Goal: Task Accomplishment & Management: Use online tool/utility

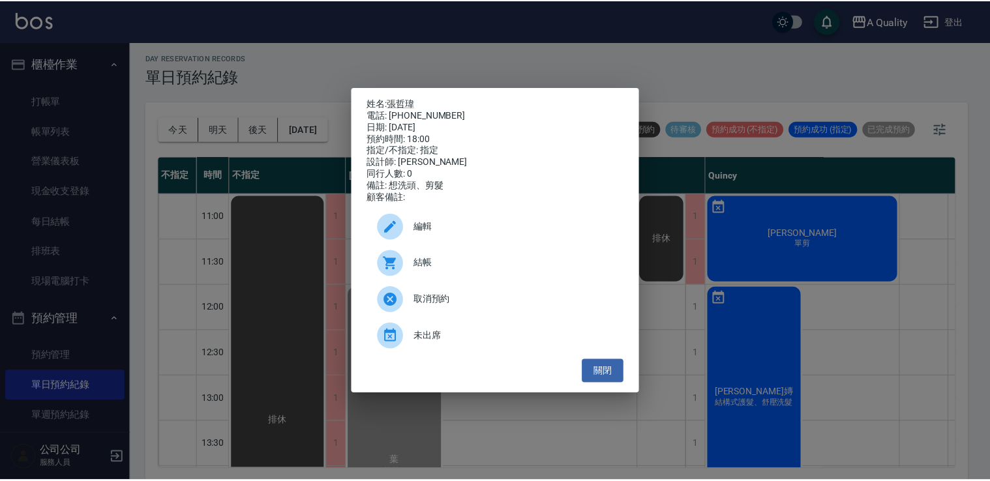
scroll to position [556, 277]
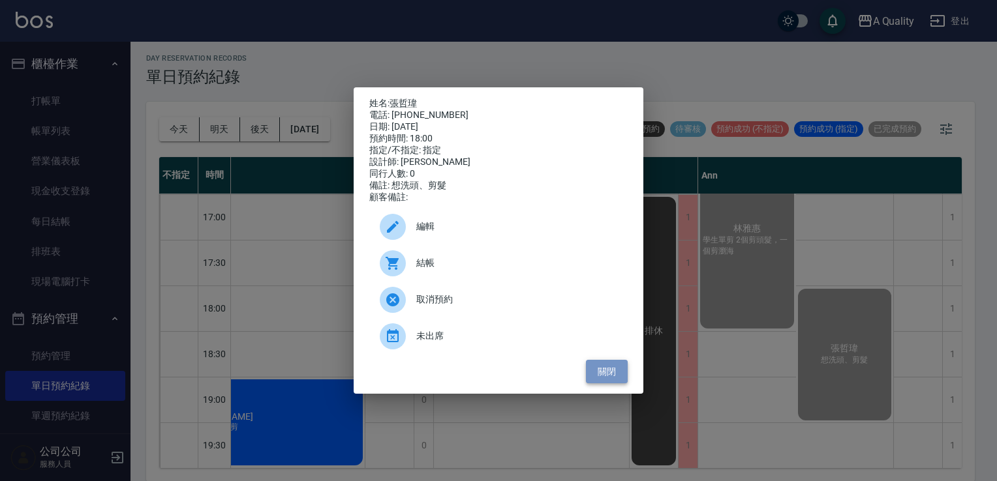
click at [608, 382] on button "關閉" at bounding box center [607, 372] width 42 height 24
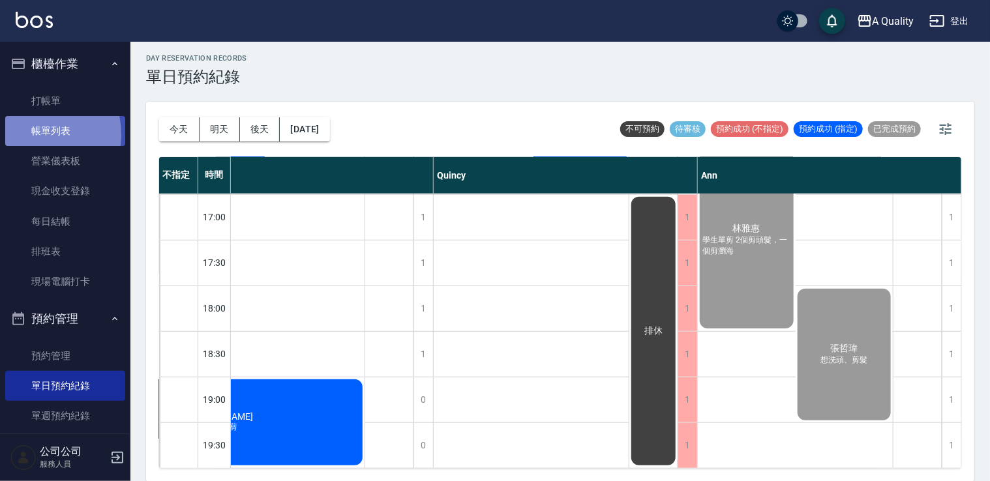
click at [29, 134] on link "帳單列表" at bounding box center [65, 131] width 120 height 30
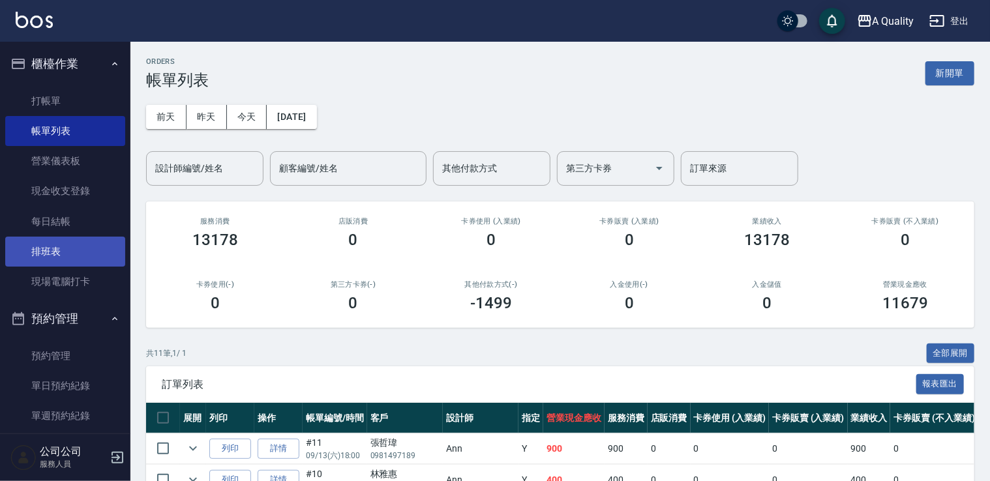
click at [73, 250] on link "排班表" at bounding box center [65, 252] width 120 height 30
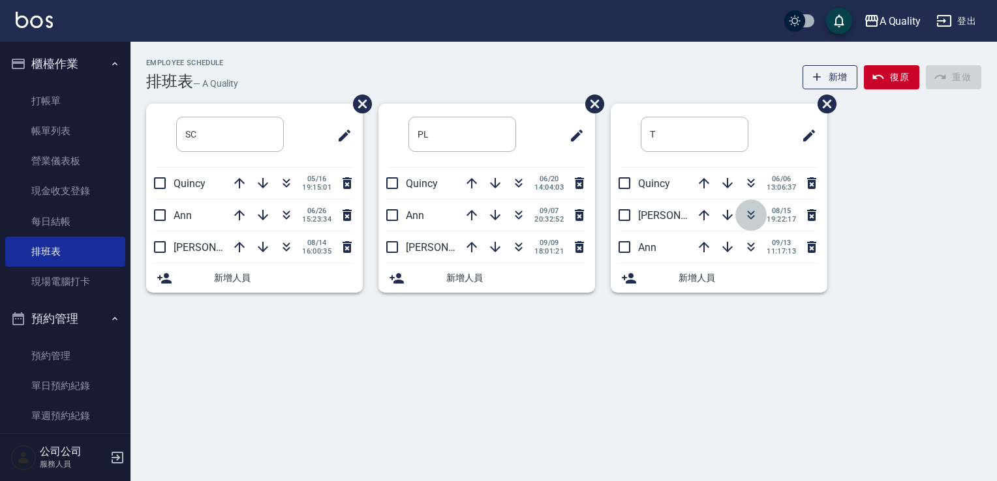
click at [755, 216] on icon "button" at bounding box center [751, 215] width 16 height 16
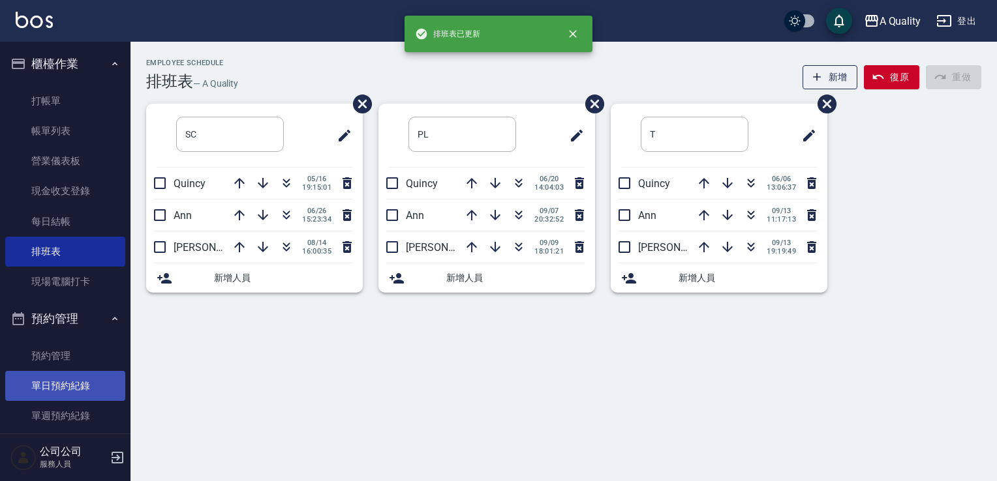
click at [80, 389] on link "單日預約紀錄" at bounding box center [65, 386] width 120 height 30
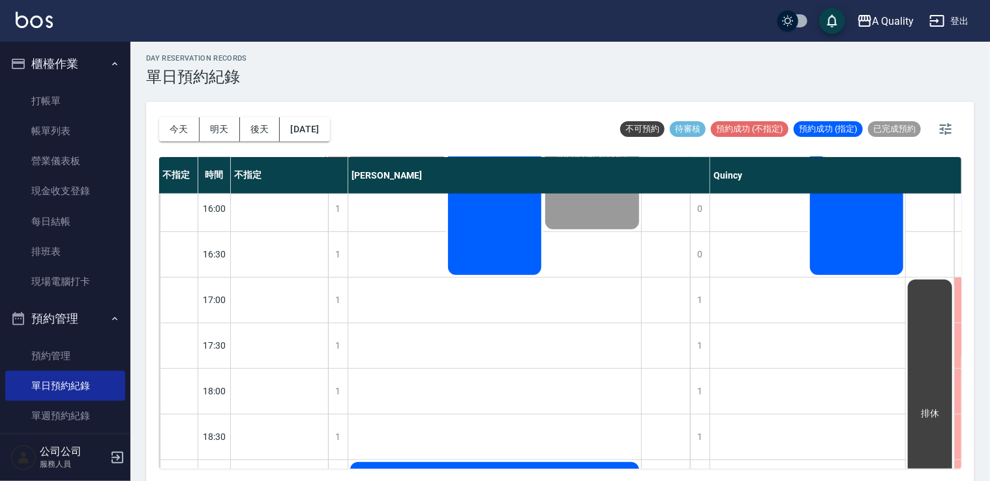
scroll to position [556, 0]
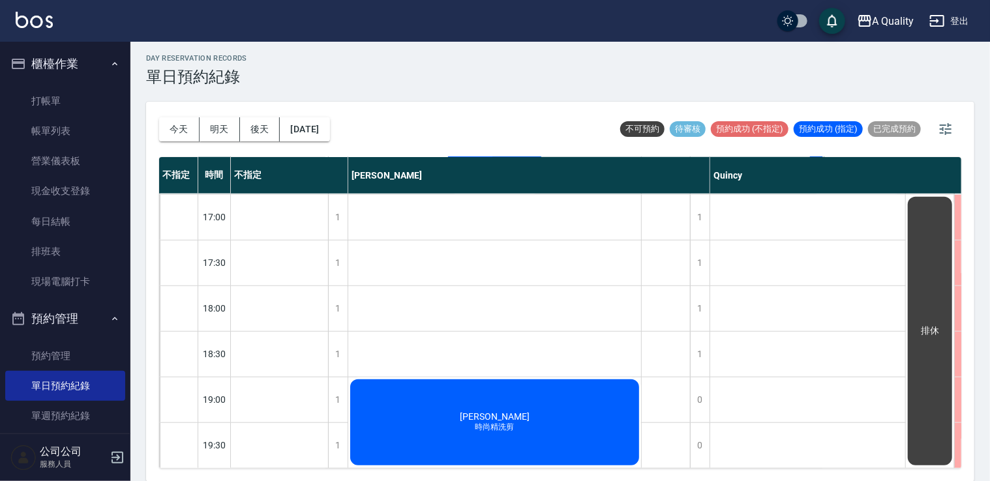
click at [447, 393] on div "邱卉晨 時尚精洗剪" at bounding box center [494, 423] width 293 height 90
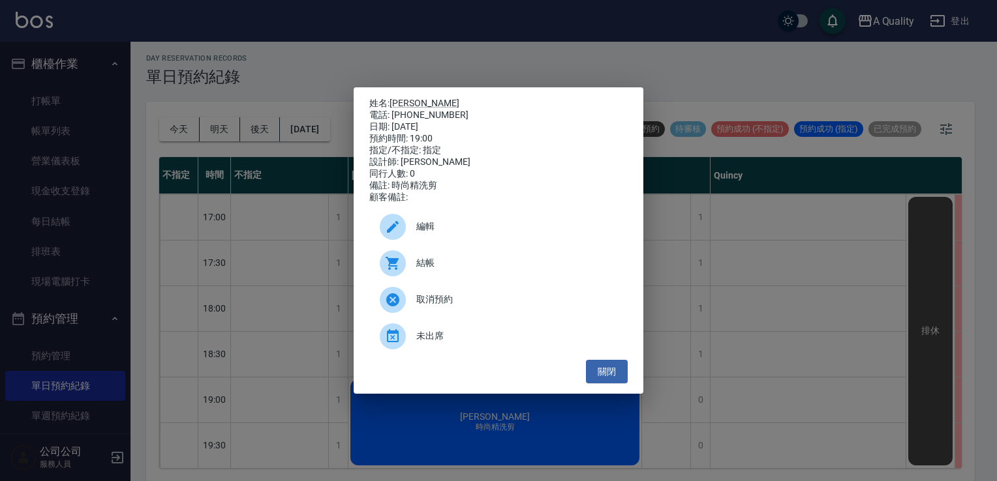
click at [433, 267] on span "結帳" at bounding box center [516, 263] width 201 height 14
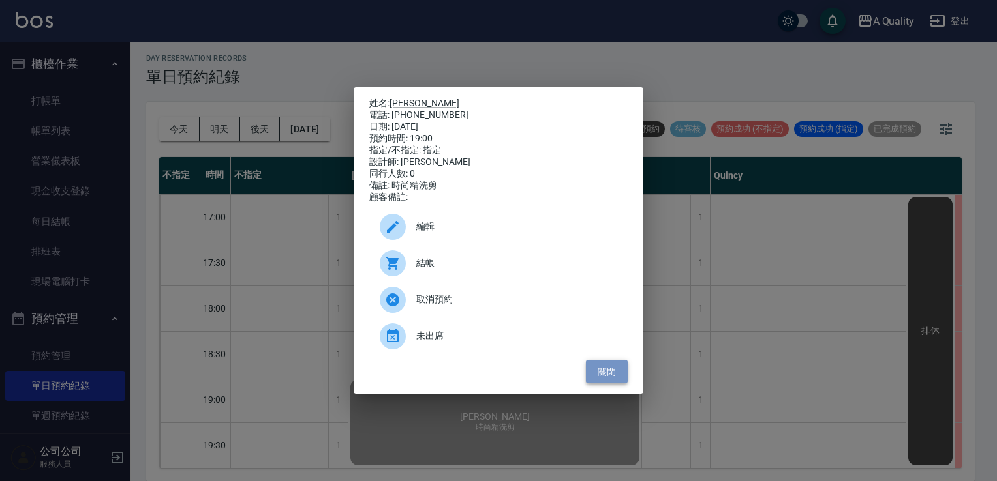
click at [619, 375] on button "關閉" at bounding box center [607, 372] width 42 height 24
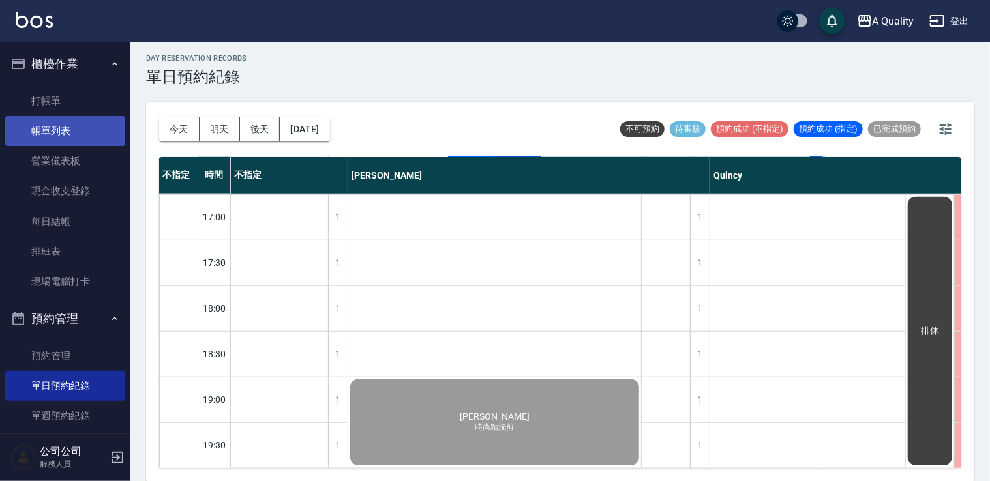
click at [85, 118] on link "帳單列表" at bounding box center [65, 131] width 120 height 30
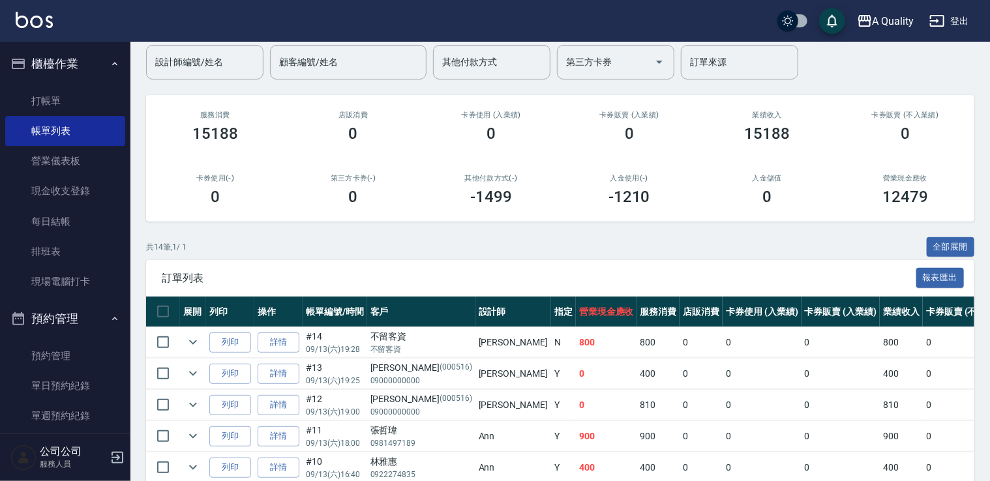
scroll to position [130, 0]
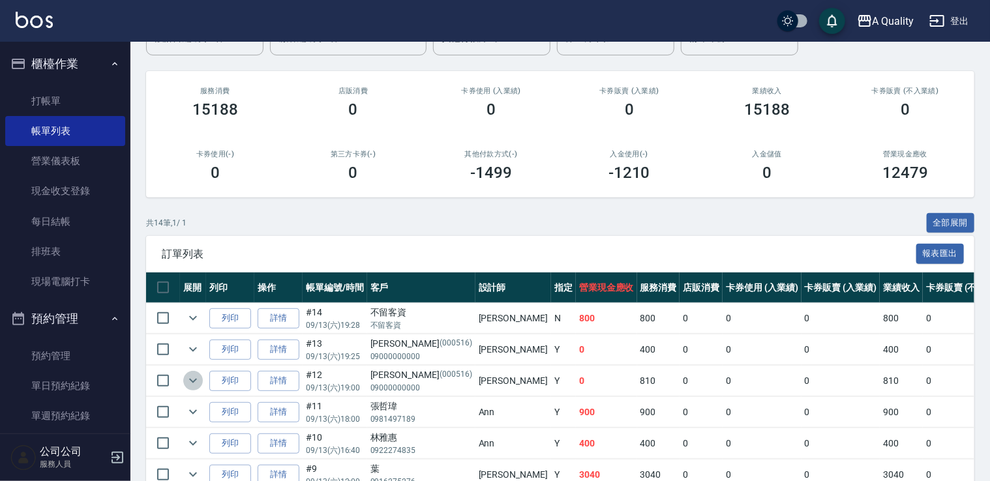
click at [193, 378] on icon "expand row" at bounding box center [193, 381] width 16 height 16
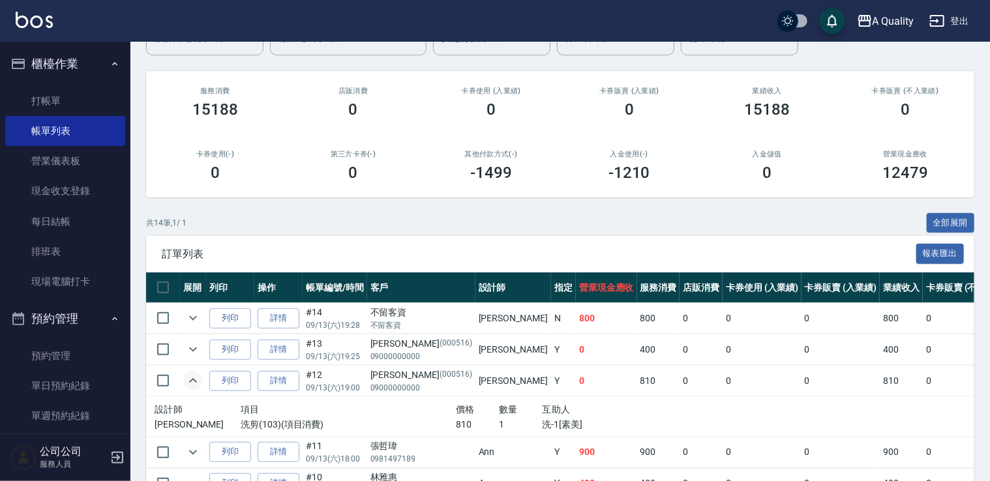
click at [193, 378] on icon "expand row" at bounding box center [193, 380] width 8 height 5
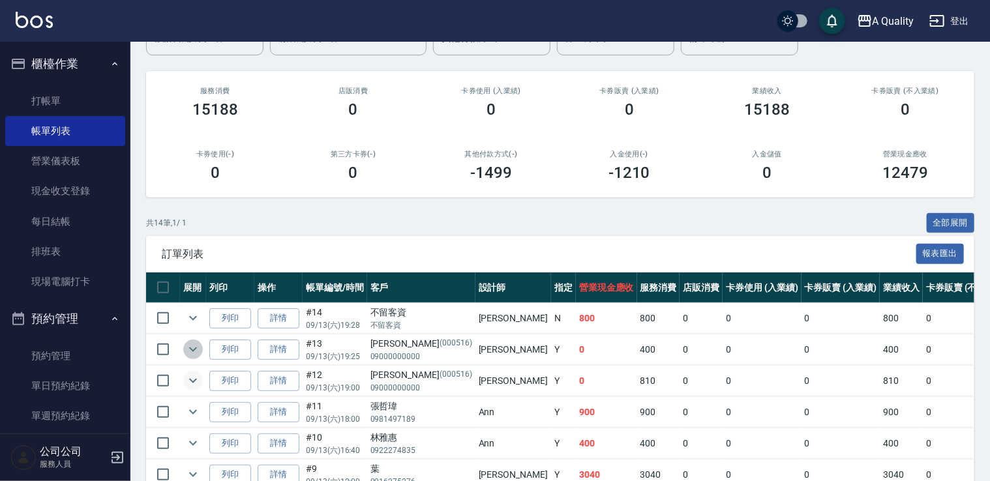
click at [193, 344] on icon "expand row" at bounding box center [193, 350] width 16 height 16
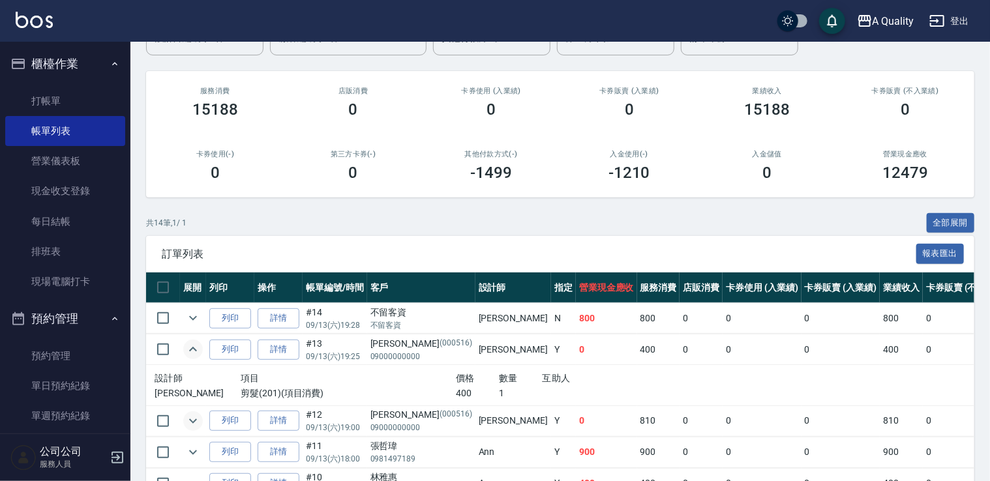
click at [193, 355] on icon "expand row" at bounding box center [193, 350] width 16 height 16
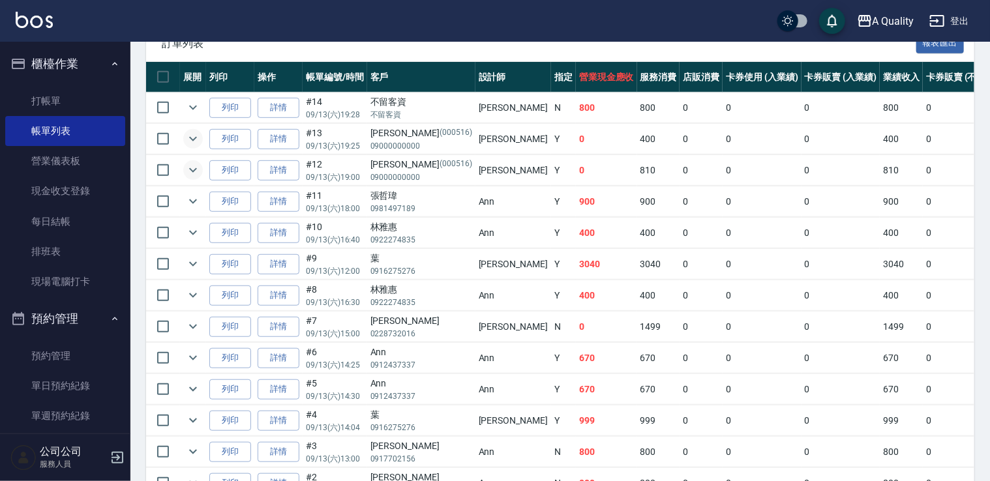
scroll to position [447, 0]
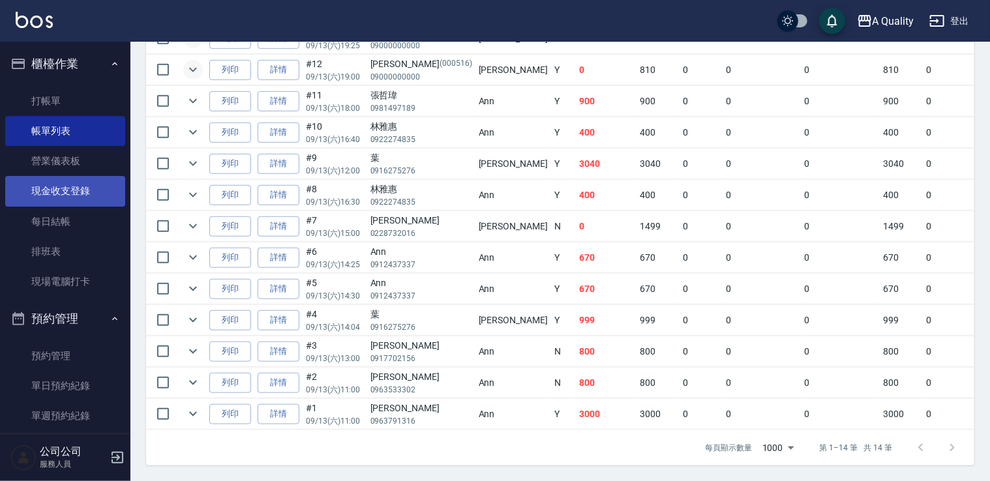
click at [75, 186] on link "現金收支登錄" at bounding box center [65, 191] width 120 height 30
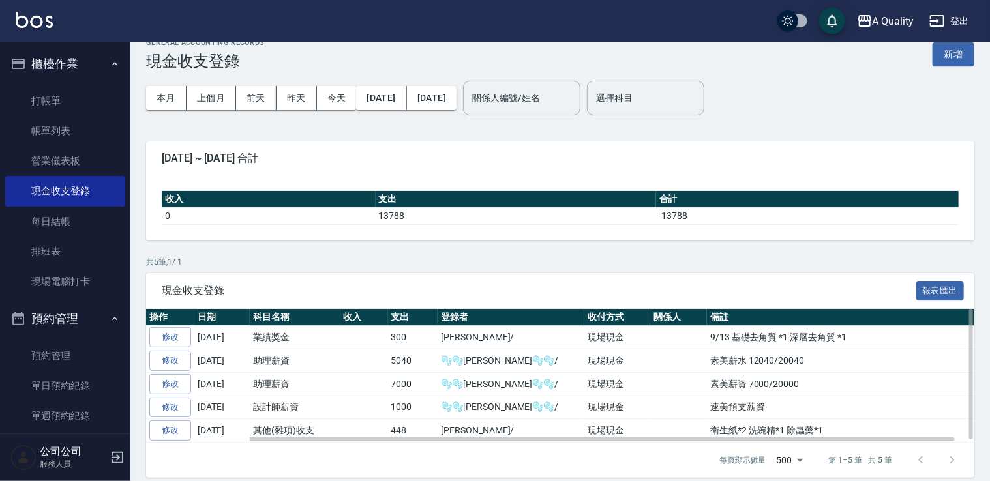
scroll to position [29, 0]
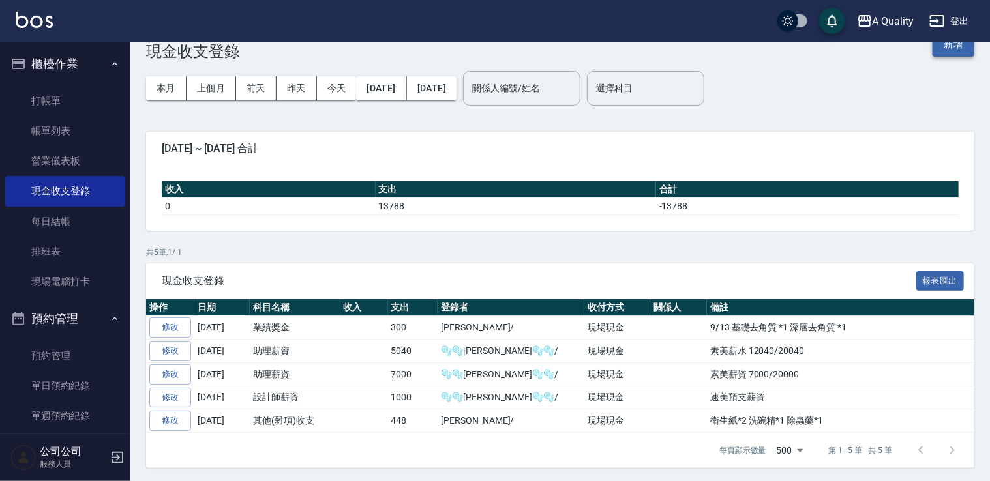
click at [952, 53] on button "新增" at bounding box center [954, 45] width 42 height 24
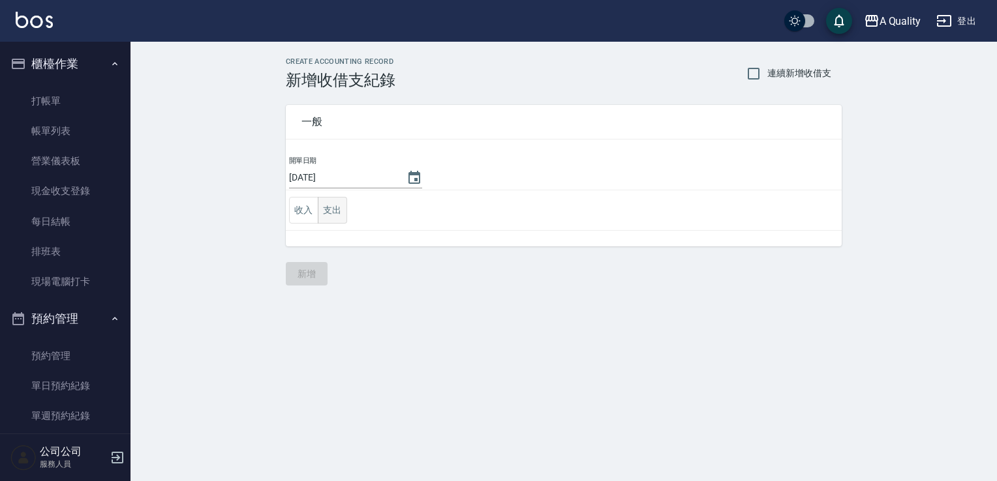
click at [329, 213] on button "支出" at bounding box center [332, 210] width 29 height 27
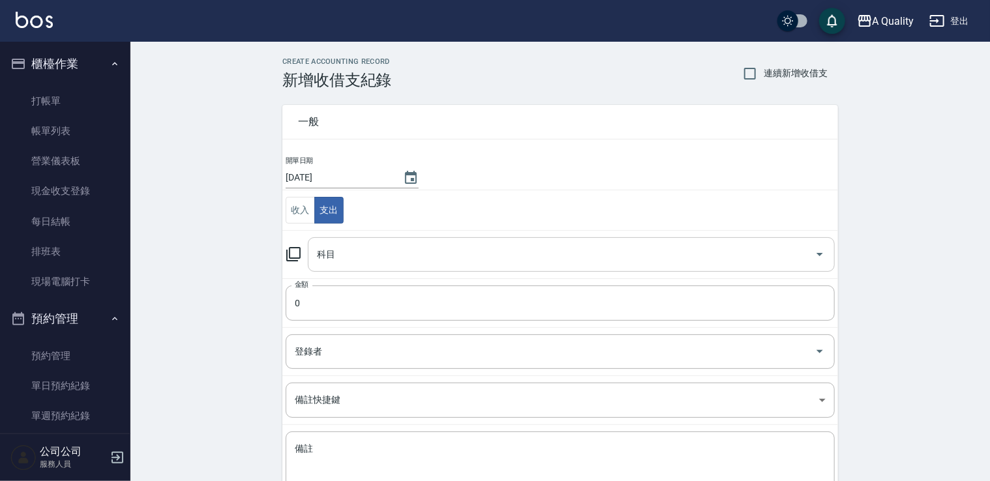
click at [406, 251] on input "科目" at bounding box center [562, 254] width 496 height 23
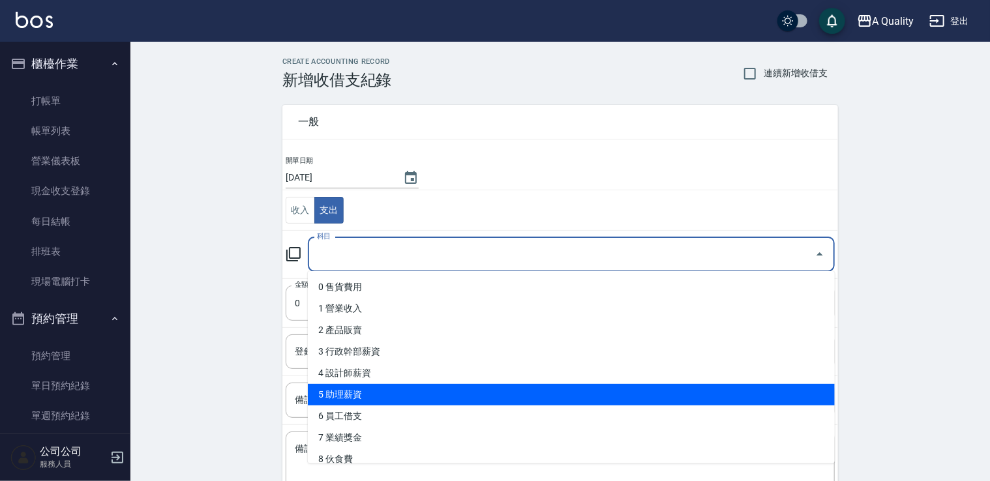
drag, startPoint x: 378, startPoint y: 389, endPoint x: 378, endPoint y: 335, distance: 53.5
click at [378, 389] on li "5 助理薪資" at bounding box center [571, 395] width 527 height 22
type input "5 助理薪資"
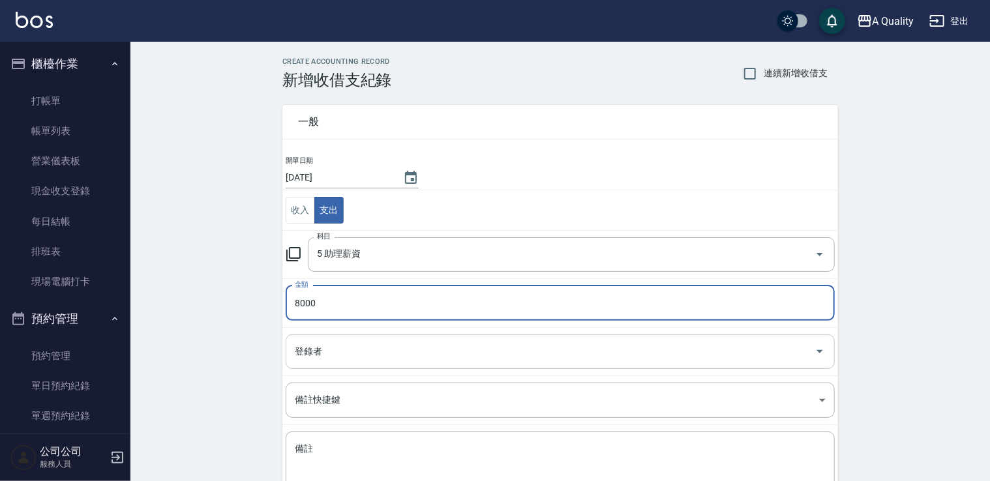
type input "8000"
click at [374, 343] on input "登錄者" at bounding box center [551, 351] width 518 height 23
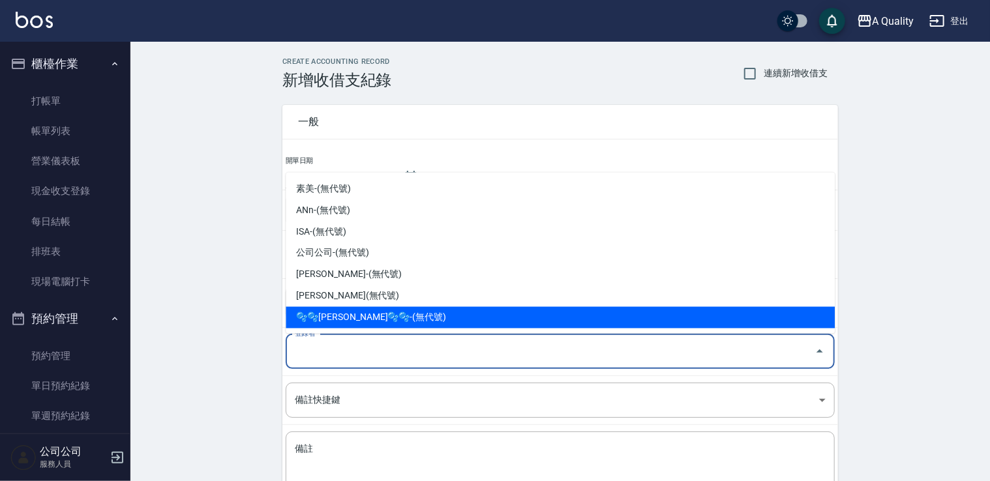
click at [359, 327] on li "🫧🫧Taylor🫧🫧-(無代號)" at bounding box center [560, 318] width 549 height 22
type input "🫧🫧Taylor🫧🫧-(無代號)"
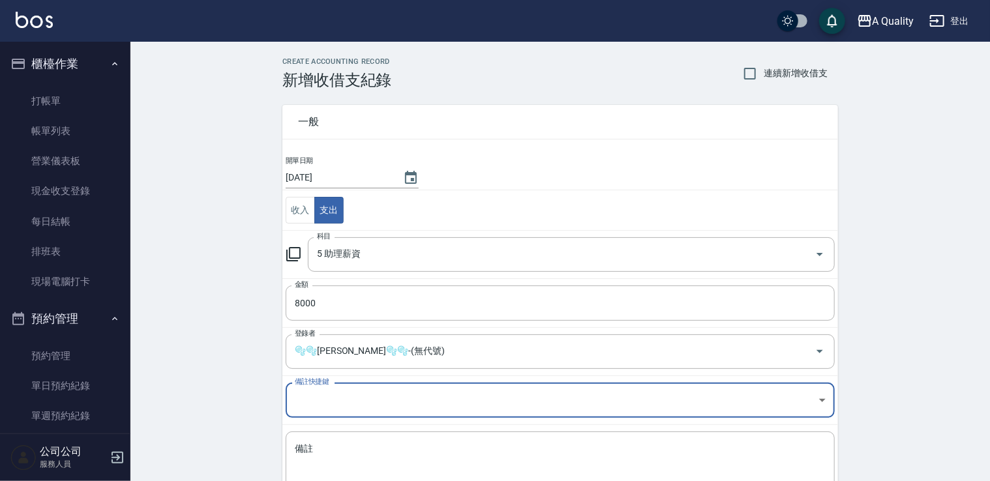
click at [355, 395] on body "A Quality 登出 櫃檯作業 打帳單 帳單列表 營業儀表板 現金收支登錄 每日結帳 排班表 現場電腦打卡 預約管理 預約管理 單日預約紀錄 單週預約紀錄…" at bounding box center [495, 288] width 990 height 576
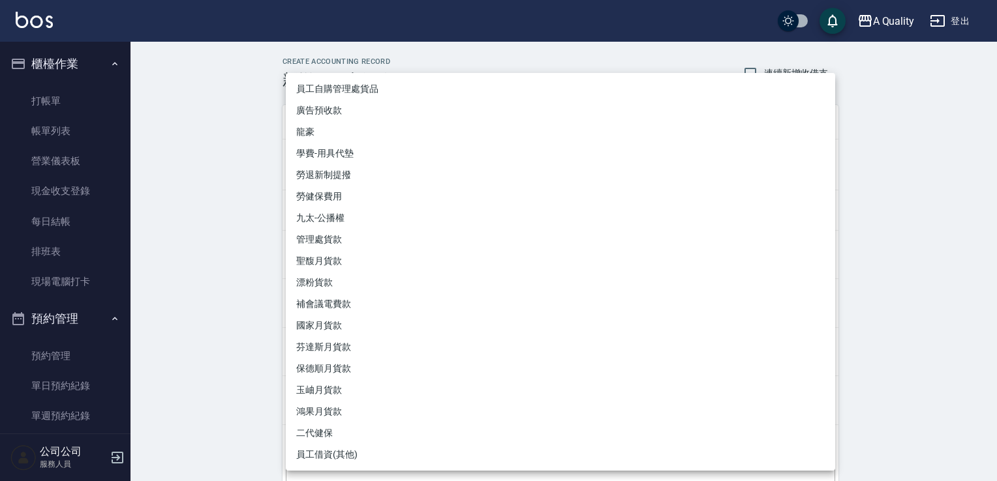
click at [151, 403] on div at bounding box center [498, 240] width 997 height 481
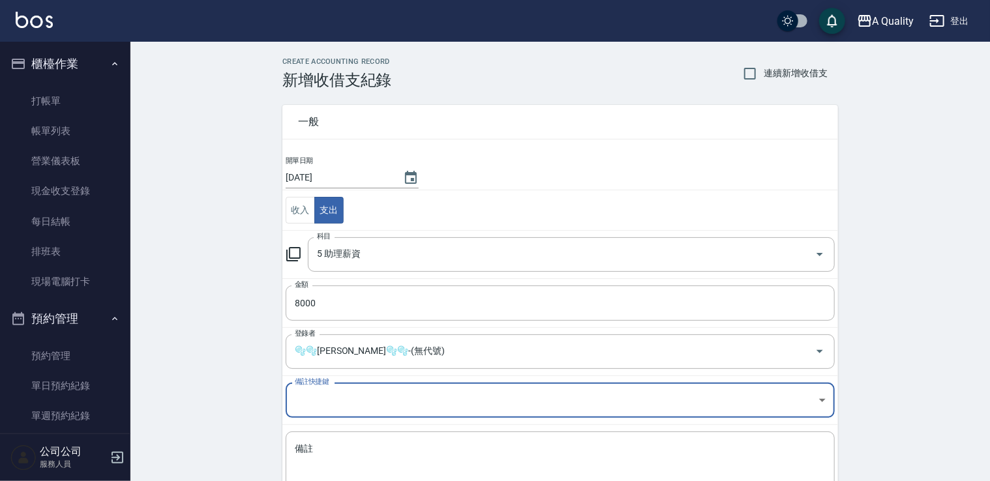
click at [191, 399] on div "員工自購管理處貨品 廣告預收款 龍豪 學費-用具代墊 勞退新制提撥 勞健保費用 九太-公播權 管理處貨款 聖馥月貨款 漂粉貨款 補會議電費款 國家月貨款 芬達…" at bounding box center [495, 240] width 990 height 481
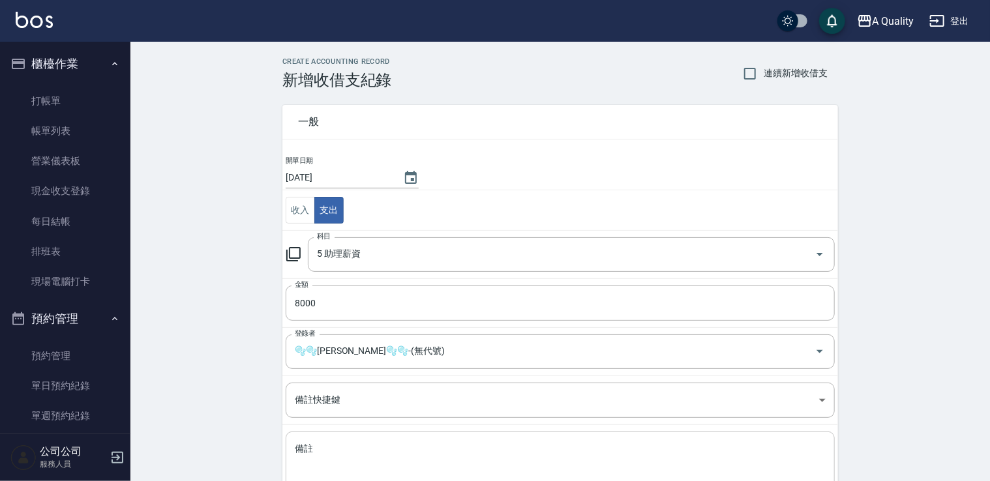
click at [346, 457] on textarea "備註" at bounding box center [560, 465] width 531 height 44
type textarea "n"
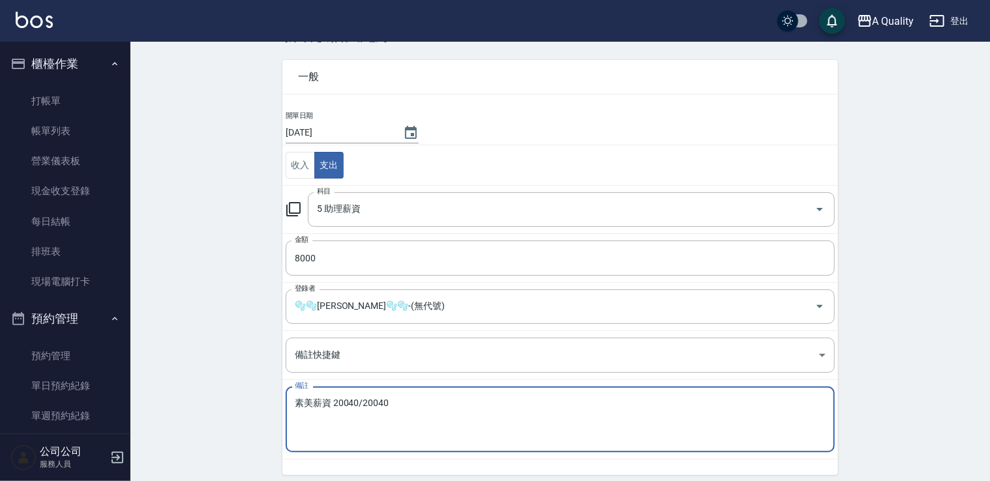
scroll to position [93, 0]
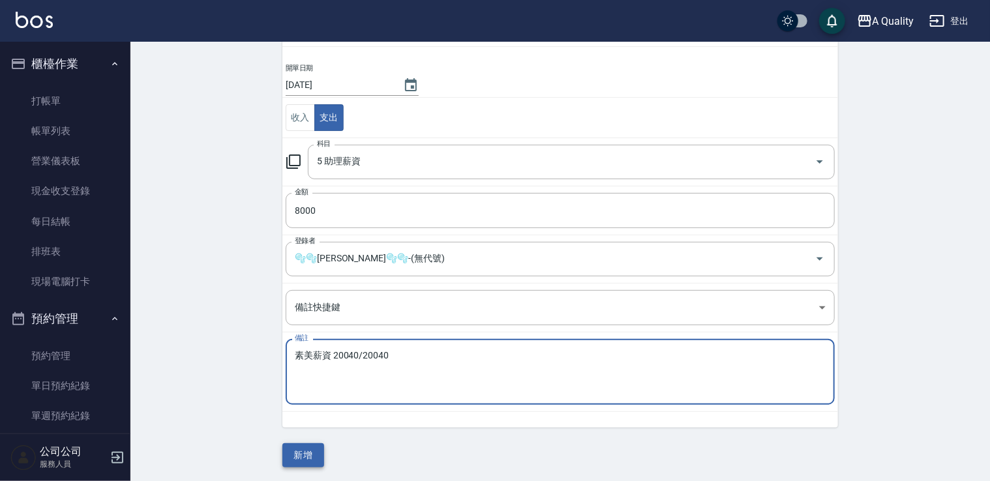
type textarea "素美薪資 20040/20040"
click at [315, 455] on button "新增" at bounding box center [303, 456] width 42 height 24
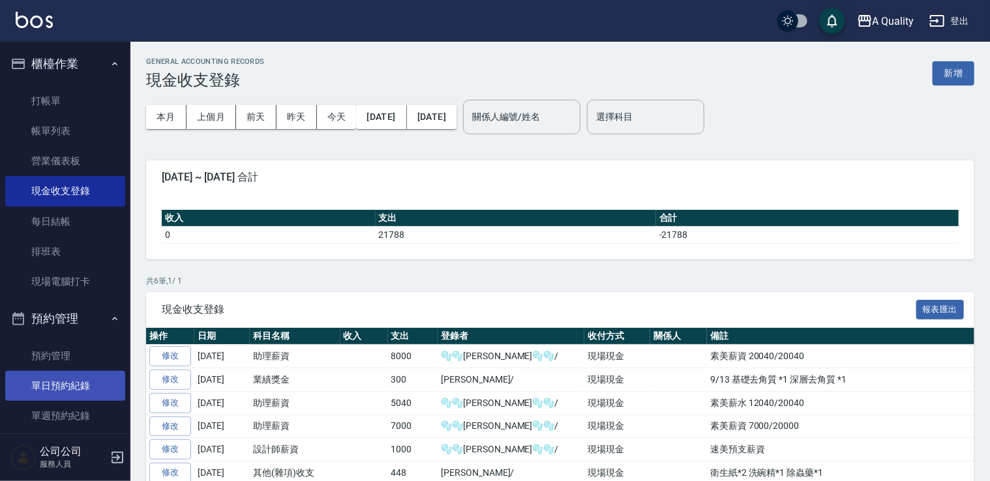
scroll to position [85, 0]
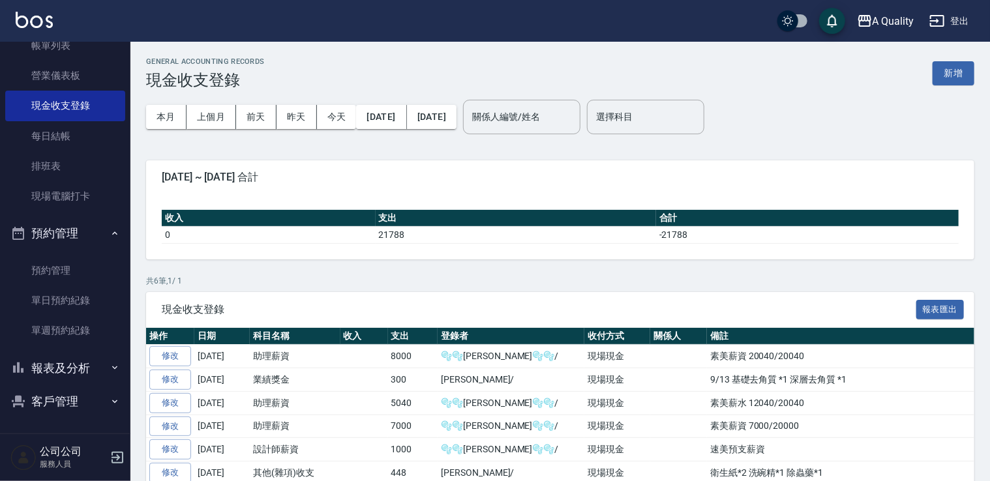
click at [50, 390] on button "客戶管理" at bounding box center [65, 402] width 120 height 34
click at [65, 374] on button "報表及分析" at bounding box center [65, 369] width 120 height 34
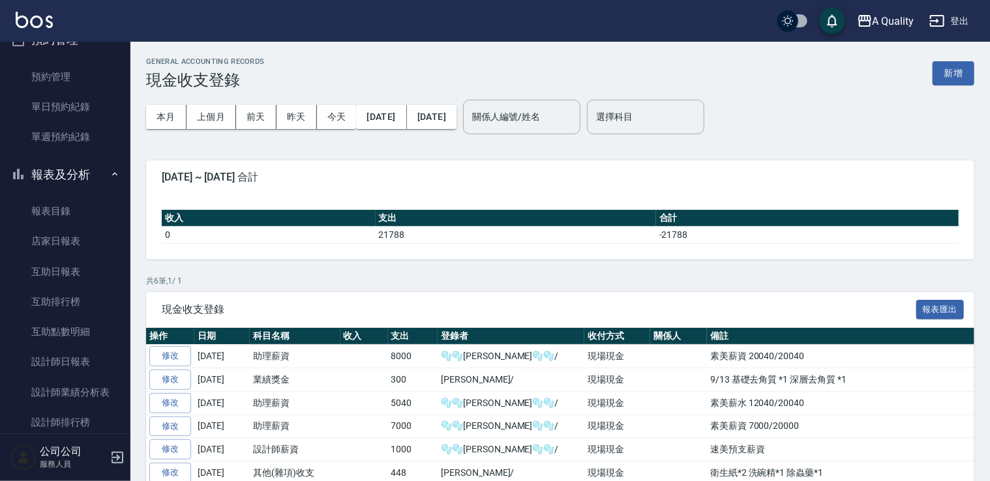
scroll to position [281, 0]
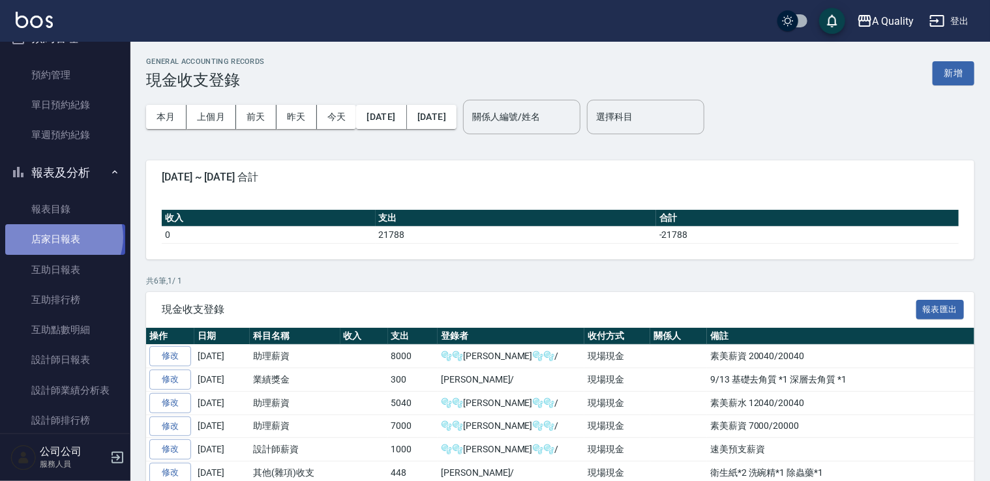
click at [63, 237] on link "店家日報表" at bounding box center [65, 239] width 120 height 30
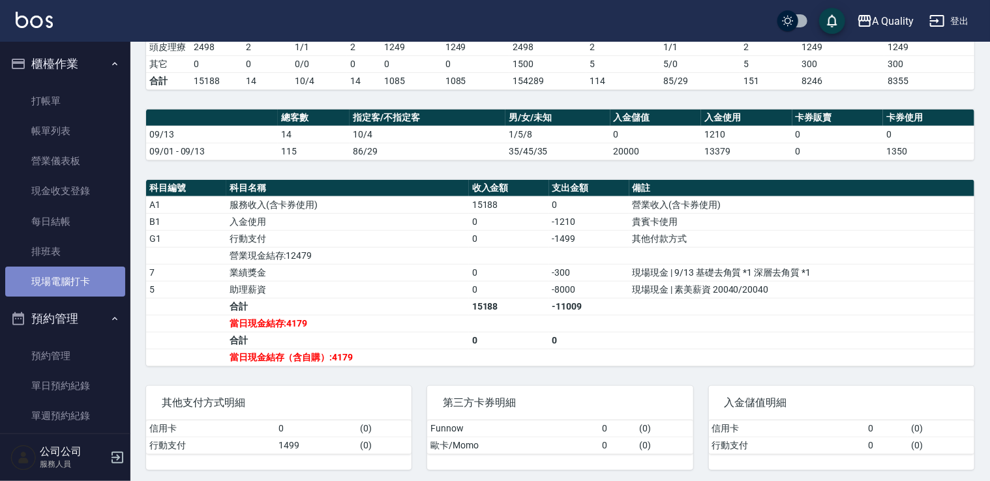
click at [91, 273] on link "現場電腦打卡" at bounding box center [65, 282] width 120 height 30
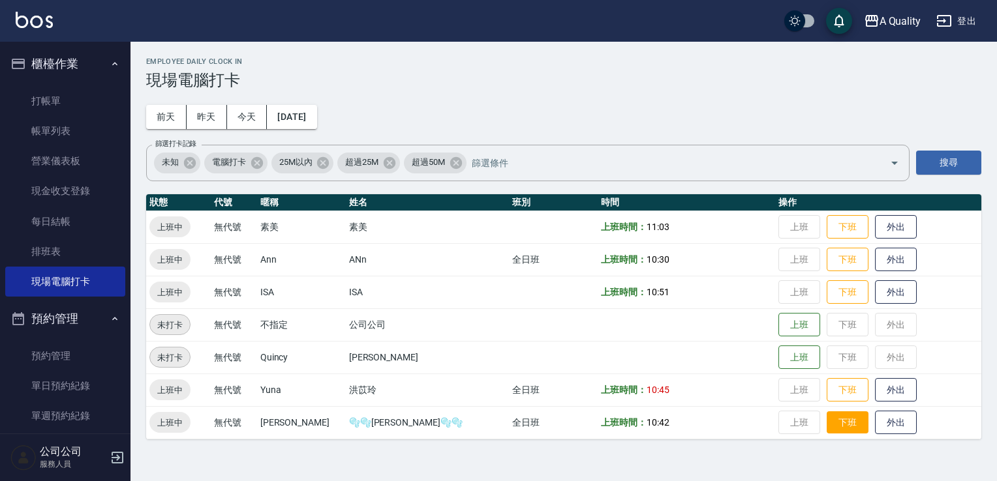
click at [826, 423] on button "下班" at bounding box center [847, 423] width 42 height 23
click at [826, 228] on button "下班" at bounding box center [847, 227] width 42 height 23
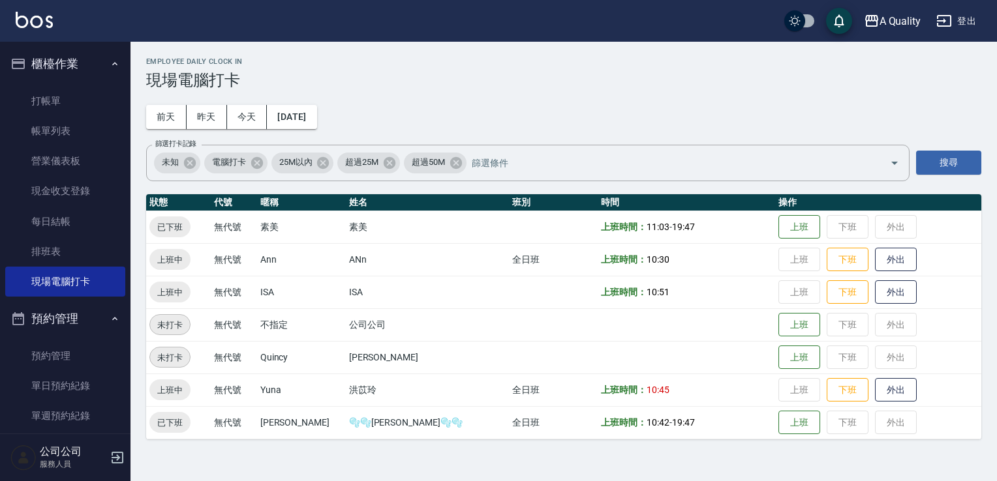
click at [956, 20] on button "登出" at bounding box center [956, 21] width 50 height 24
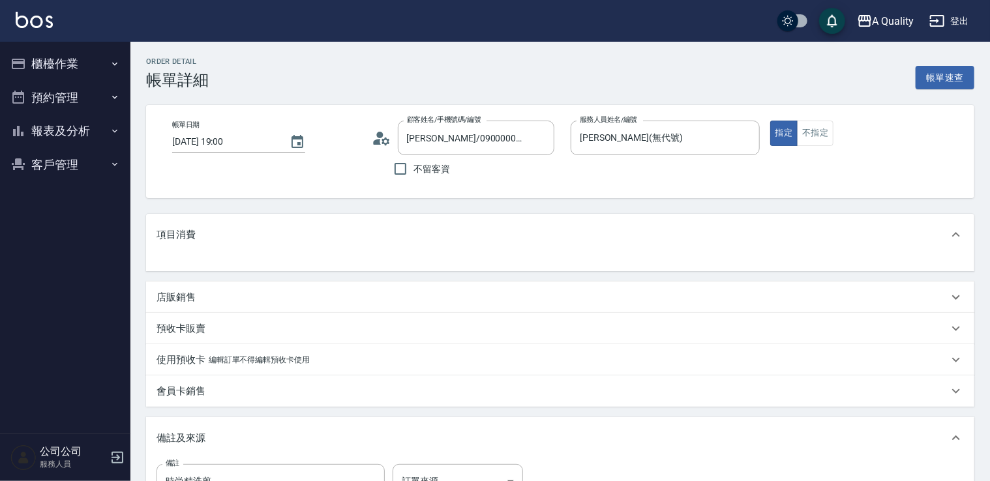
click at [246, 263] on div at bounding box center [560, 264] width 828 height 16
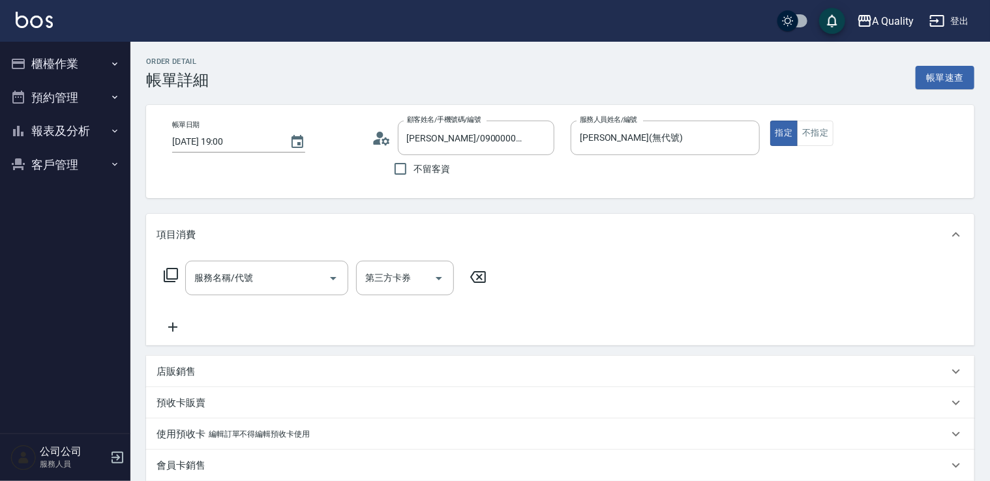
click at [190, 228] on p "項目消費" at bounding box center [176, 235] width 39 height 14
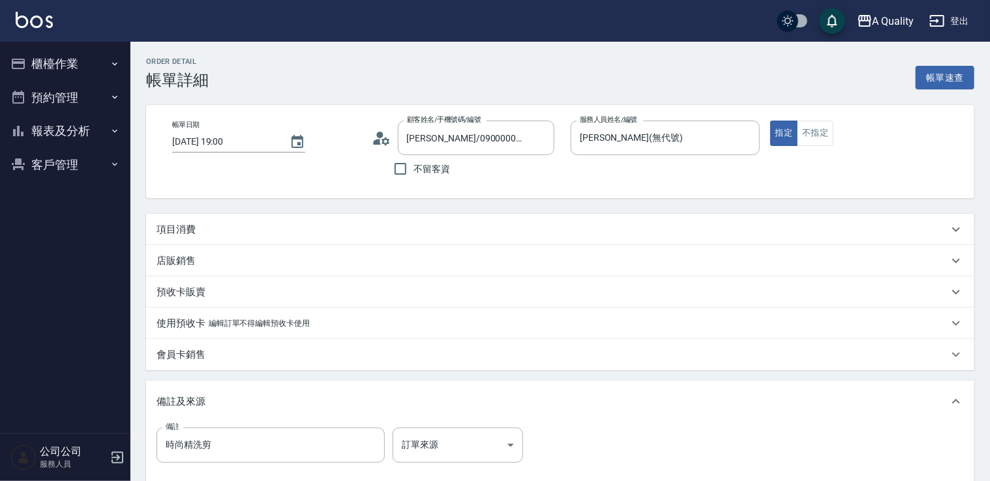
click at [204, 228] on div "項目消費" at bounding box center [553, 230] width 792 height 14
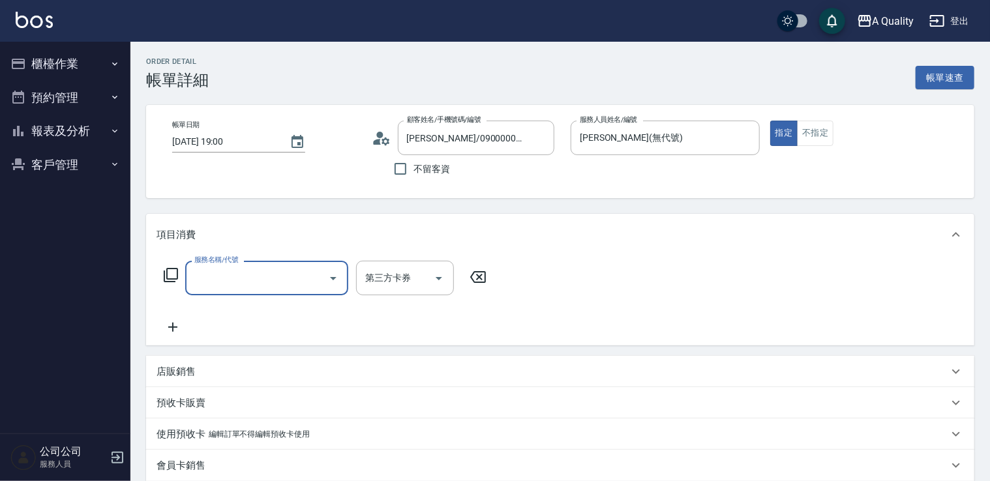
click at [232, 271] on input "服務名稱/代號" at bounding box center [257, 278] width 132 height 23
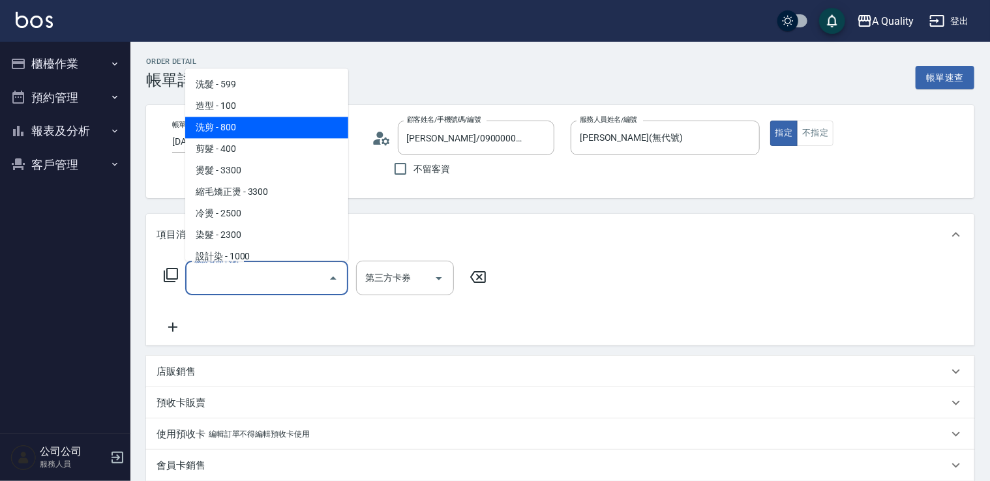
click at [239, 134] on span "洗剪 - 800" at bounding box center [266, 128] width 163 height 22
type input "洗剪(103)"
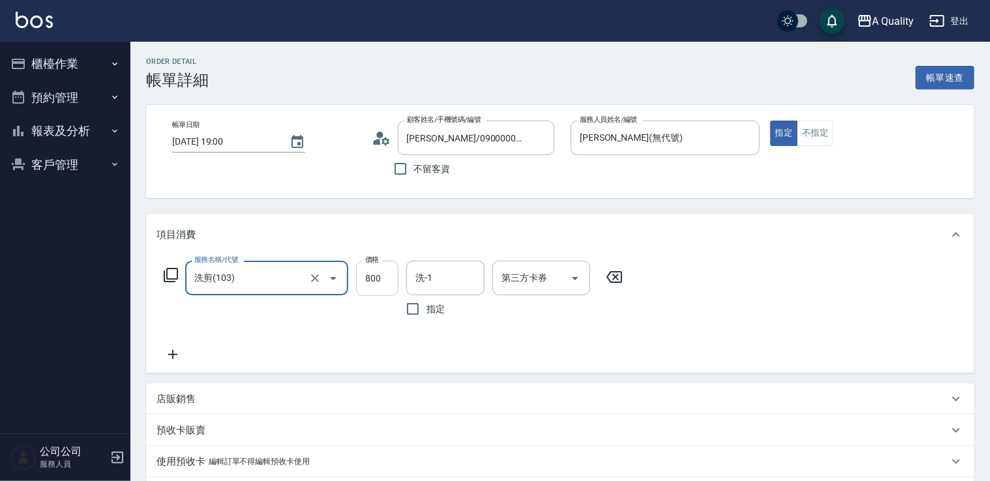
click at [363, 283] on input "800" at bounding box center [377, 278] width 42 height 35
type input "810"
click at [457, 282] on input "洗-1" at bounding box center [445, 278] width 67 height 23
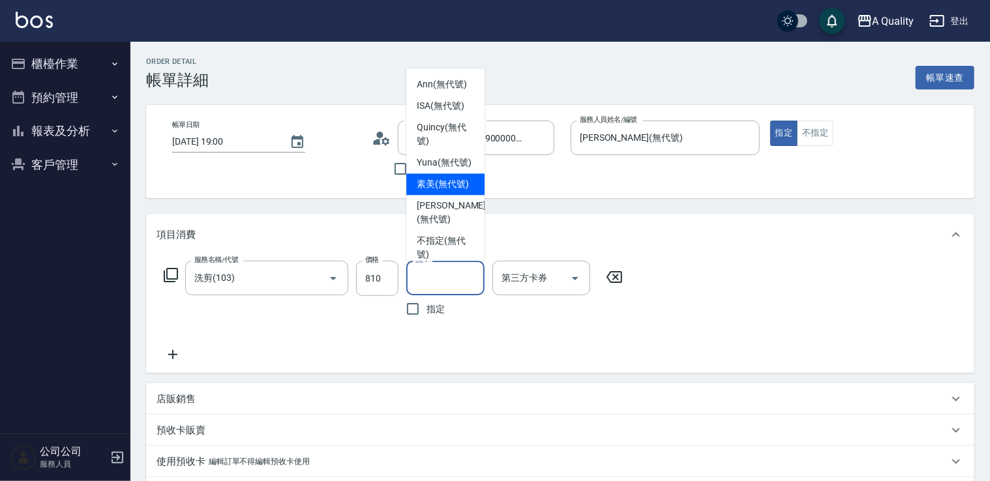
click at [442, 191] on span "素美 (無代號)" at bounding box center [443, 184] width 52 height 14
type input "素美(無代號)"
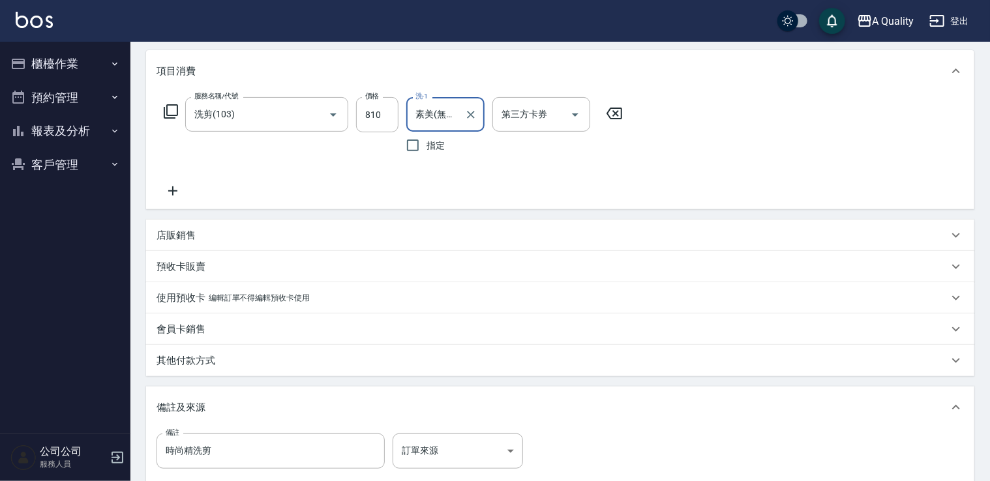
scroll to position [261, 0]
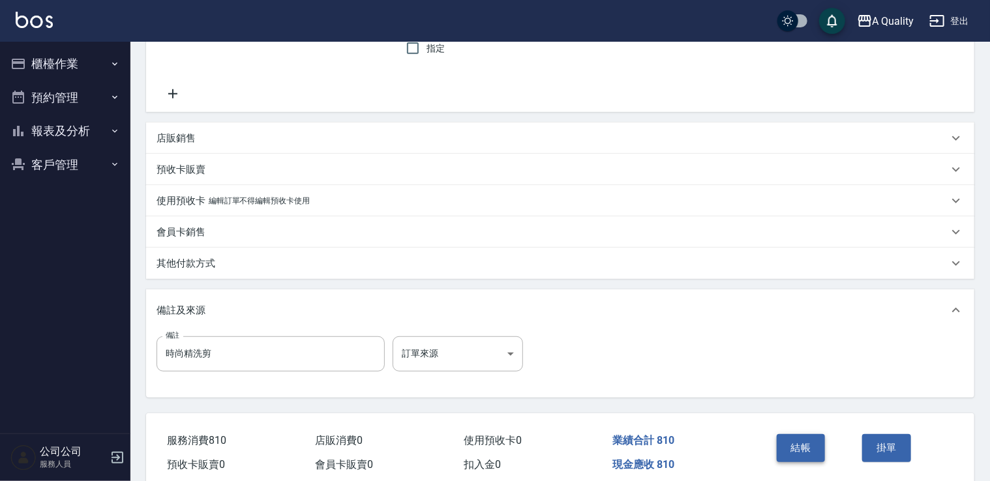
click at [810, 453] on button "結帳" at bounding box center [801, 447] width 49 height 27
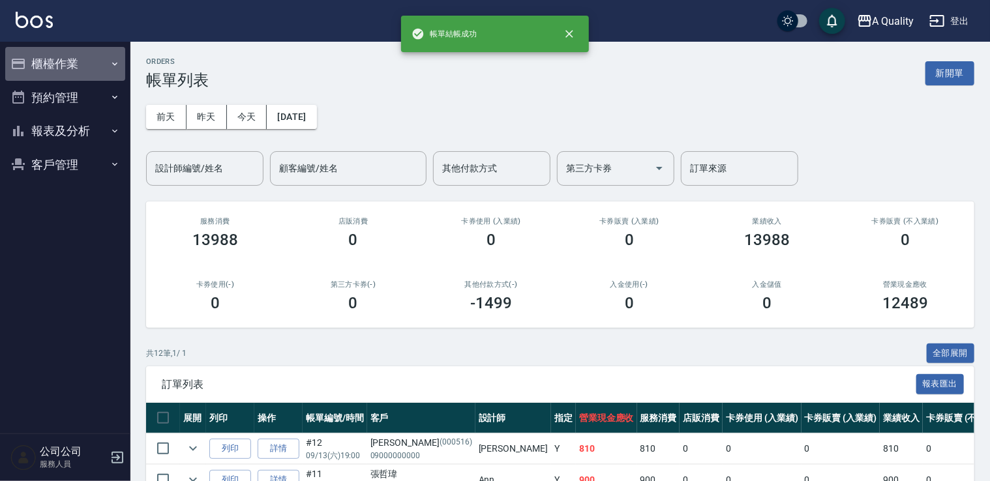
click at [65, 69] on button "櫃檯作業" at bounding box center [65, 64] width 120 height 34
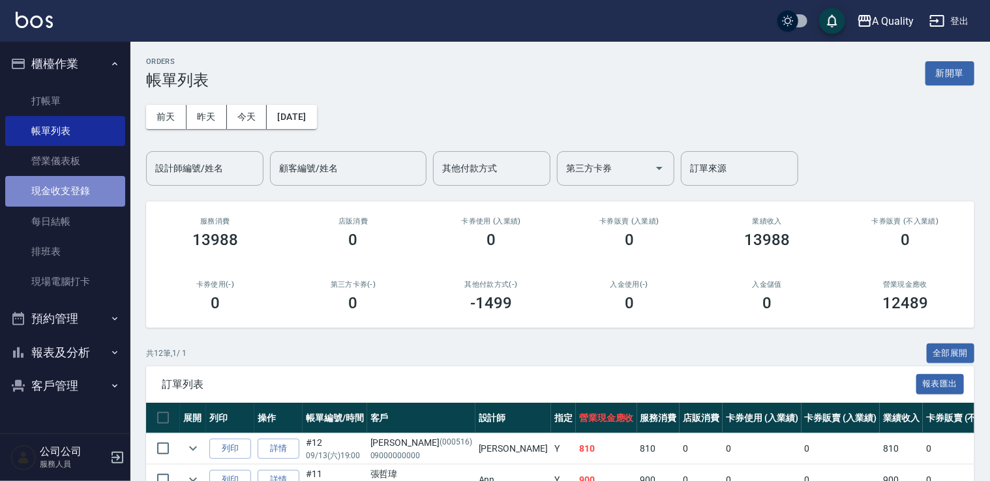
click at [83, 181] on link "現金收支登錄" at bounding box center [65, 191] width 120 height 30
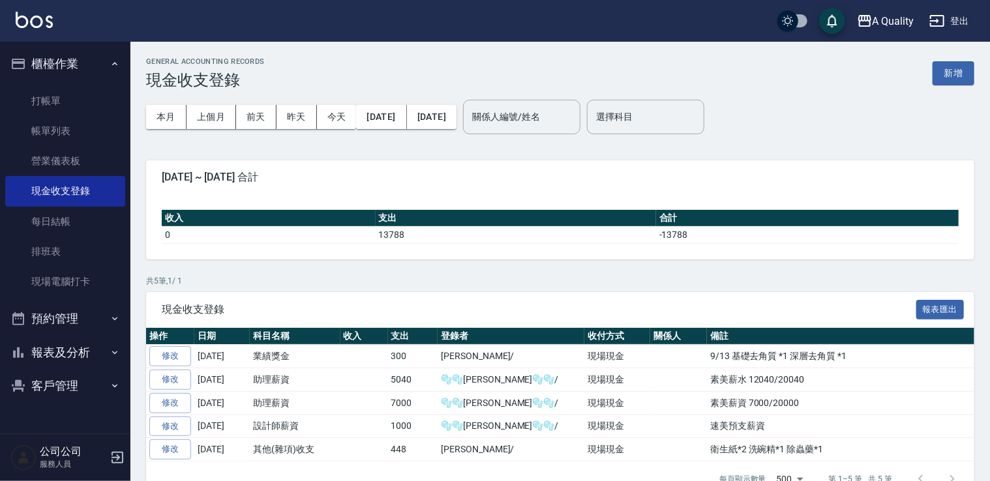
click at [68, 352] on button "報表及分析" at bounding box center [65, 353] width 120 height 34
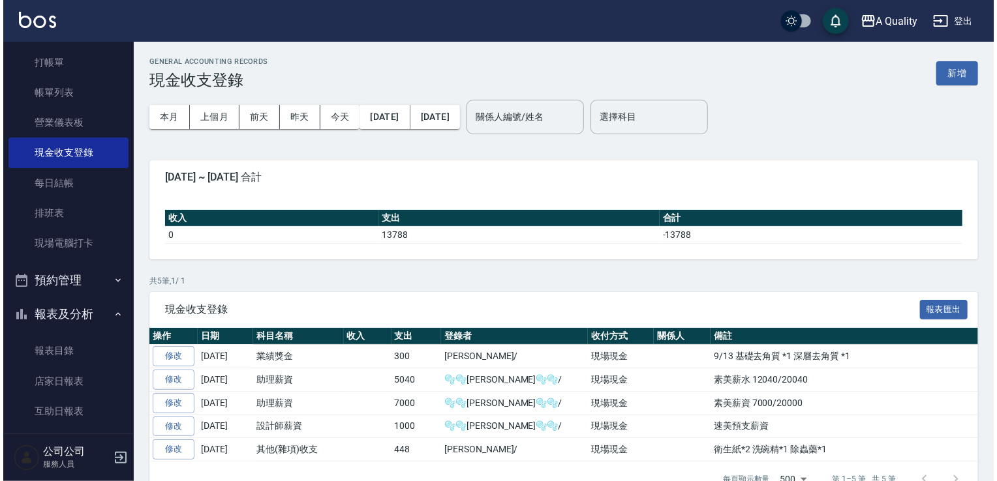
scroll to position [65, 0]
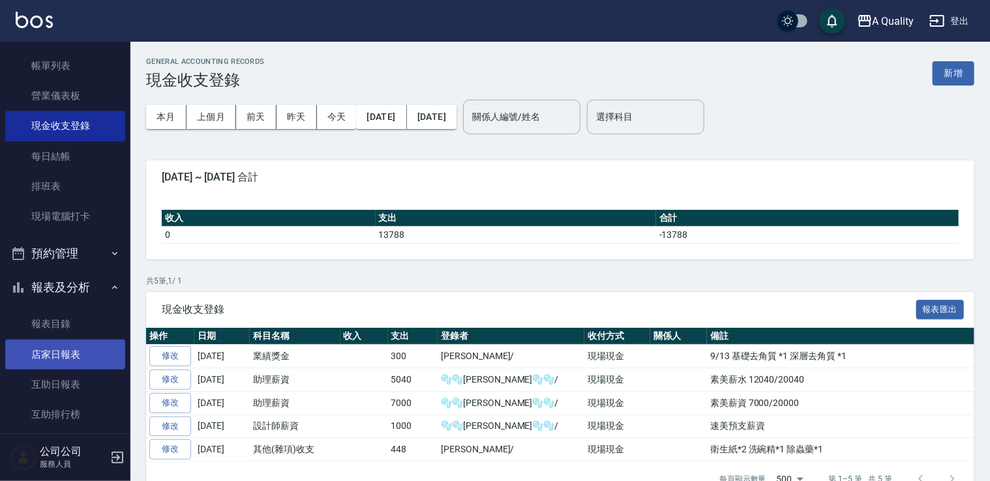
click at [70, 346] on link "店家日報表" at bounding box center [65, 355] width 120 height 30
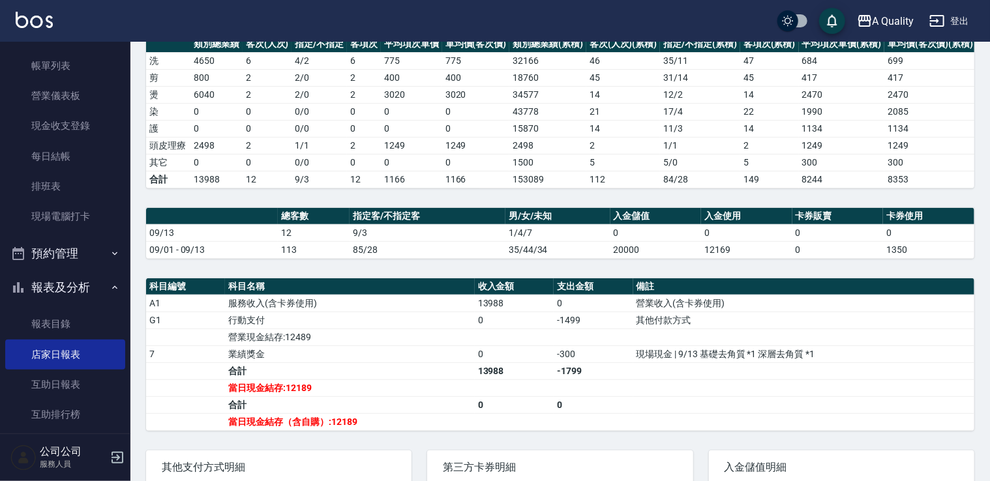
scroll to position [258, 0]
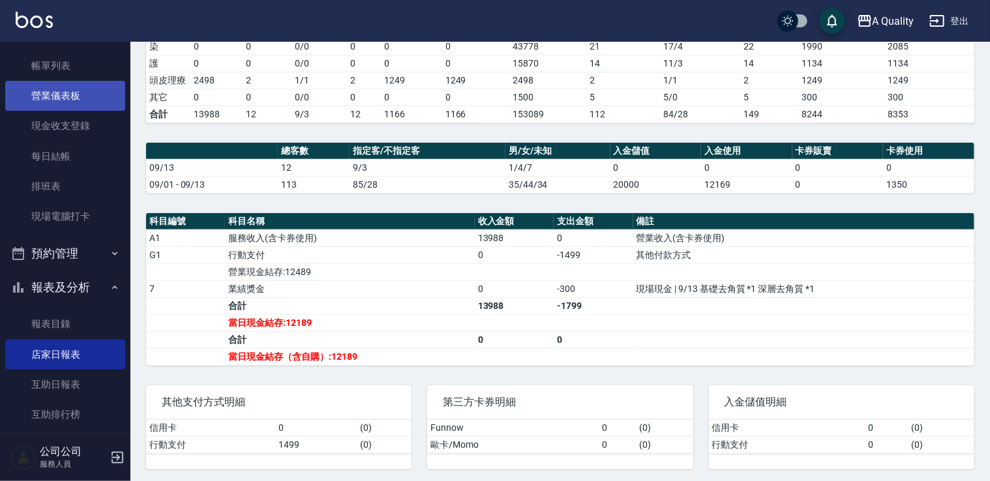
click at [62, 100] on link "營業儀表板" at bounding box center [65, 96] width 120 height 30
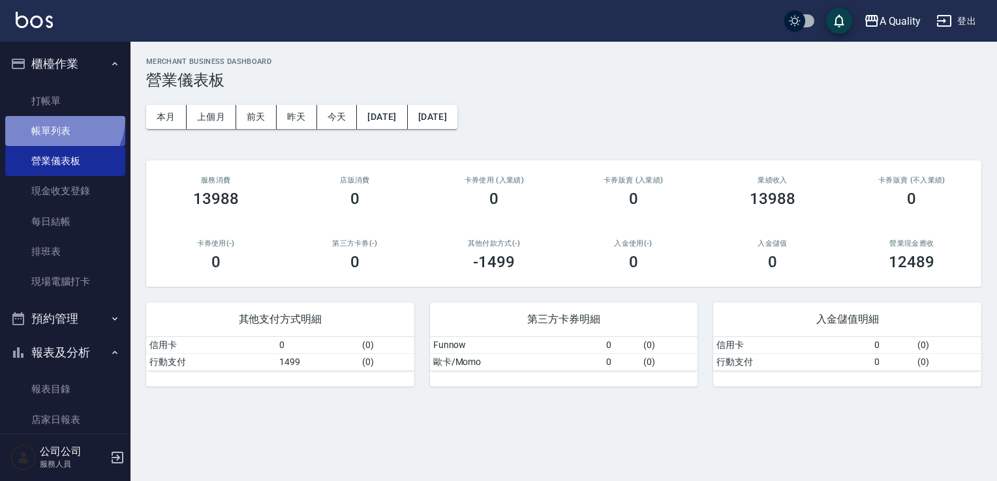
click at [57, 119] on link "帳單列表" at bounding box center [65, 131] width 120 height 30
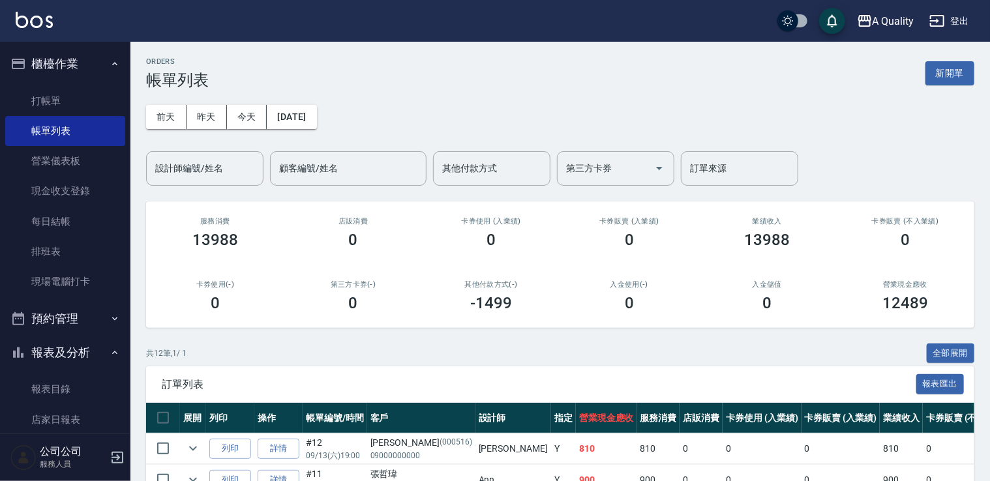
scroll to position [130, 0]
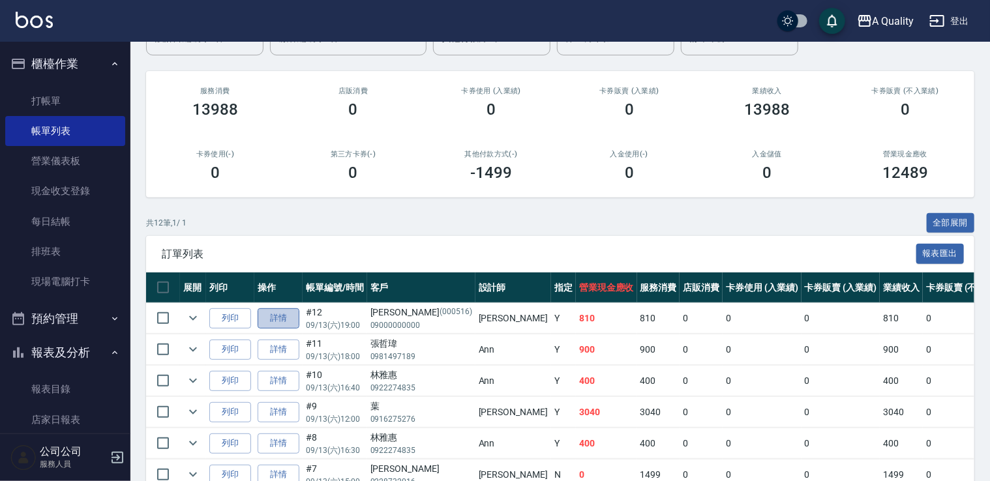
click at [277, 318] on link "詳情" at bounding box center [279, 319] width 42 height 20
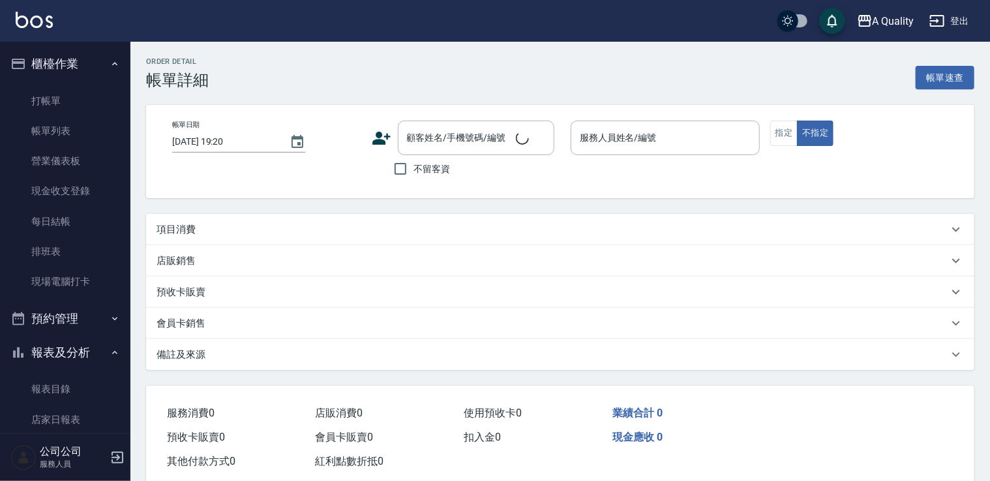
type input "[DATE] 19:00"
type input "[PERSON_NAME](無代號)"
type input "時尚精洗剪"
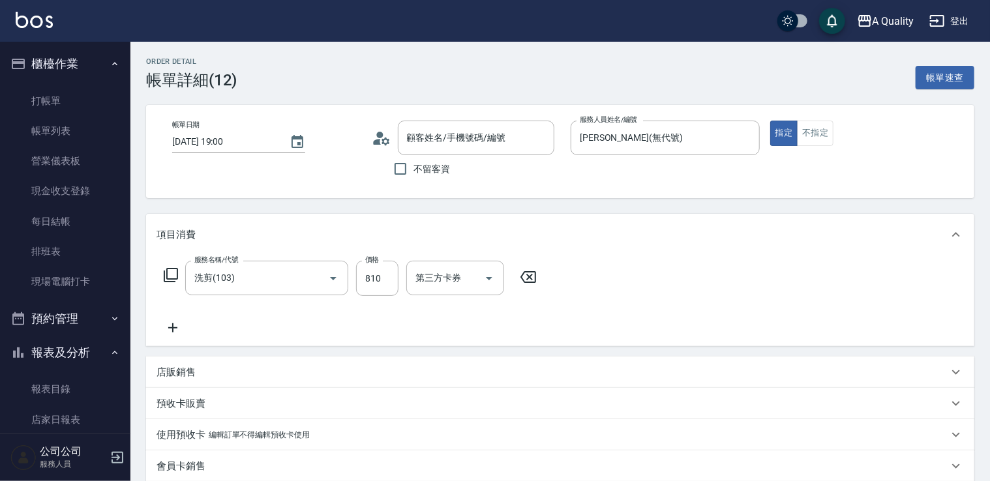
scroll to position [261, 0]
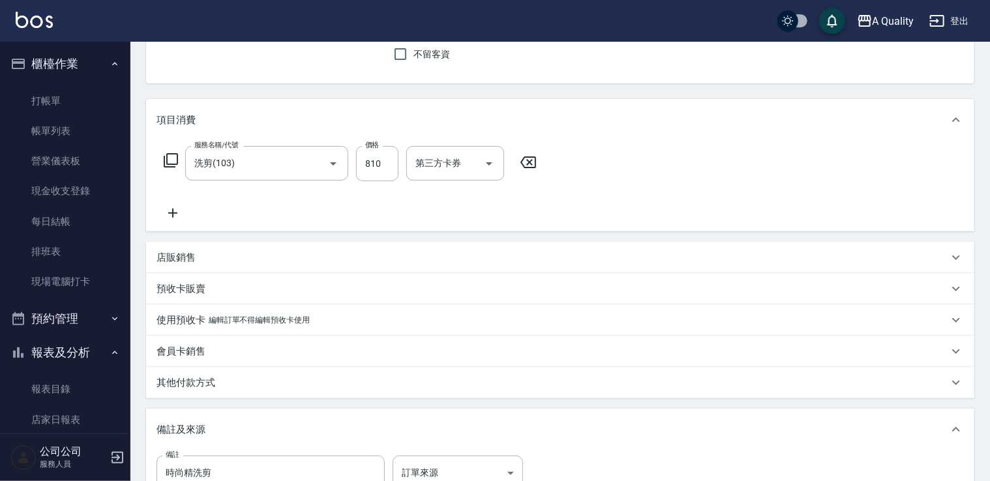
type input "洗剪(103)"
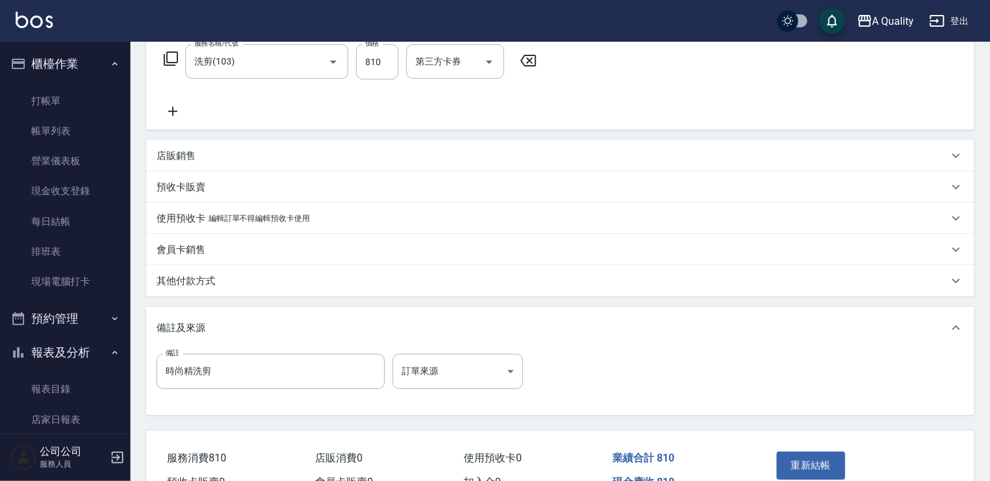
type input "[PERSON_NAME]/09000000000/000516"
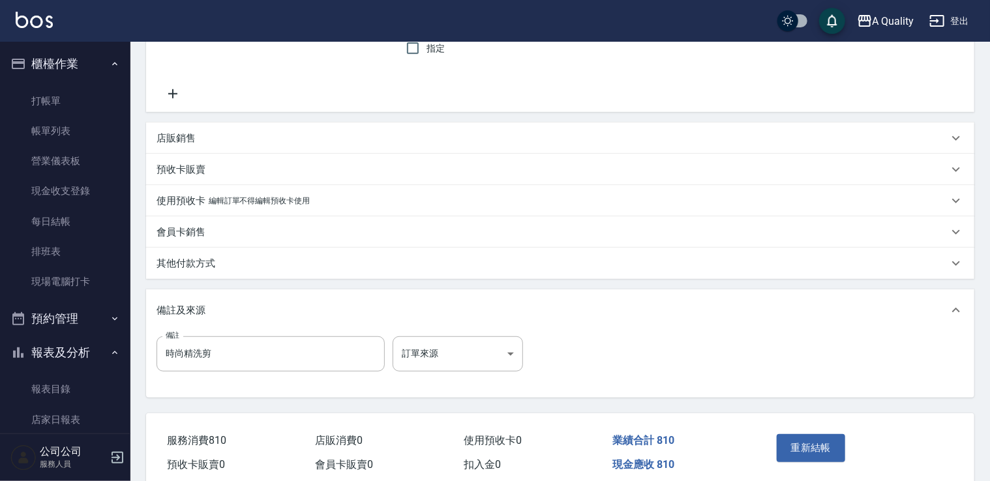
click at [191, 253] on div "其他付款方式" at bounding box center [560, 263] width 828 height 31
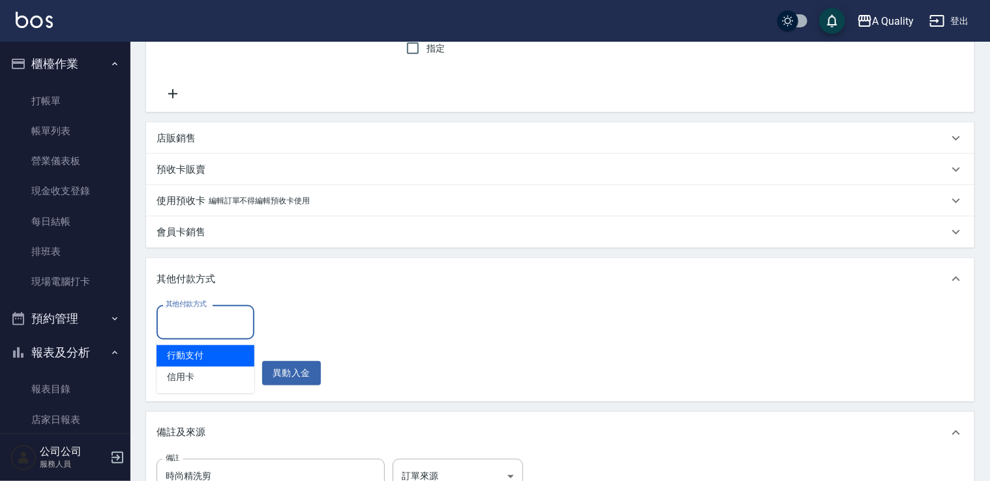
click at [198, 318] on input "其他付款方式" at bounding box center [205, 322] width 86 height 23
drag, startPoint x: 383, startPoint y: 274, endPoint x: 355, endPoint y: 303, distance: 40.6
click at [383, 273] on div "其他付款方式" at bounding box center [553, 280] width 792 height 14
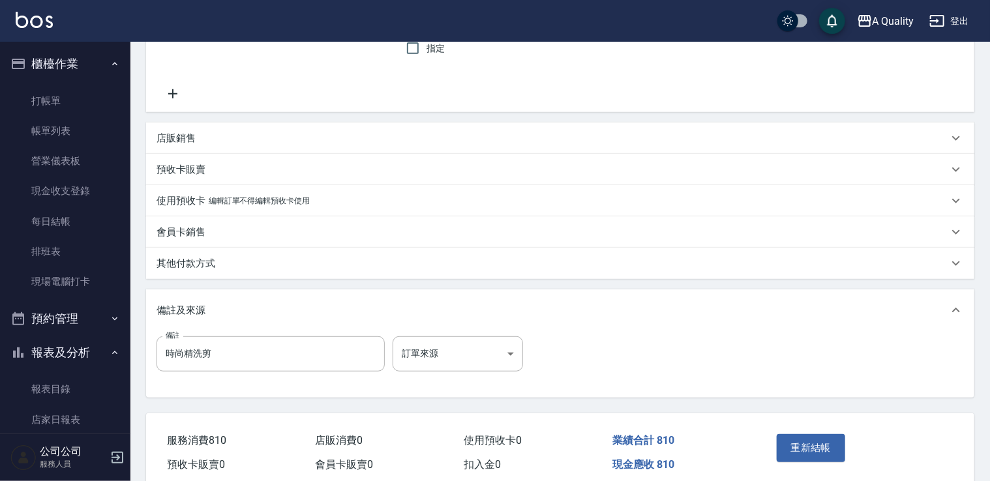
click at [206, 267] on p "其他付款方式" at bounding box center [186, 264] width 59 height 14
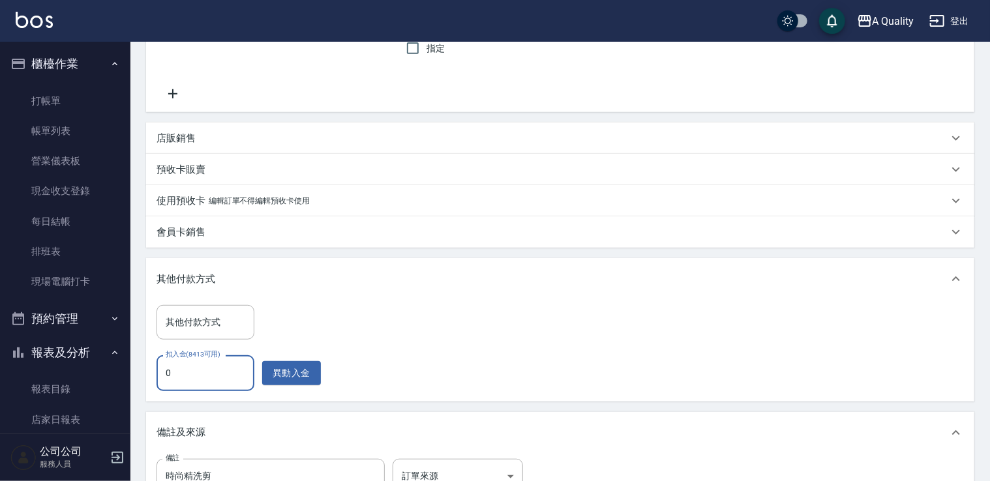
click at [208, 372] on input "0" at bounding box center [206, 372] width 98 height 35
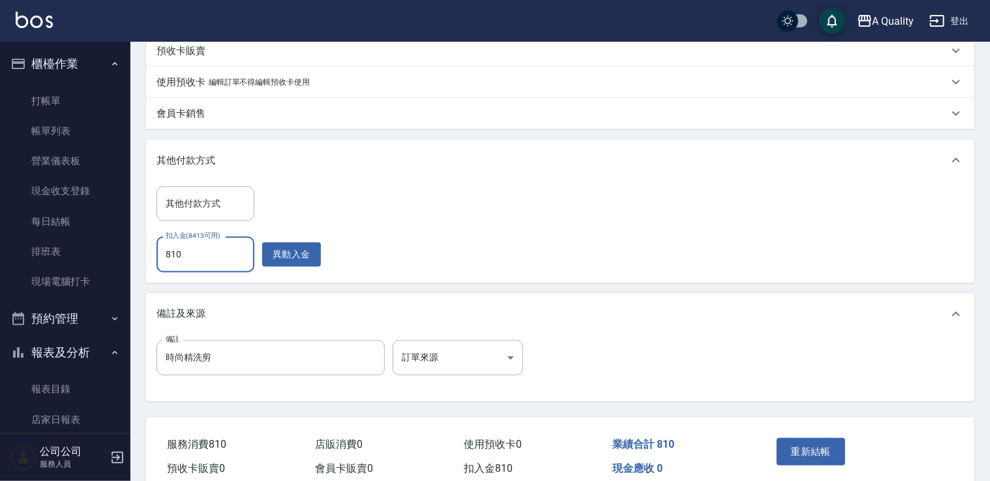
scroll to position [438, 0]
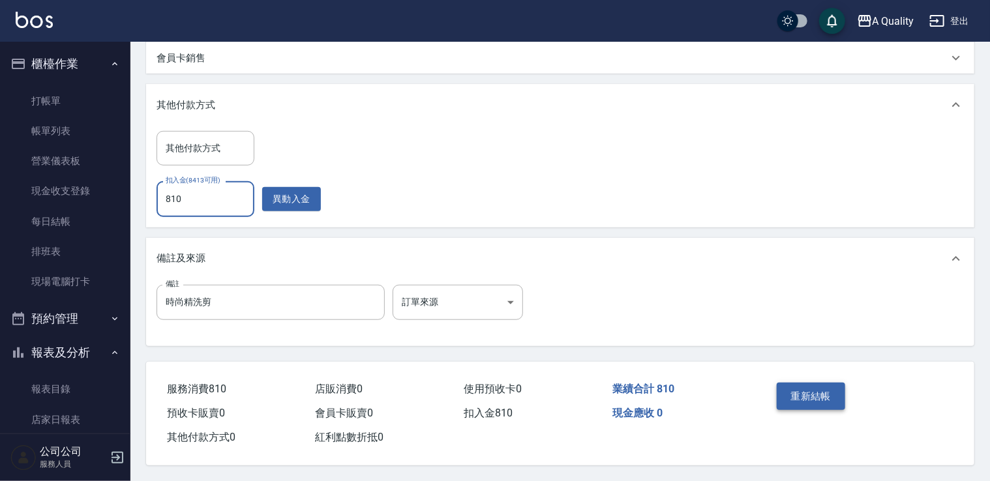
type input "810"
click at [827, 390] on button "重新結帳" at bounding box center [811, 396] width 69 height 27
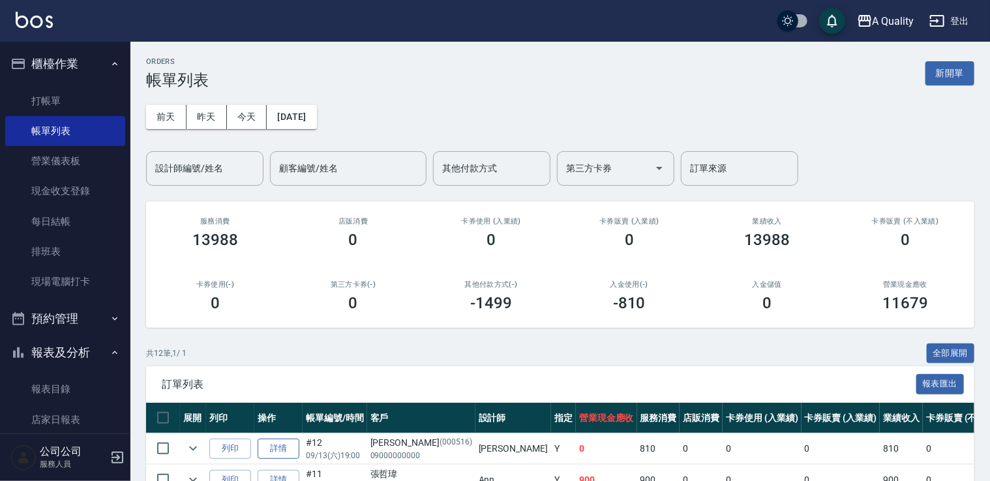
click at [284, 448] on link "詳情" at bounding box center [279, 449] width 42 height 20
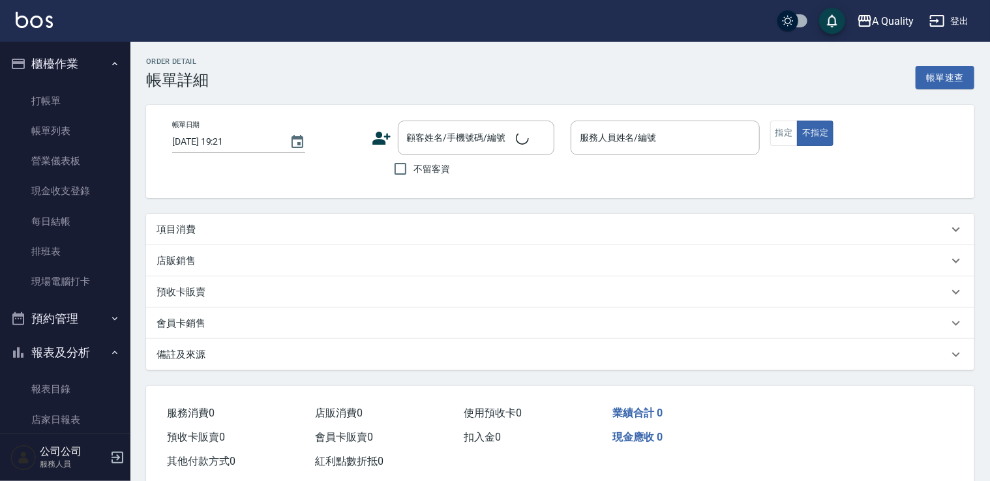
type input "[DATE] 19:00"
type input "[PERSON_NAME](無代號)"
type input "時尚精洗剪"
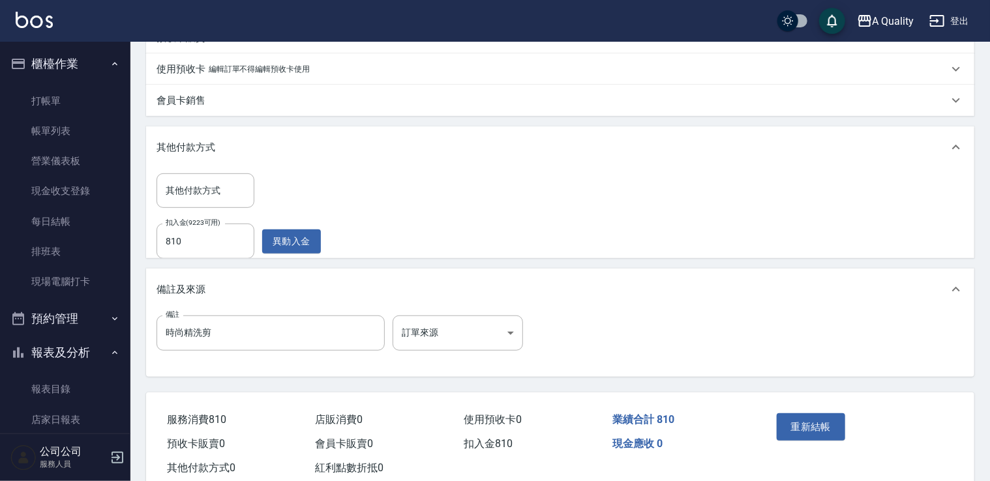
type input "[PERSON_NAME]/09000000000/000516"
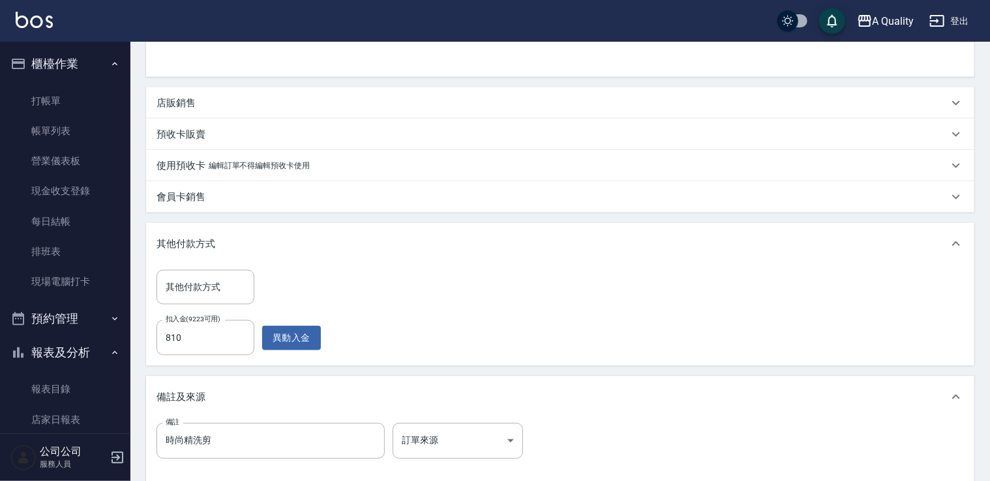
scroll to position [300, 0]
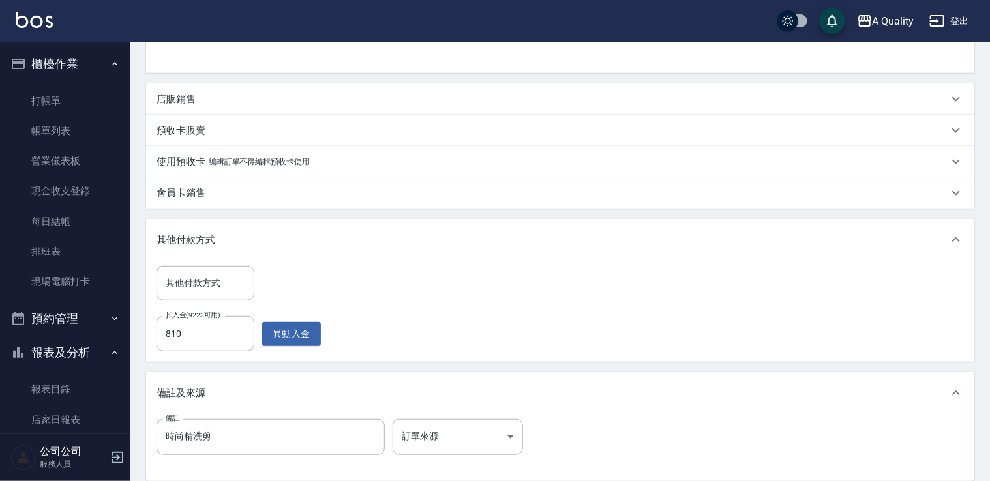
type input "洗剪(103)"
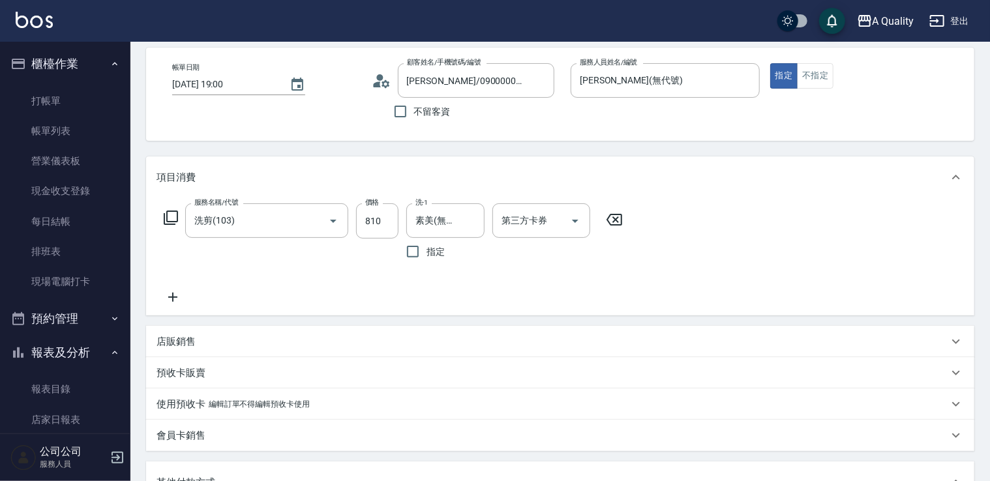
scroll to position [0, 0]
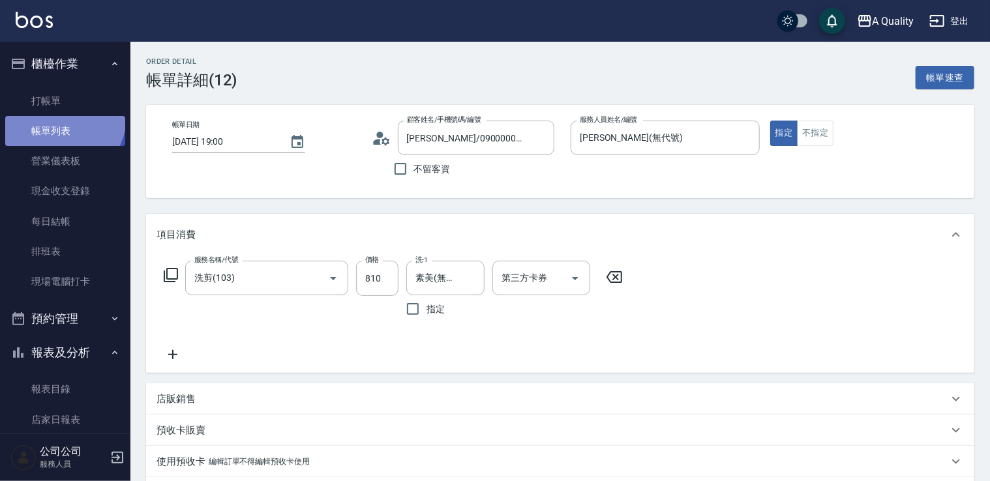
click at [57, 116] on link "帳單列表" at bounding box center [65, 131] width 120 height 30
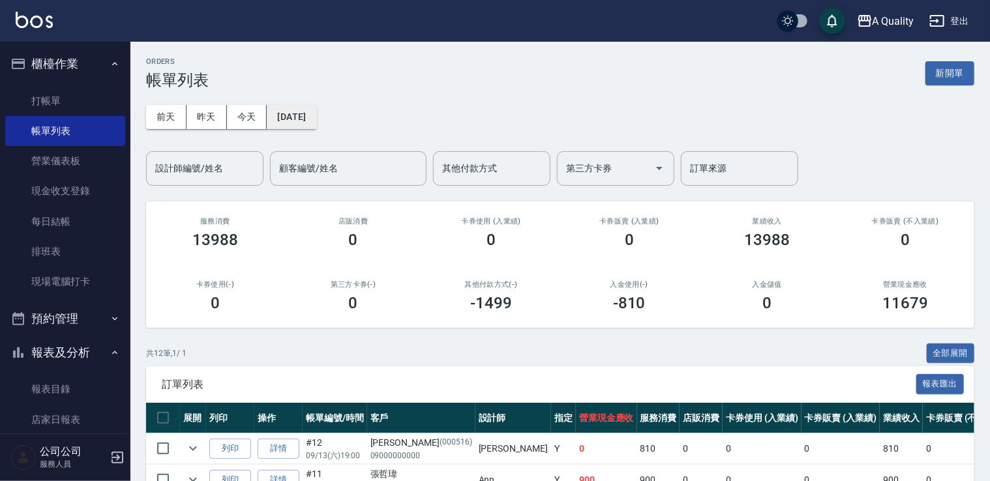
click at [308, 111] on button "[DATE]" at bounding box center [292, 117] width 50 height 24
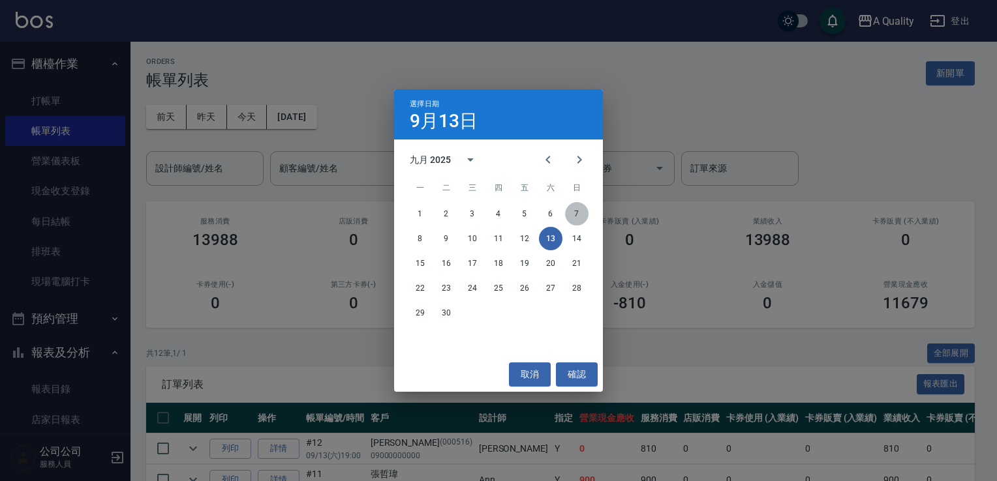
click at [582, 217] on button "7" at bounding box center [576, 213] width 23 height 23
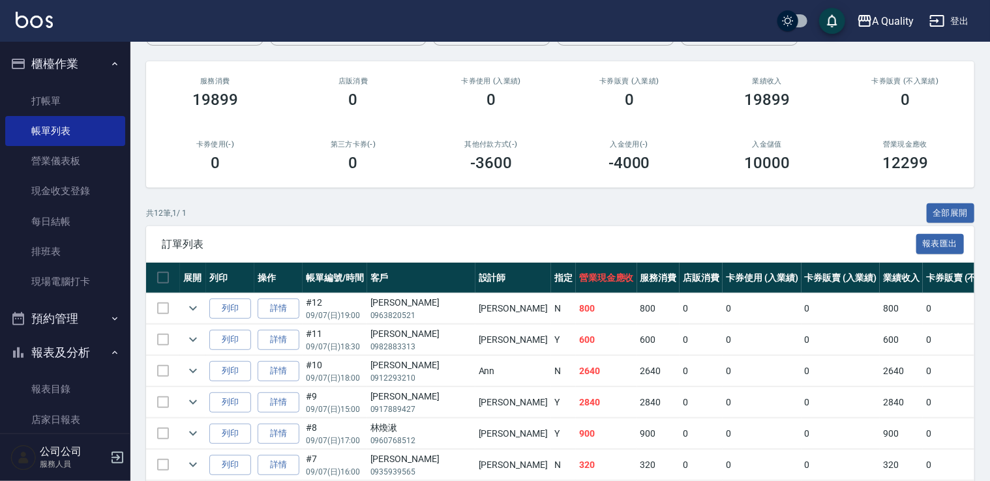
scroll to position [59, 0]
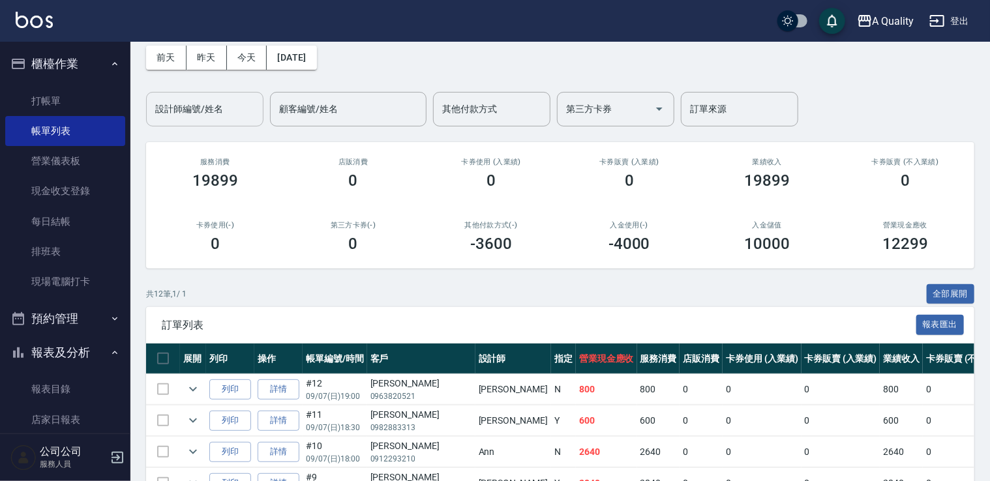
click at [211, 115] on input "設計師編號/姓名" at bounding box center [205, 109] width 106 height 23
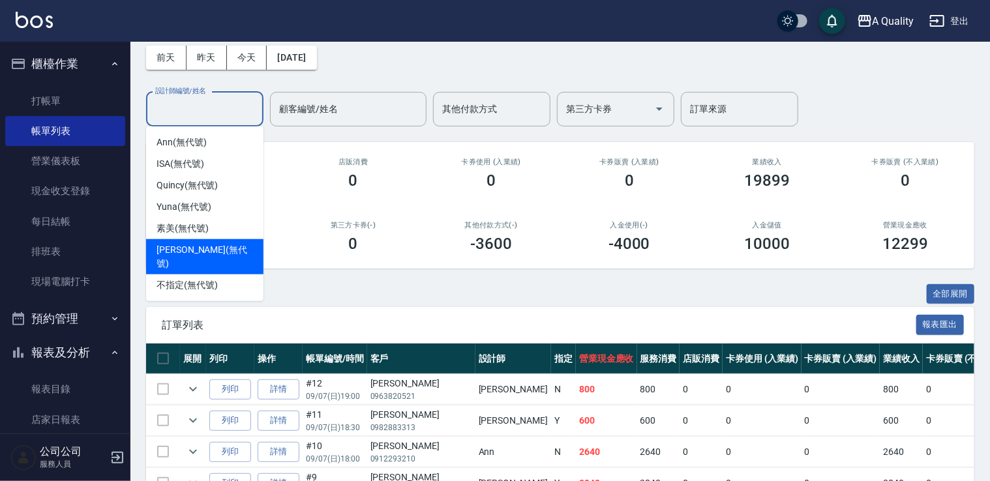
click at [192, 256] on span "[PERSON_NAME] (無代號)" at bounding box center [205, 256] width 97 height 27
type input "[PERSON_NAME](無代號)"
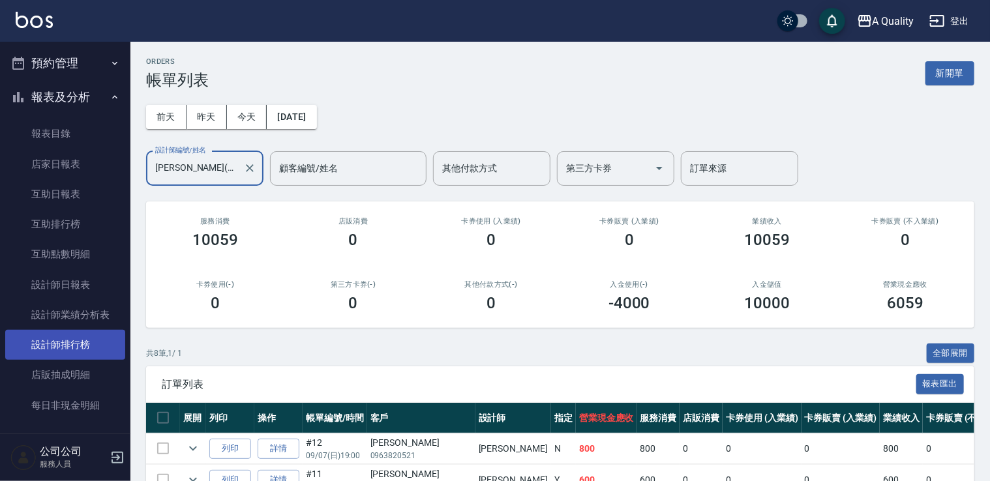
scroll to position [296, 0]
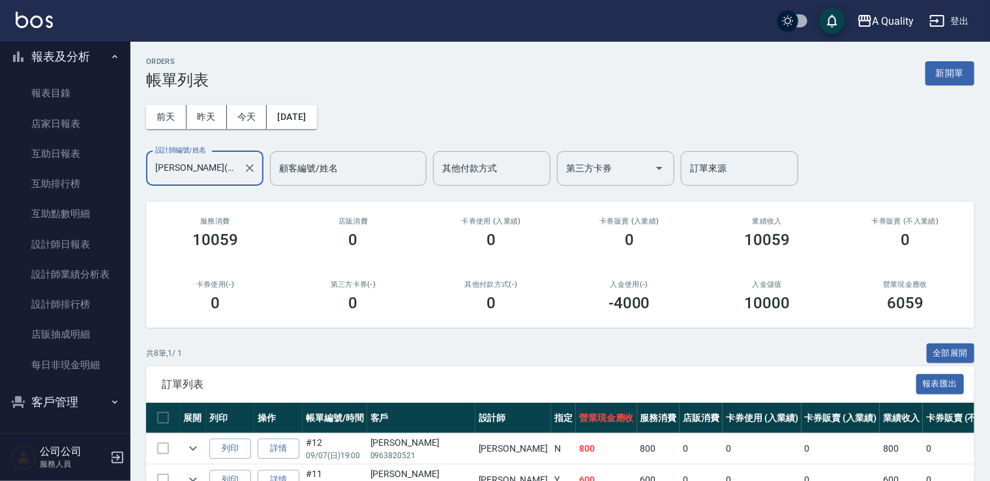
click at [53, 395] on button "客戶管理" at bounding box center [65, 402] width 120 height 34
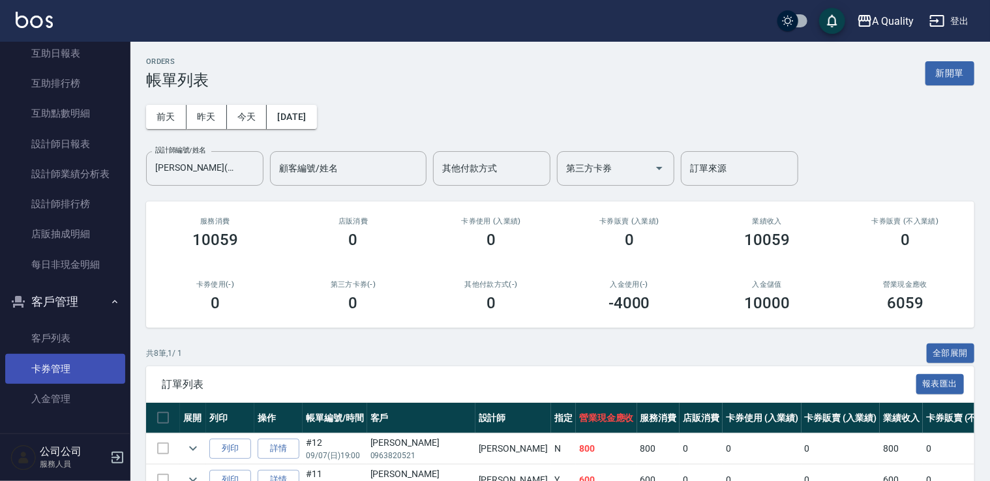
scroll to position [397, 0]
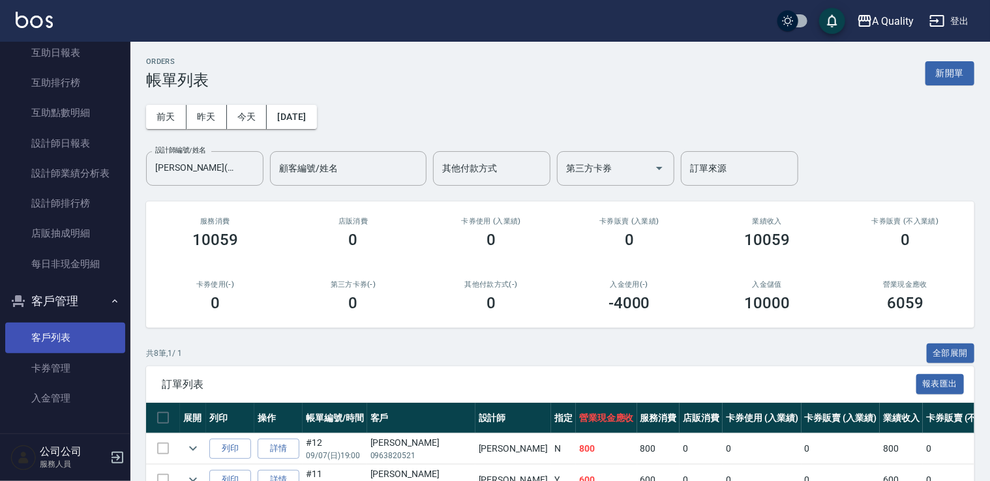
click at [76, 342] on link "客戶列表" at bounding box center [65, 338] width 120 height 30
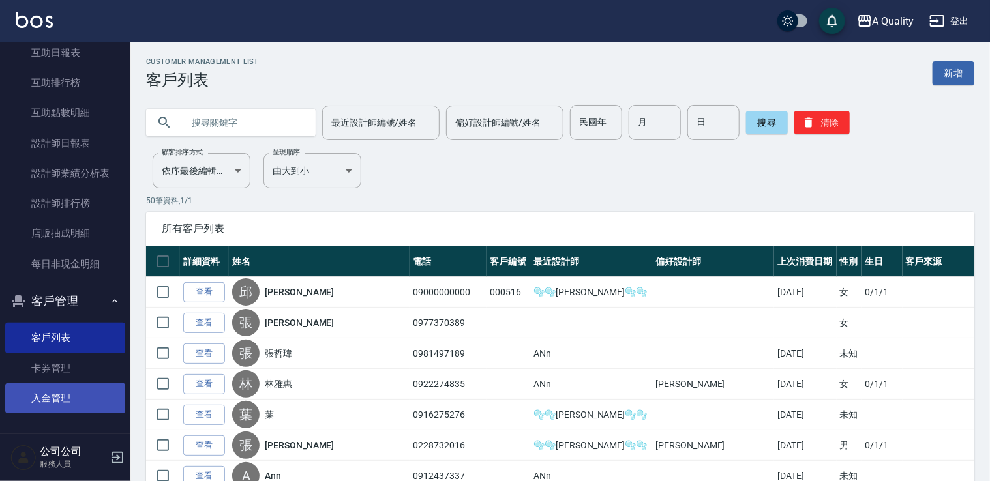
click at [65, 393] on link "入金管理" at bounding box center [65, 399] width 120 height 30
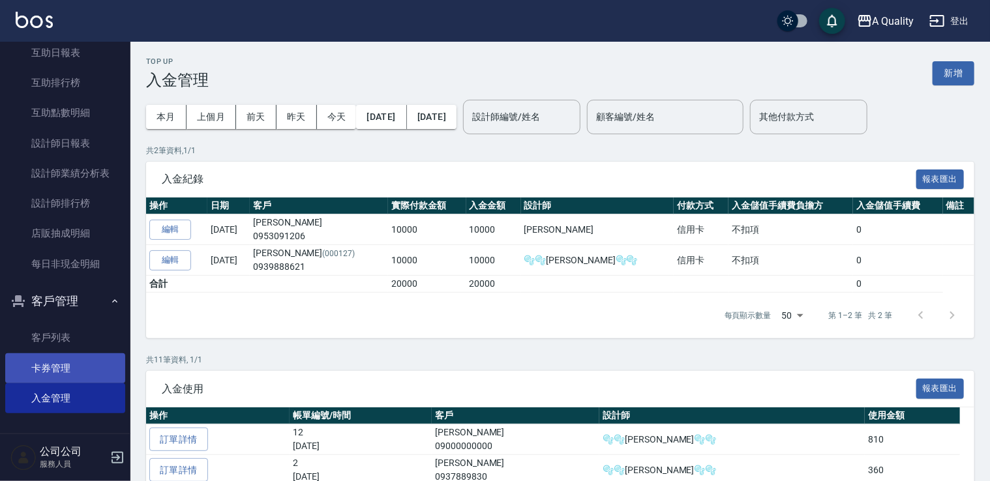
click at [53, 360] on link "卡券管理" at bounding box center [65, 369] width 120 height 30
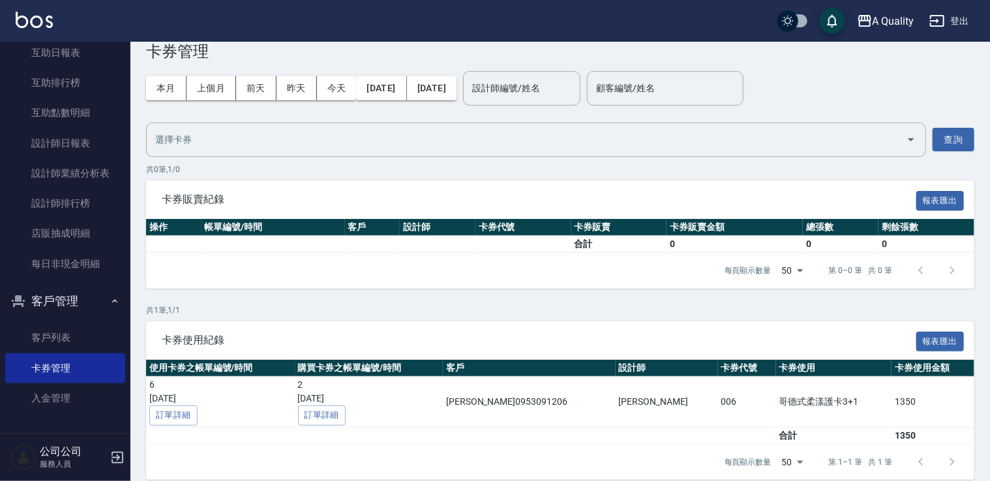
scroll to position [42, 0]
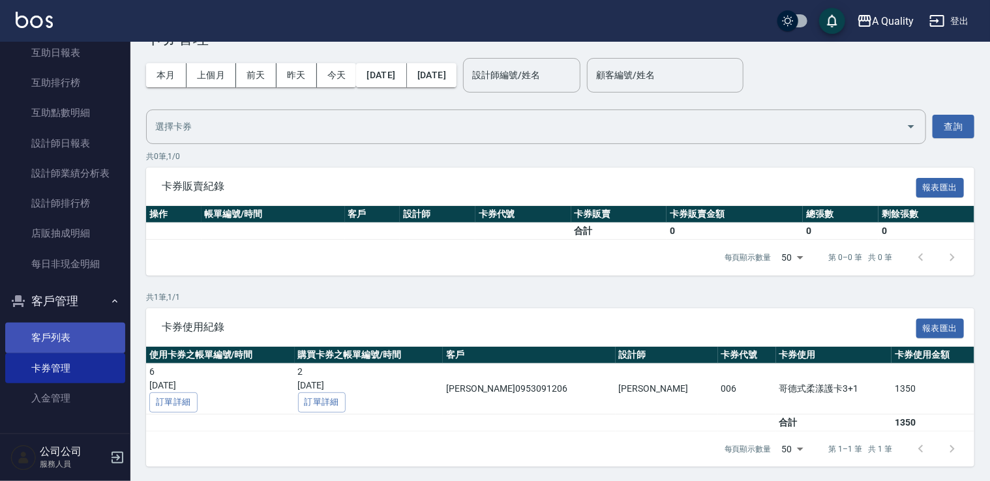
click at [68, 335] on link "客戶列表" at bounding box center [65, 338] width 120 height 30
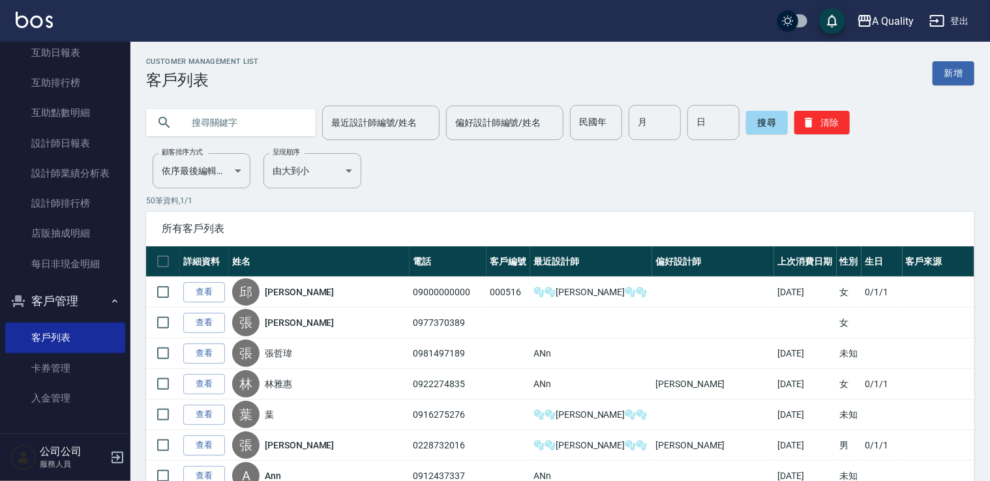
click at [212, 118] on input "text" at bounding box center [244, 122] width 123 height 35
type input "u"
type input "邱"
click at [763, 117] on button "搜尋" at bounding box center [767, 122] width 42 height 23
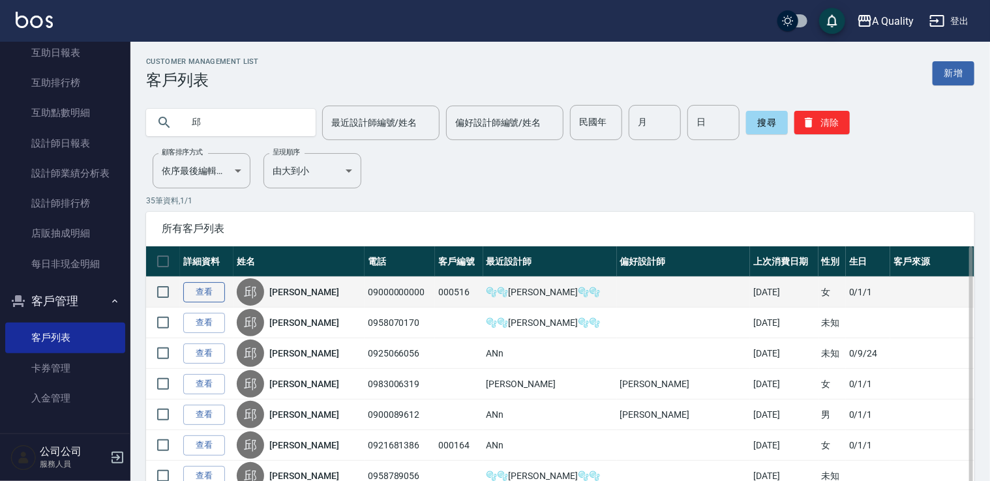
click at [206, 289] on link "查看" at bounding box center [204, 292] width 42 height 20
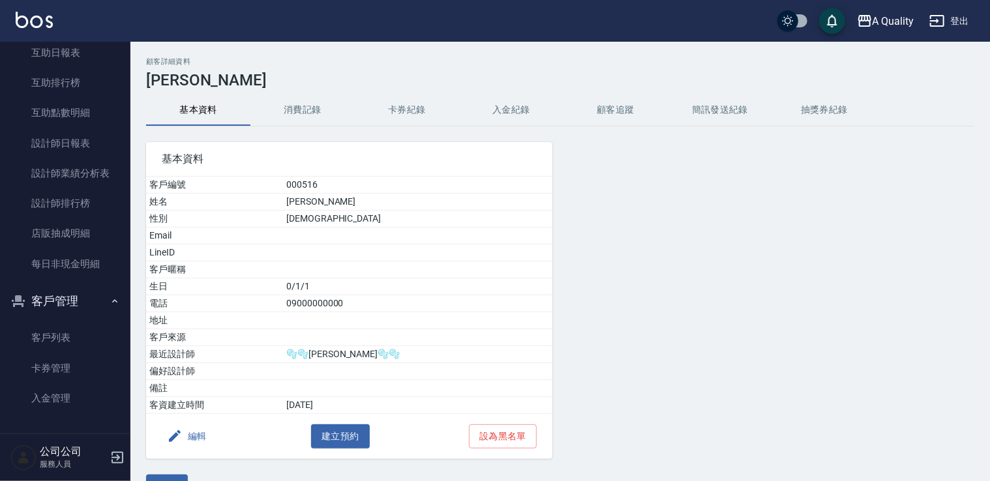
click at [412, 116] on button "卡券紀錄" at bounding box center [407, 110] width 104 height 31
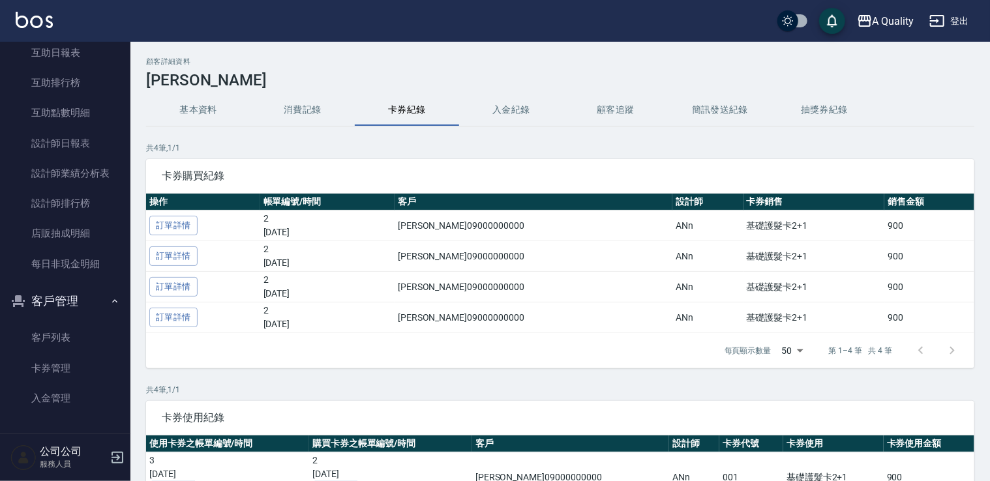
click at [305, 112] on button "消費記錄" at bounding box center [302, 110] width 104 height 31
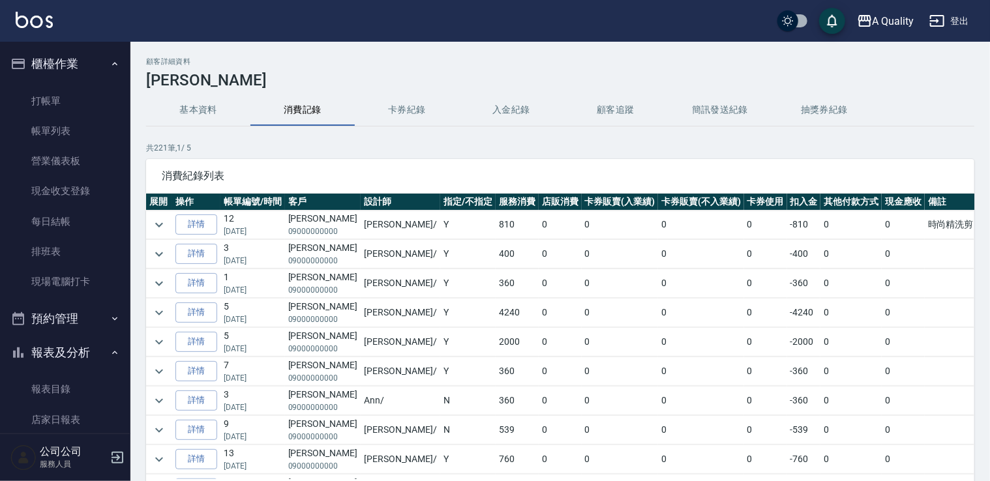
click at [57, 316] on button "預約管理" at bounding box center [65, 319] width 120 height 34
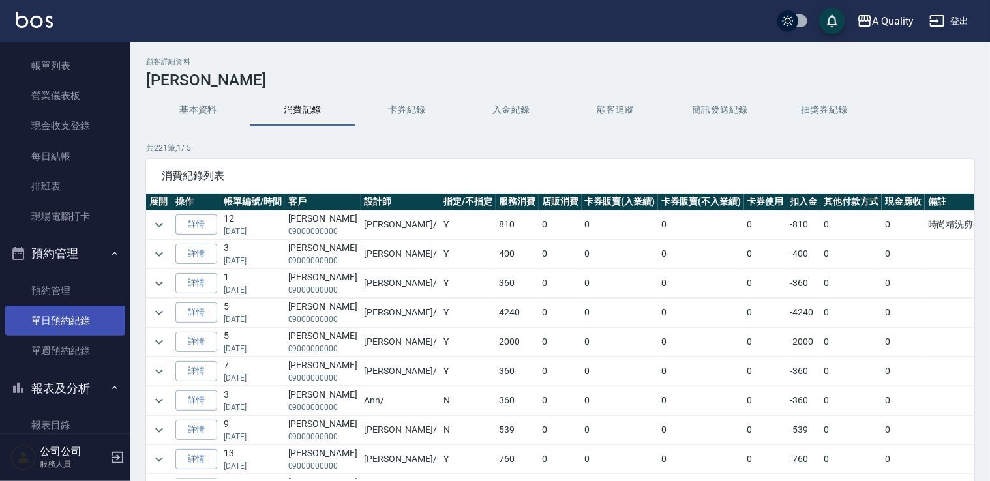
click at [75, 324] on link "單日預約紀錄" at bounding box center [65, 321] width 120 height 30
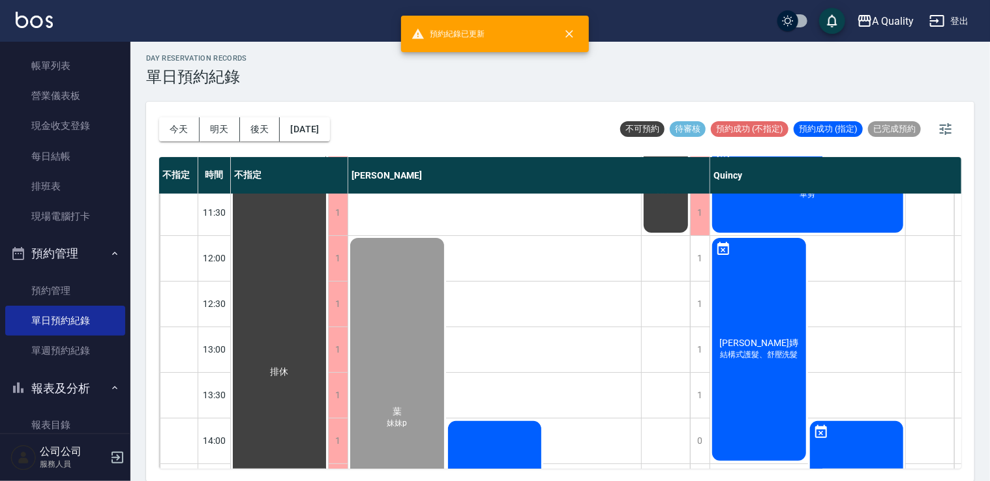
scroll to position [196, 0]
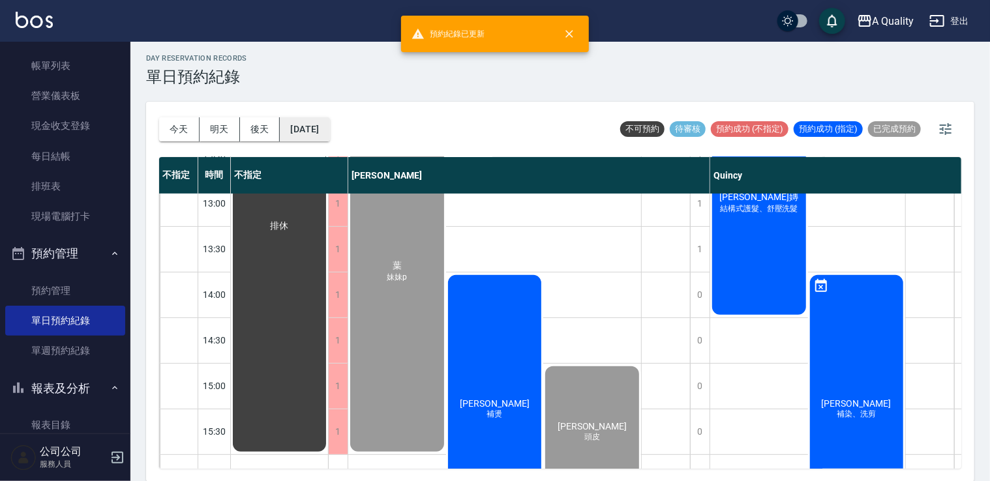
click at [329, 137] on button "[DATE]" at bounding box center [305, 129] width 50 height 24
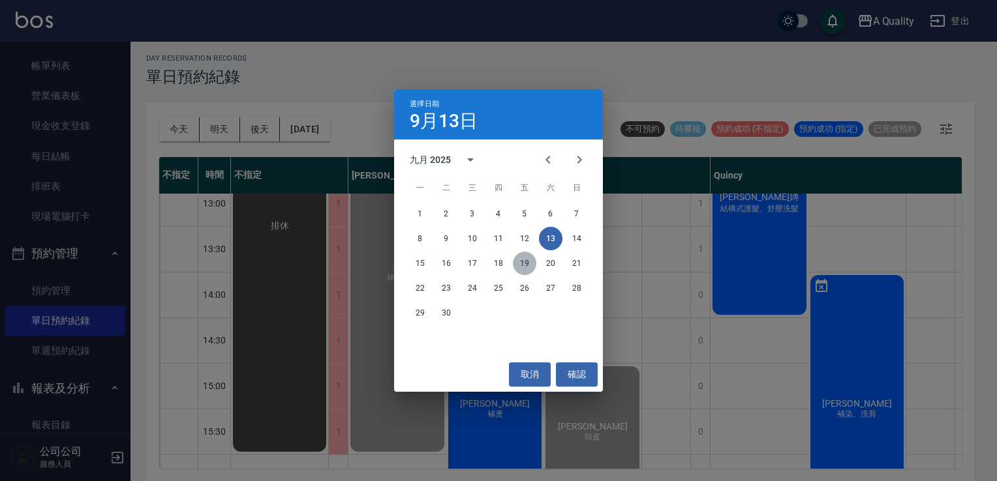
click at [523, 264] on button "19" at bounding box center [524, 263] width 23 height 23
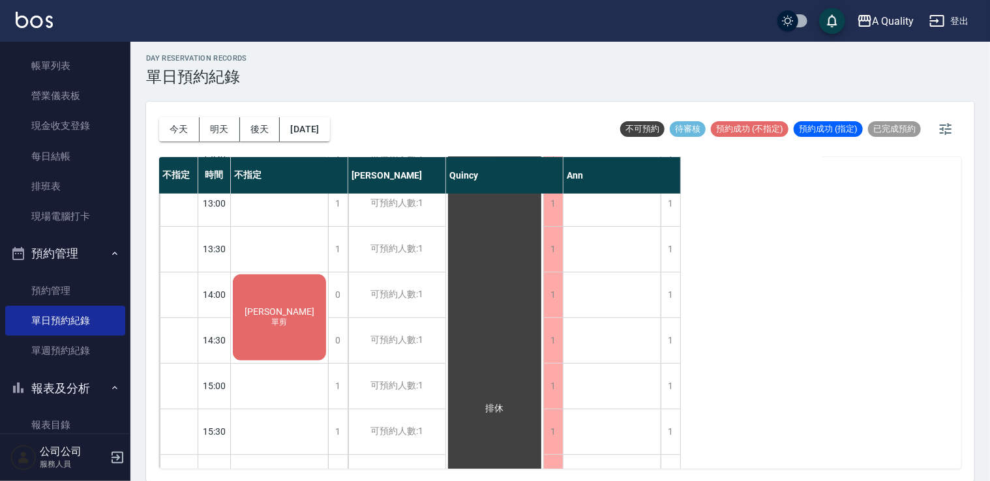
click at [305, 330] on div "[PERSON_NAME] 單剪" at bounding box center [279, 318] width 97 height 90
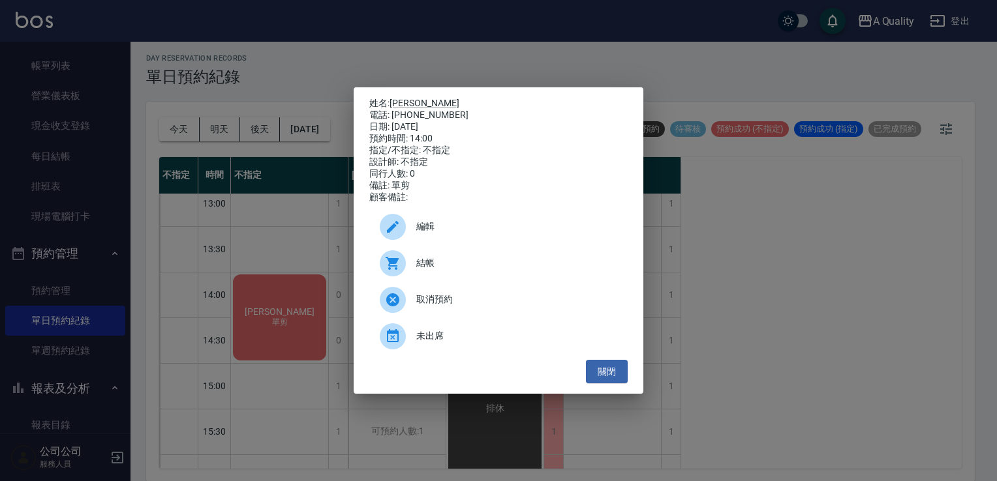
click at [439, 234] on span "編輯" at bounding box center [516, 227] width 201 height 14
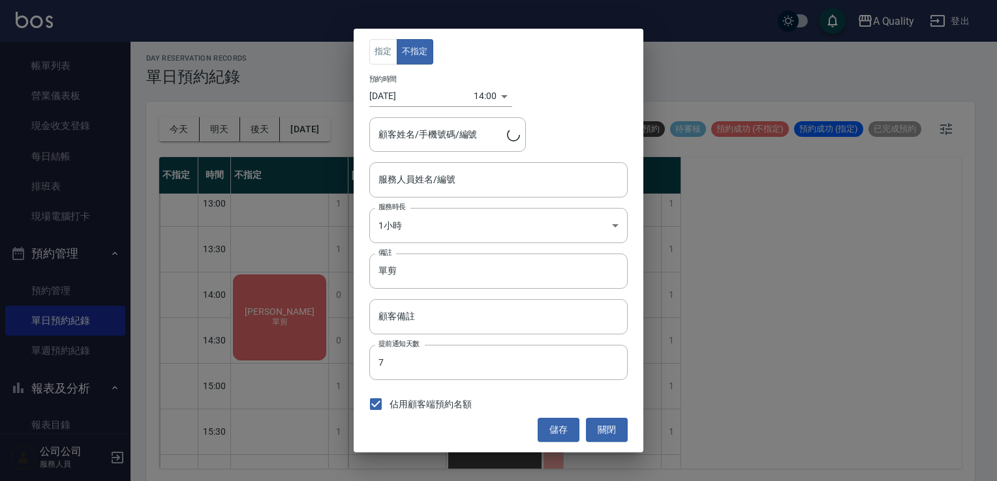
type input "不指定(無代號)"
type input "[PERSON_NAME]/0930233456"
click at [612, 426] on button "關閉" at bounding box center [607, 430] width 42 height 24
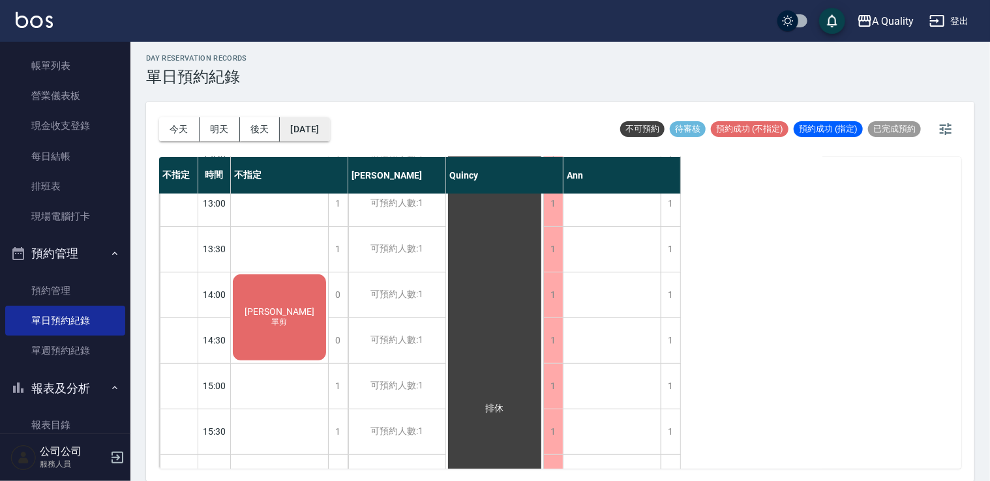
click at [329, 137] on button "[DATE]" at bounding box center [305, 129] width 50 height 24
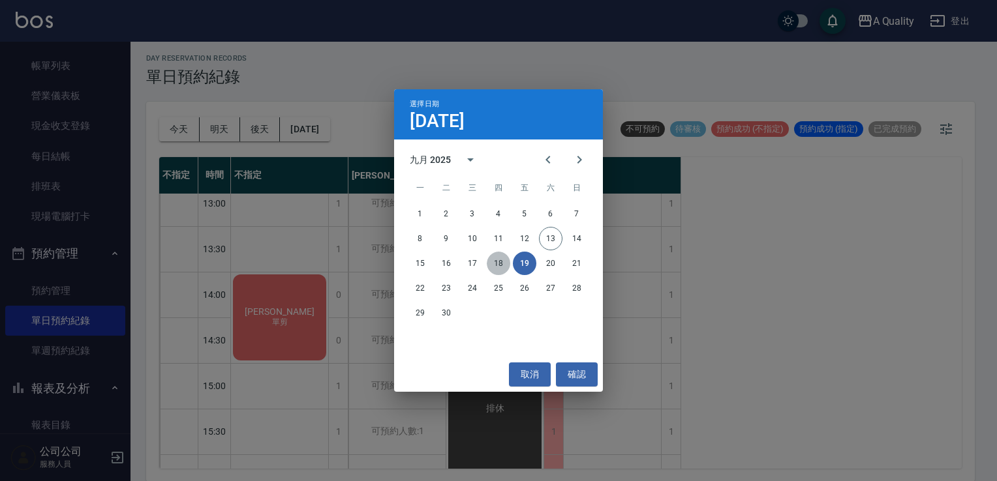
click at [498, 263] on button "18" at bounding box center [498, 263] width 23 height 23
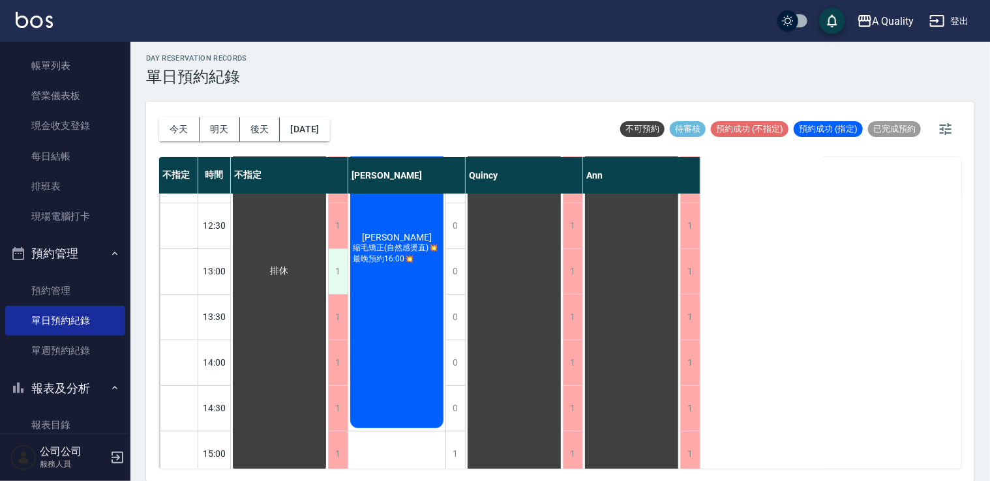
scroll to position [130, 0]
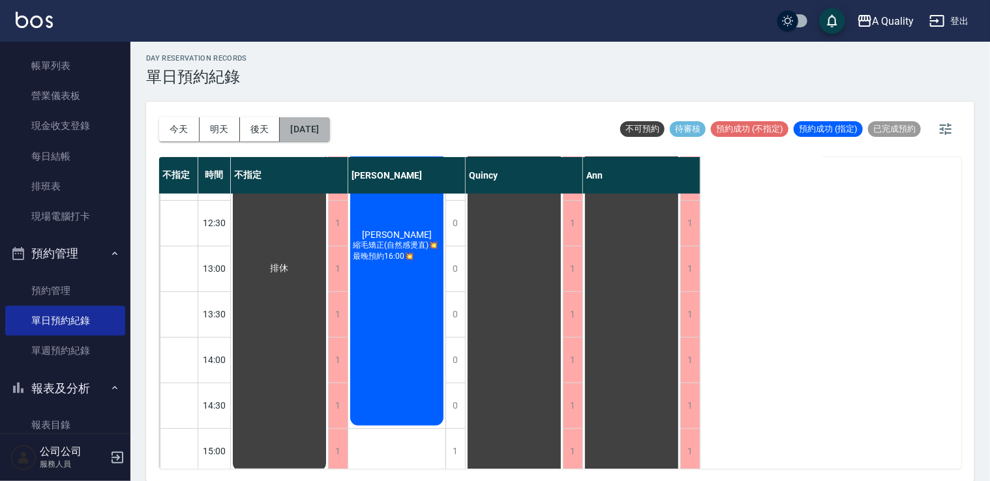
click at [285, 134] on button "[DATE]" at bounding box center [305, 129] width 50 height 24
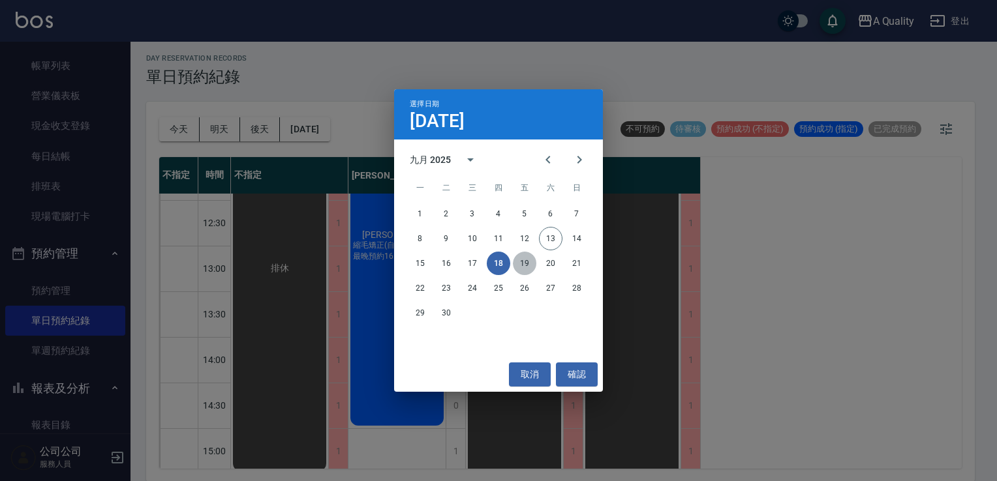
click at [526, 265] on button "19" at bounding box center [524, 263] width 23 height 23
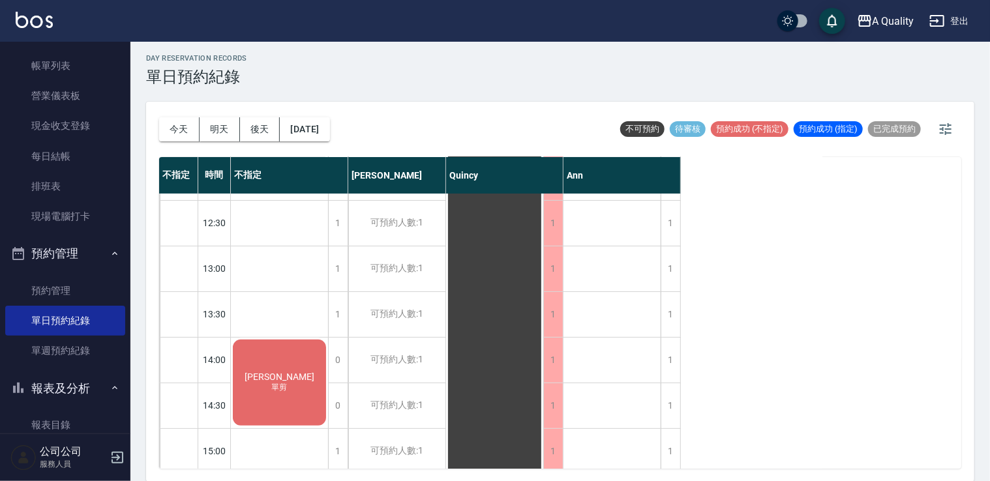
click at [286, 368] on div "[PERSON_NAME] 單剪" at bounding box center [279, 383] width 97 height 90
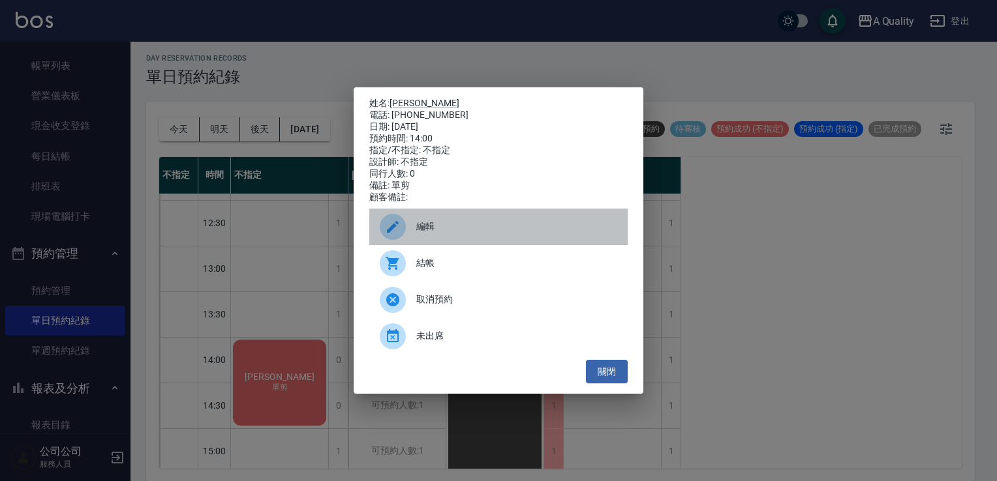
click at [432, 241] on div "編輯" at bounding box center [498, 227] width 258 height 37
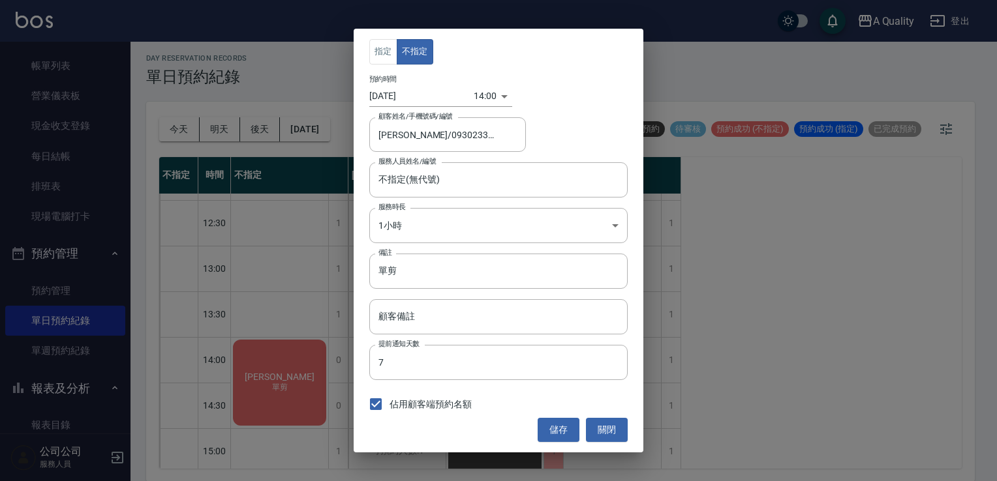
click at [404, 94] on input "[DATE]" at bounding box center [421, 96] width 104 height 22
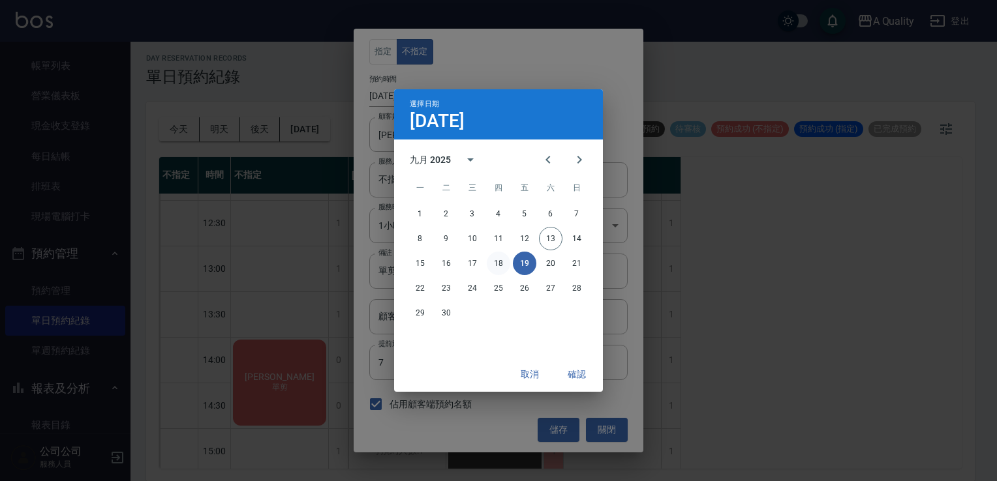
click at [499, 267] on button "18" at bounding box center [498, 263] width 23 height 23
type input "[DATE]"
type input "1758175200000"
click at [570, 372] on button "確認" at bounding box center [577, 375] width 42 height 24
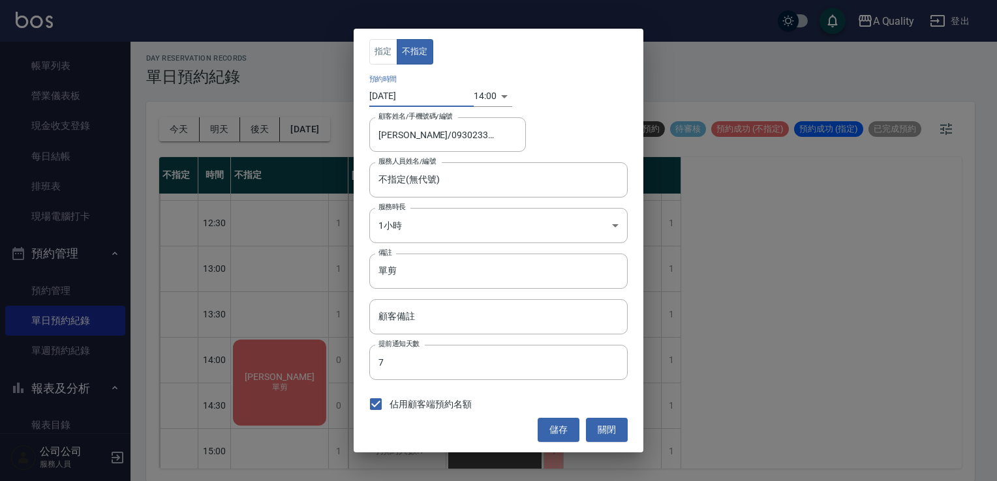
click at [574, 429] on button "儲存" at bounding box center [558, 430] width 42 height 24
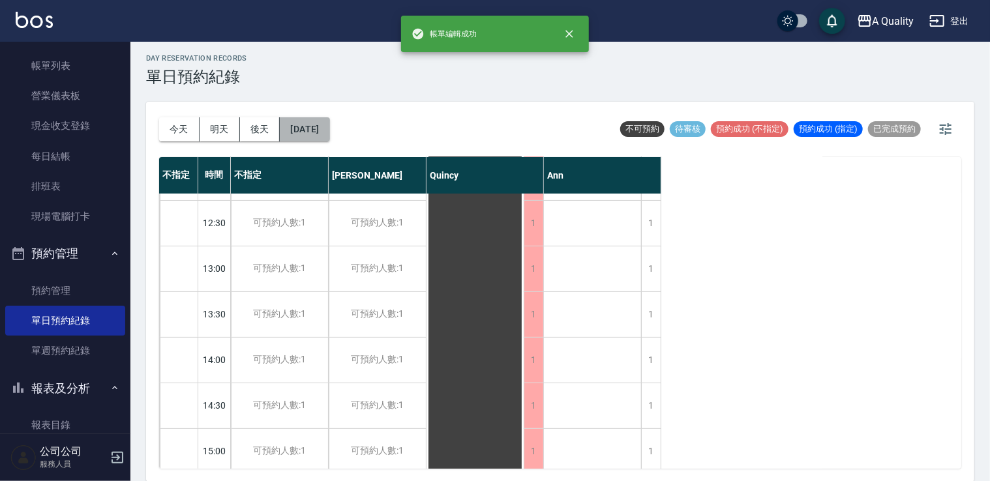
click at [329, 132] on button "[DATE]" at bounding box center [305, 129] width 50 height 24
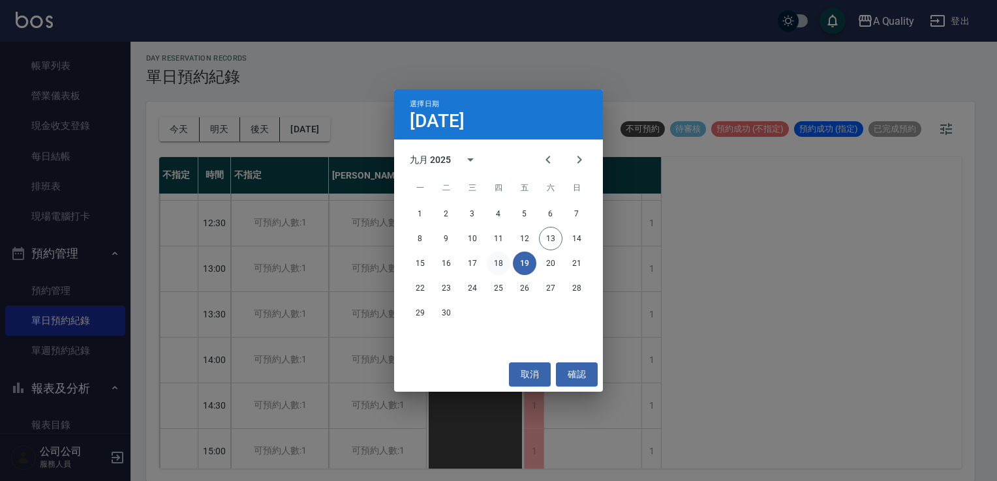
click at [498, 262] on button "18" at bounding box center [498, 263] width 23 height 23
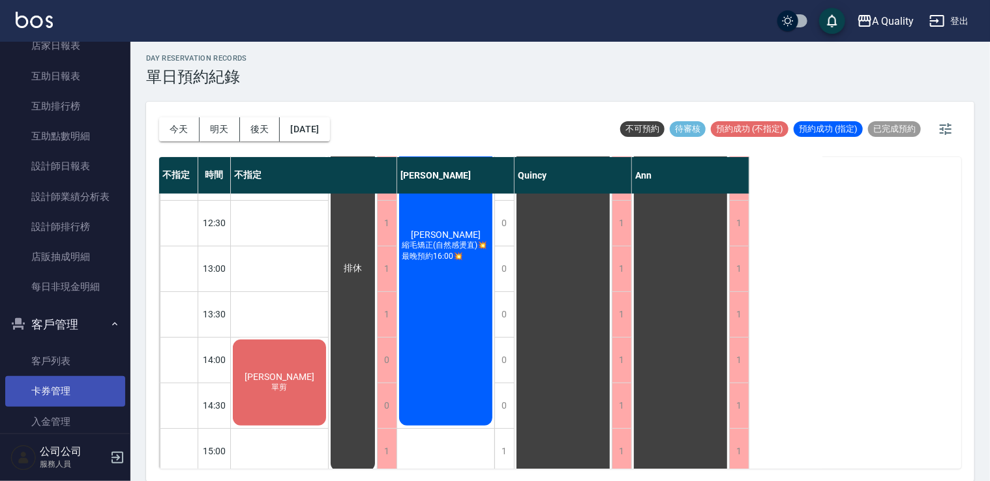
scroll to position [498, 0]
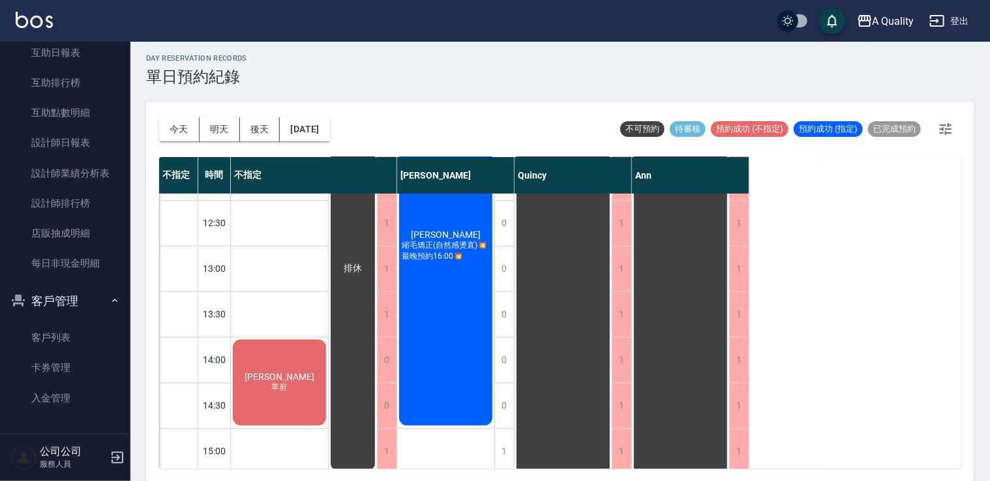
drag, startPoint x: 59, startPoint y: 333, endPoint x: 65, endPoint y: 320, distance: 14.3
click at [59, 333] on link "客戶列表" at bounding box center [65, 338] width 120 height 30
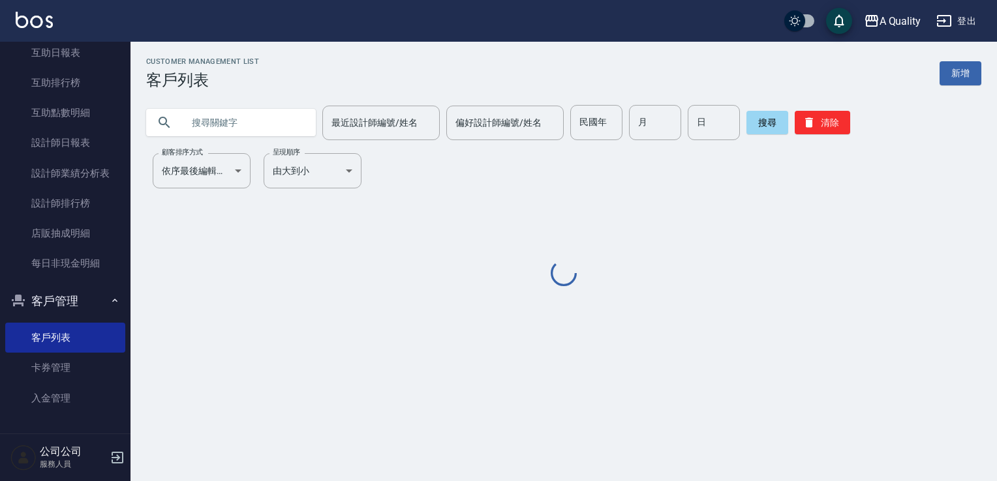
click at [235, 132] on input "text" at bounding box center [244, 122] width 123 height 35
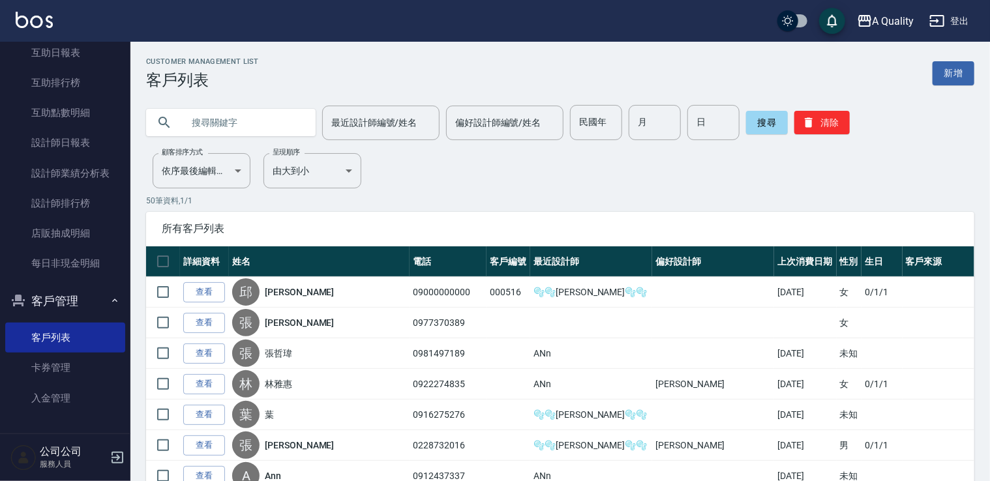
drag, startPoint x: 205, startPoint y: 299, endPoint x: 204, endPoint y: 288, distance: 10.5
click at [204, 299] on link "查看" at bounding box center [204, 292] width 42 height 20
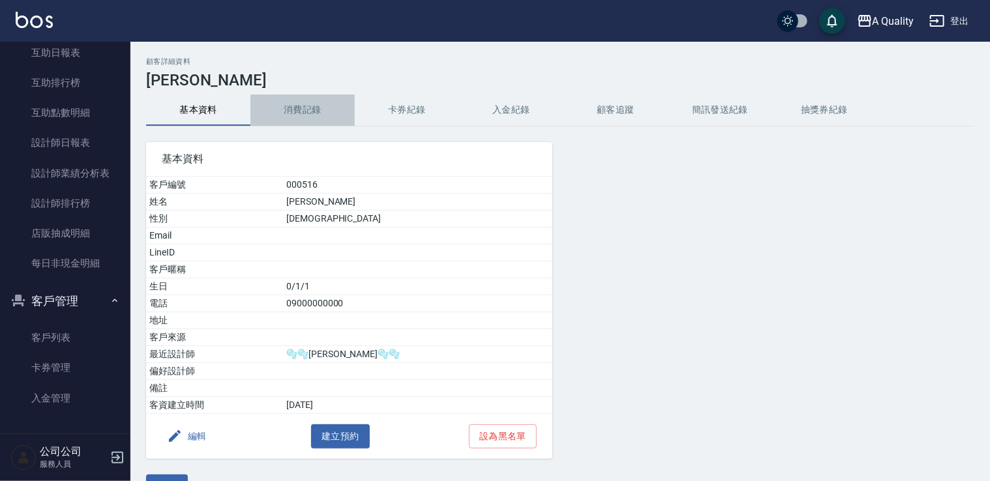
click at [295, 106] on button "消費記錄" at bounding box center [302, 110] width 104 height 31
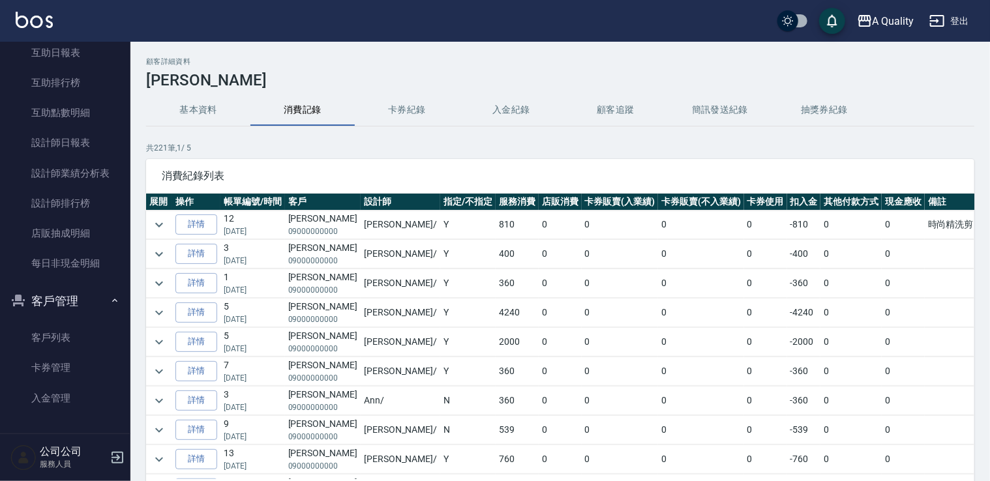
scroll to position [65, 0]
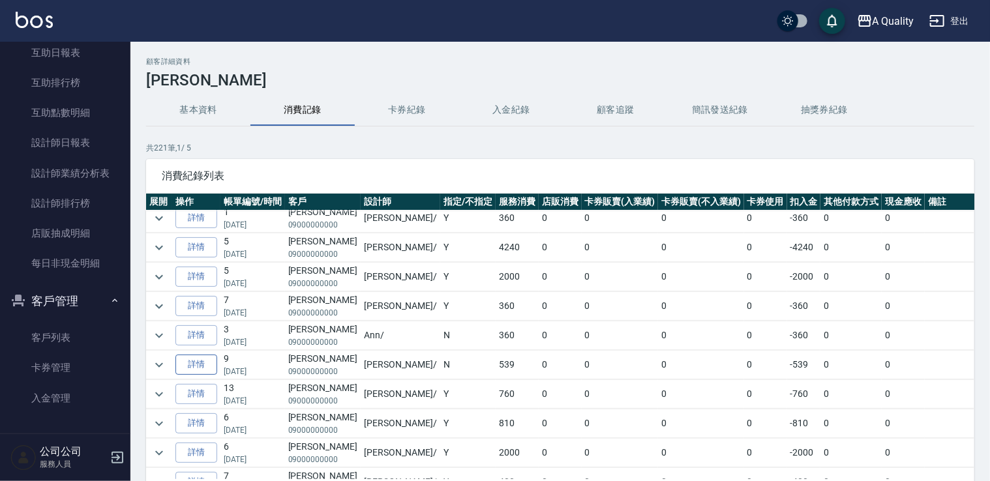
click at [196, 359] on link "詳情" at bounding box center [196, 365] width 42 height 20
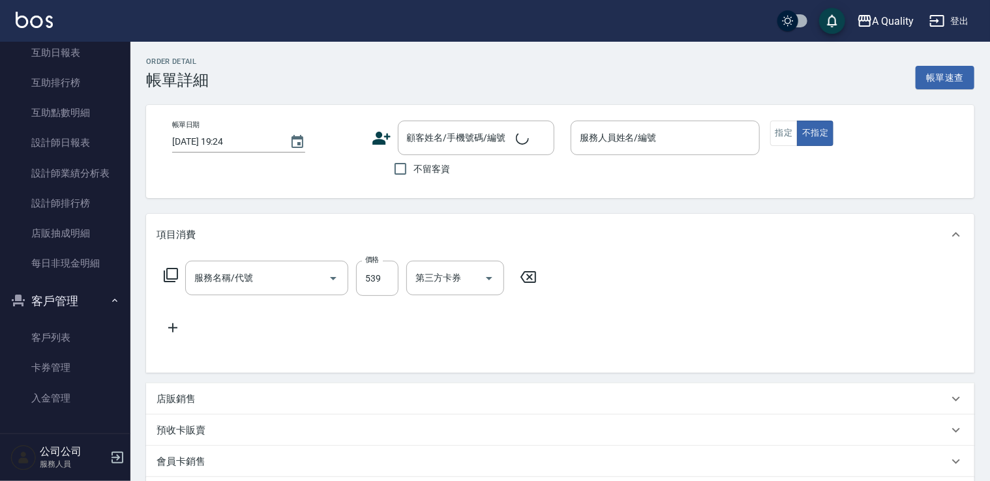
type input "[DATE] 19:13"
type input "[PERSON_NAME](無代號)"
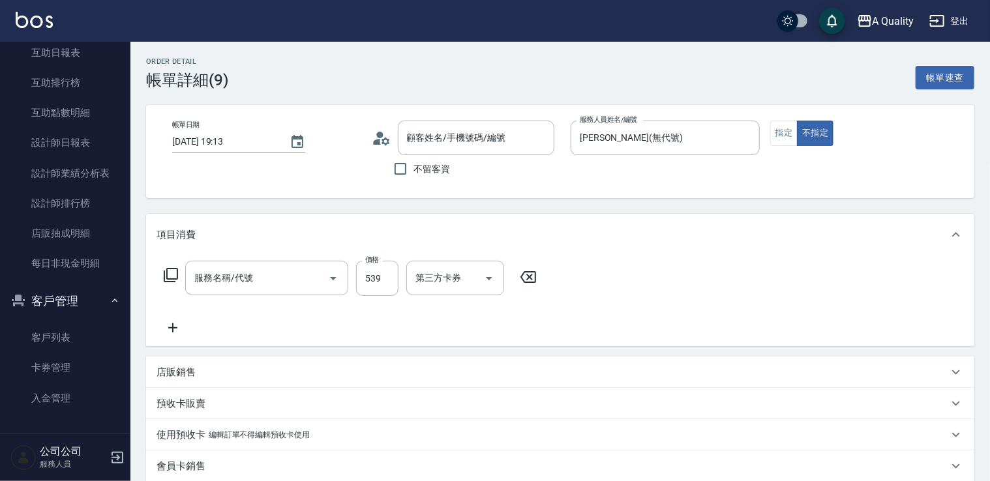
type input "洗髮(101)"
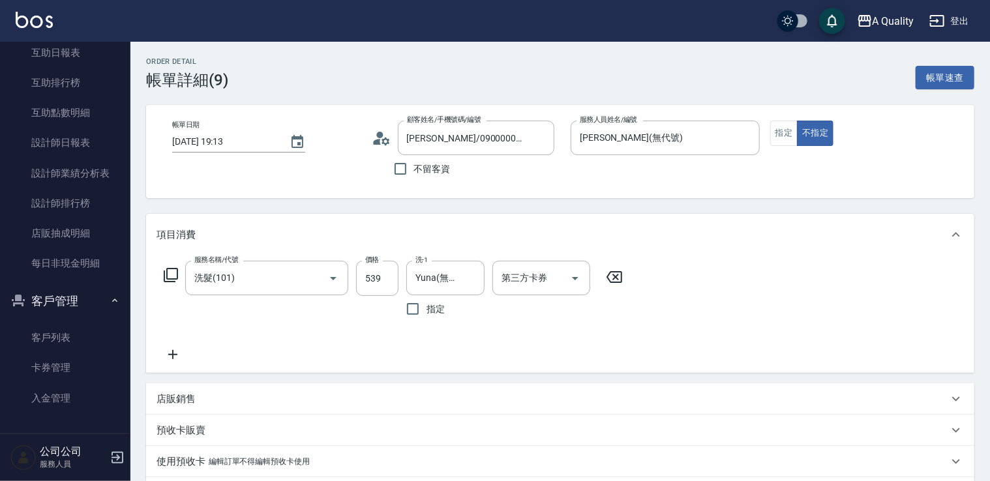
type input "[PERSON_NAME]/09000000000/000516"
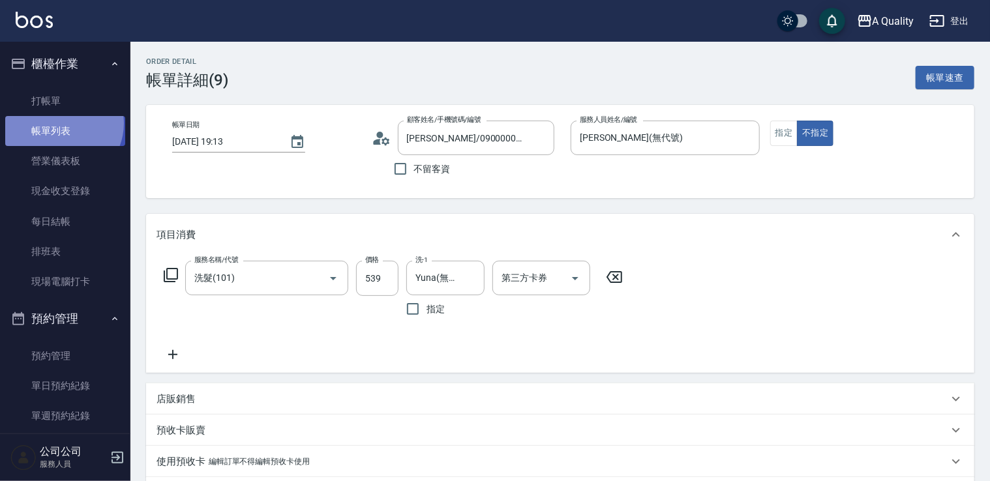
click at [60, 124] on link "帳單列表" at bounding box center [65, 131] width 120 height 30
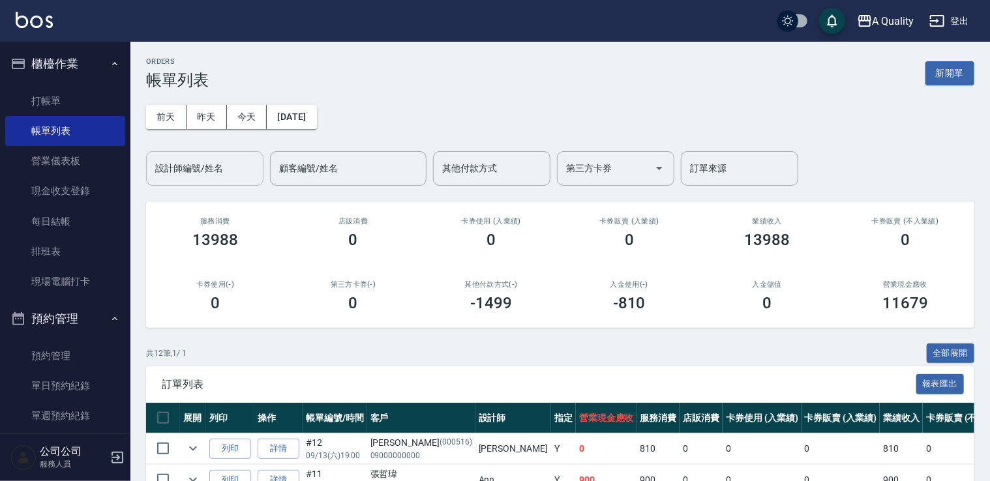
click at [228, 168] on input "設計師編號/姓名" at bounding box center [205, 168] width 106 height 23
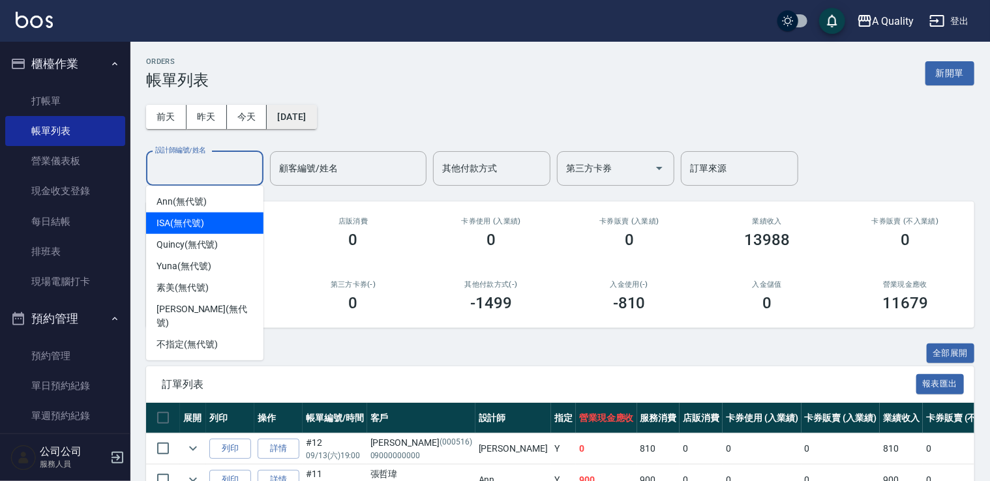
click at [309, 117] on button "[DATE]" at bounding box center [292, 117] width 50 height 24
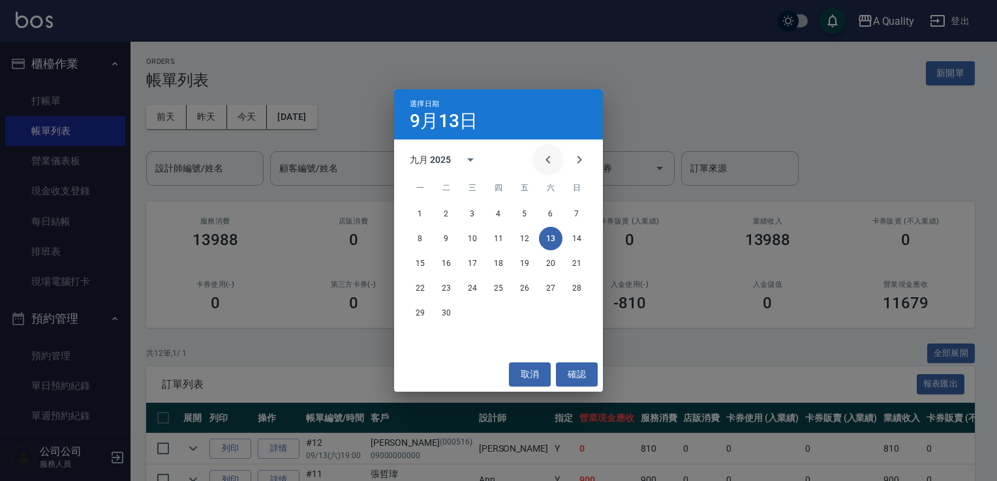
click at [545, 160] on icon "Previous month" at bounding box center [548, 160] width 16 height 16
click at [545, 159] on icon "Previous month" at bounding box center [548, 160] width 16 height 16
click at [551, 239] on button "12" at bounding box center [550, 238] width 23 height 23
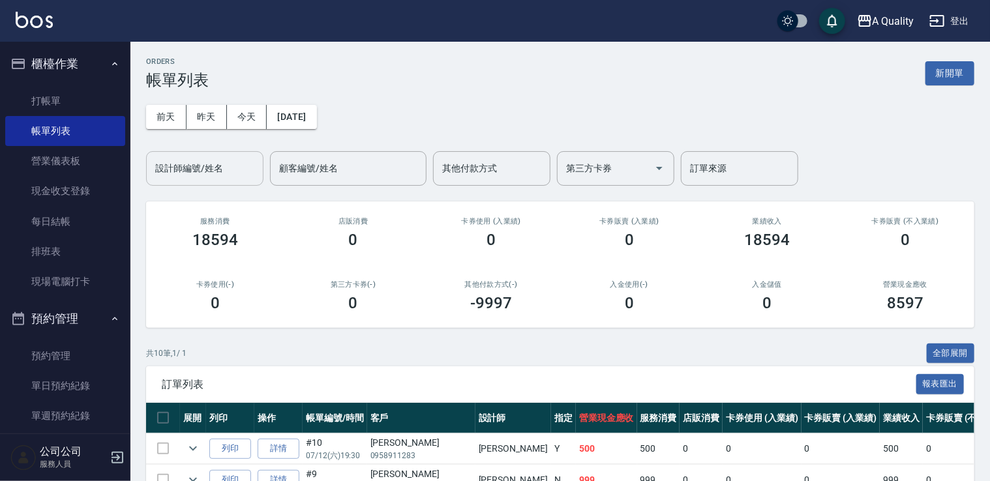
click at [205, 181] on div "設計師編號/姓名" at bounding box center [204, 168] width 117 height 35
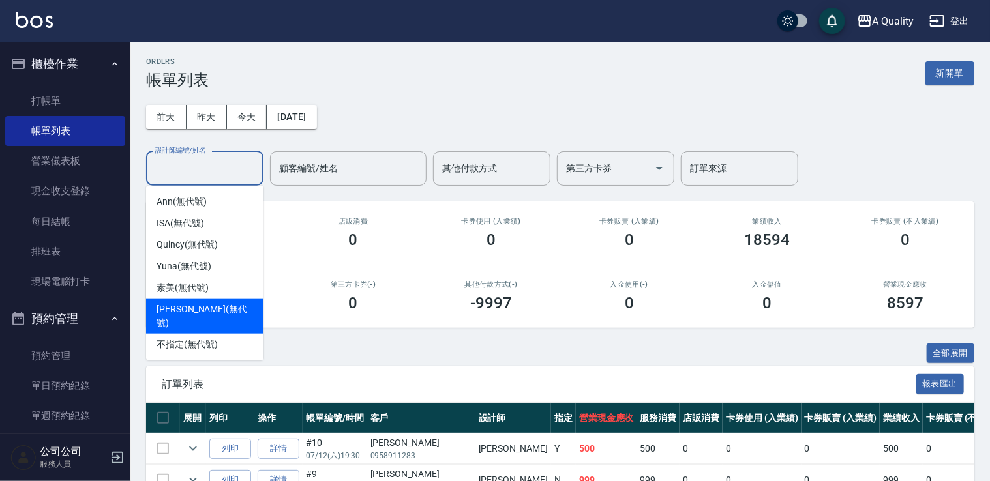
click at [219, 305] on div "[PERSON_NAME] (無代號)" at bounding box center [204, 316] width 117 height 35
type input "[PERSON_NAME](無代號)"
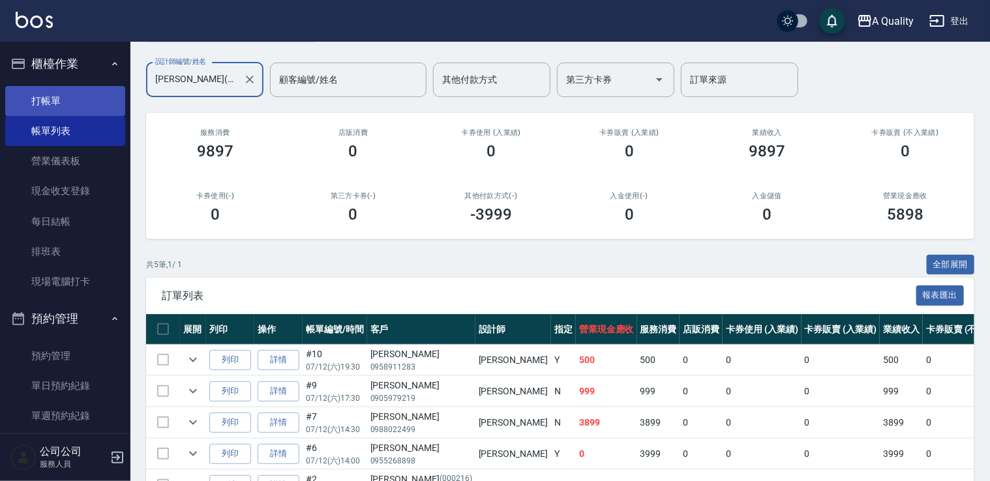
scroll to position [37, 0]
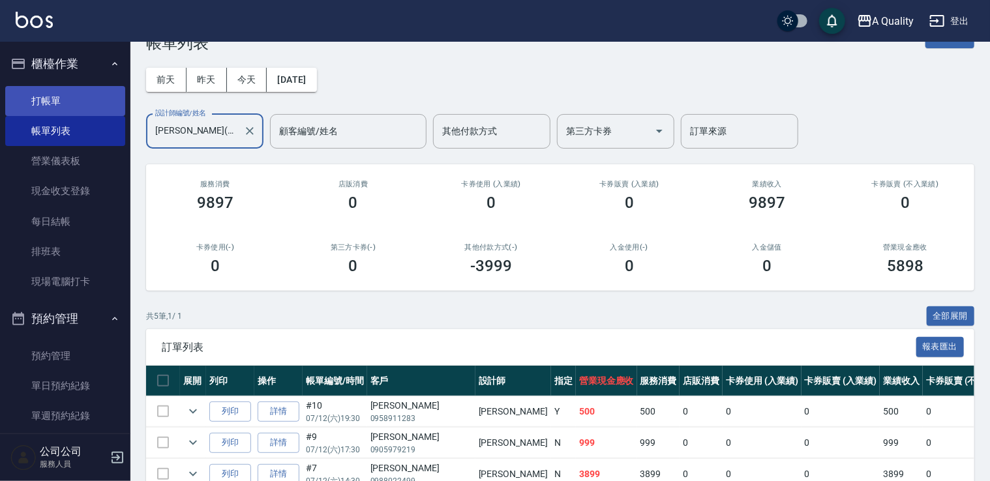
click at [67, 108] on link "打帳單" at bounding box center [65, 101] width 120 height 30
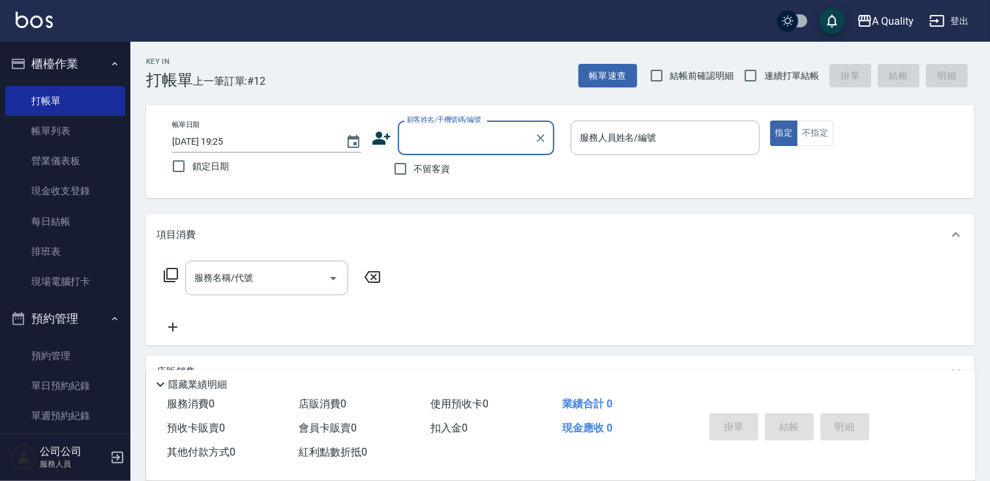
click at [436, 140] on input "顧客姓名/手機號碼/編號" at bounding box center [466, 138] width 125 height 23
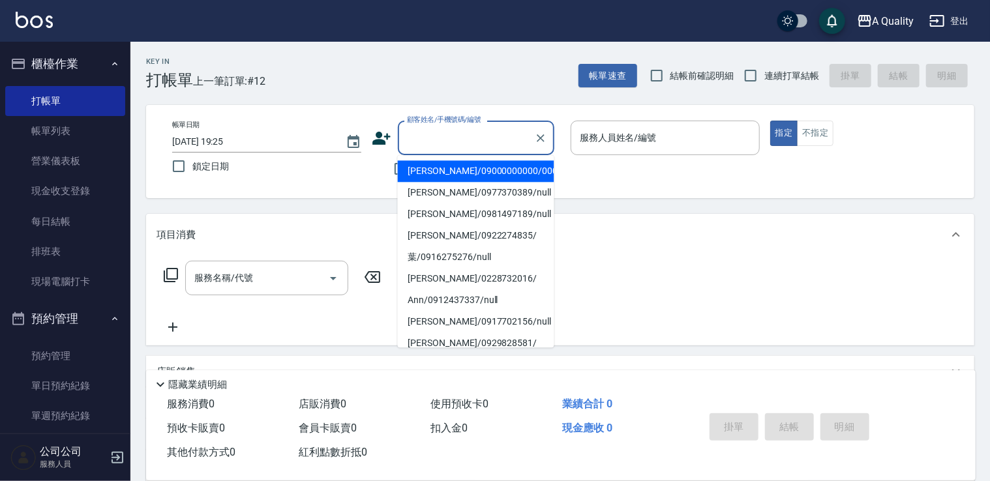
click at [438, 170] on li "[PERSON_NAME]/09000000000/000516" at bounding box center [476, 171] width 157 height 22
type input "[PERSON_NAME]/09000000000/000516"
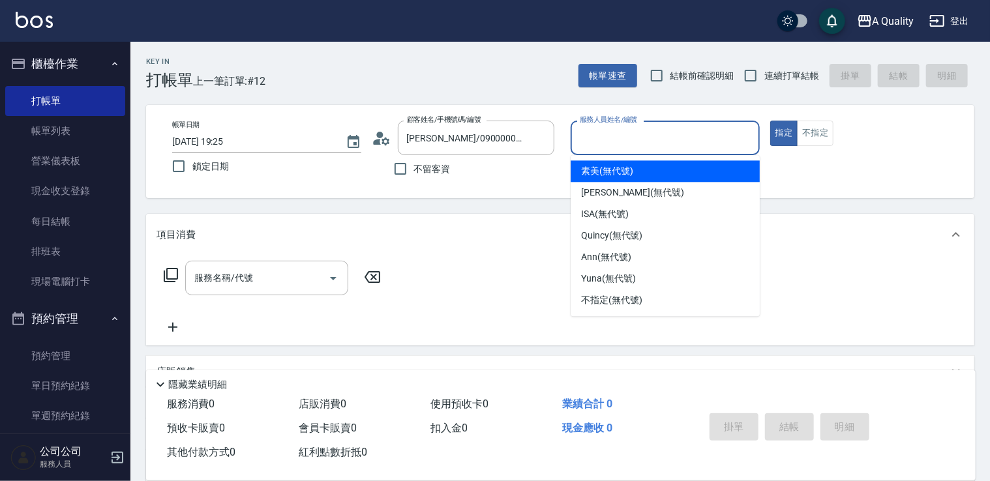
drag, startPoint x: 599, startPoint y: 135, endPoint x: 605, endPoint y: 150, distance: 15.9
click at [600, 135] on input "服務人員姓名/編號" at bounding box center [665, 138] width 177 height 23
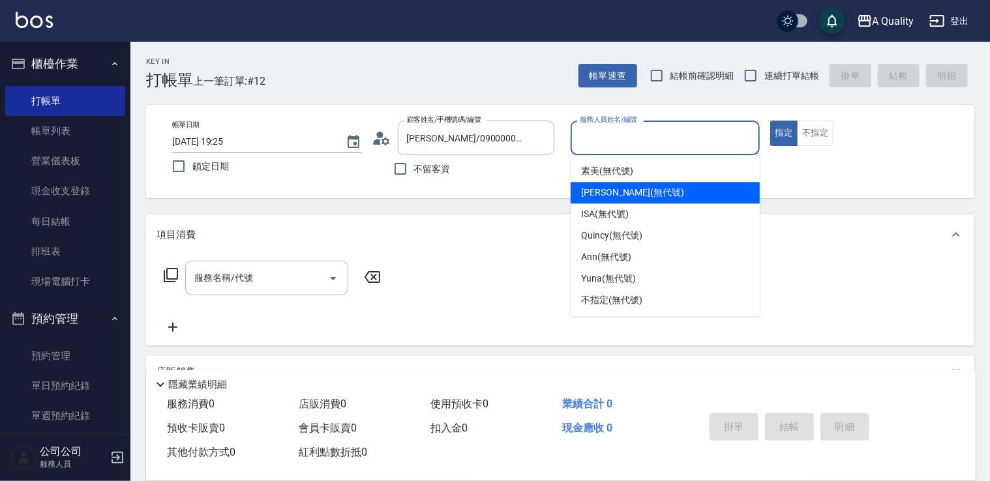
drag, startPoint x: 603, startPoint y: 192, endPoint x: 369, endPoint y: 219, distance: 236.3
click at [601, 192] on span "[PERSON_NAME] (無代號)" at bounding box center [632, 193] width 103 height 14
type input "[PERSON_NAME](無代號)"
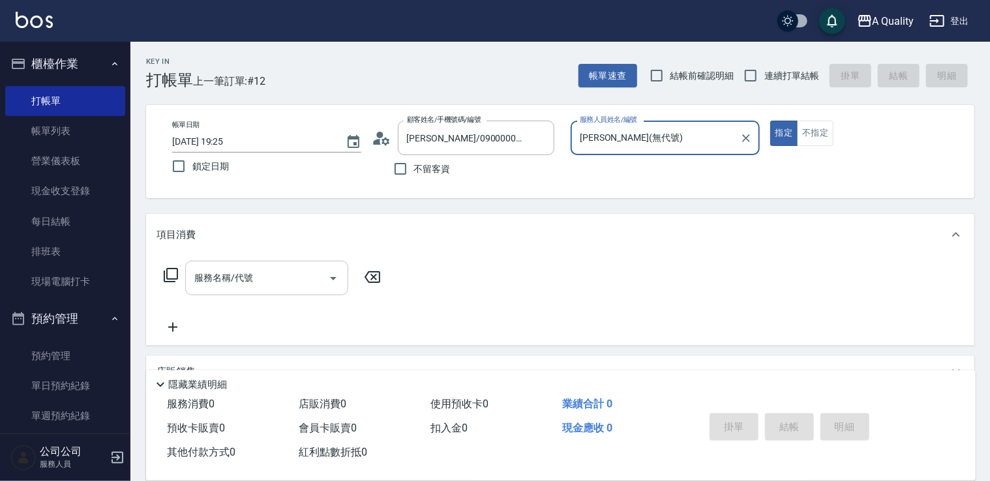
click at [329, 279] on icon "Open" at bounding box center [333, 279] width 16 height 16
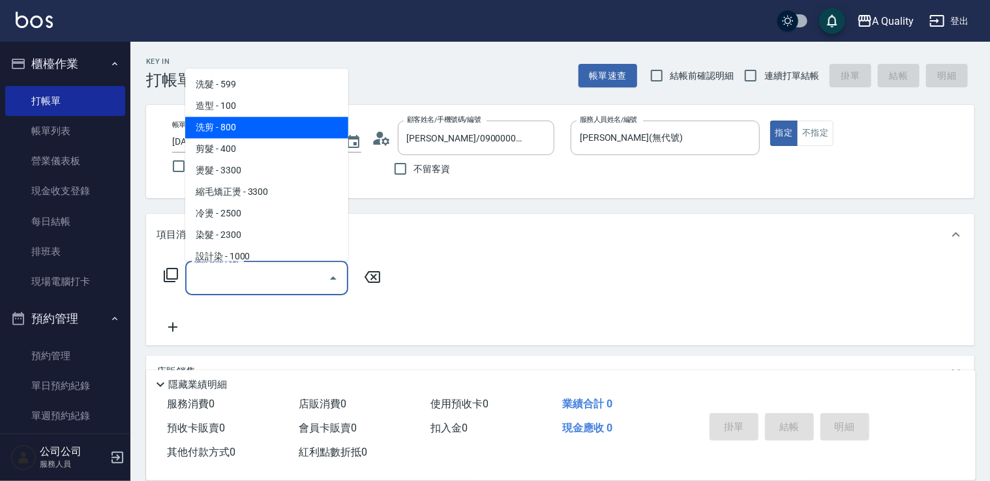
click at [222, 131] on span "洗剪 - 800" at bounding box center [266, 128] width 163 height 22
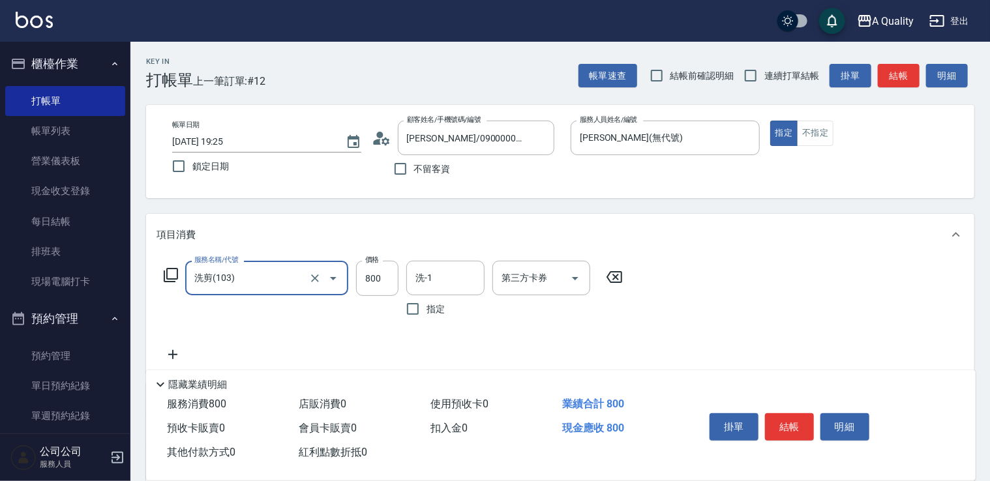
click at [257, 275] on input "洗剪(103)" at bounding box center [248, 278] width 115 height 23
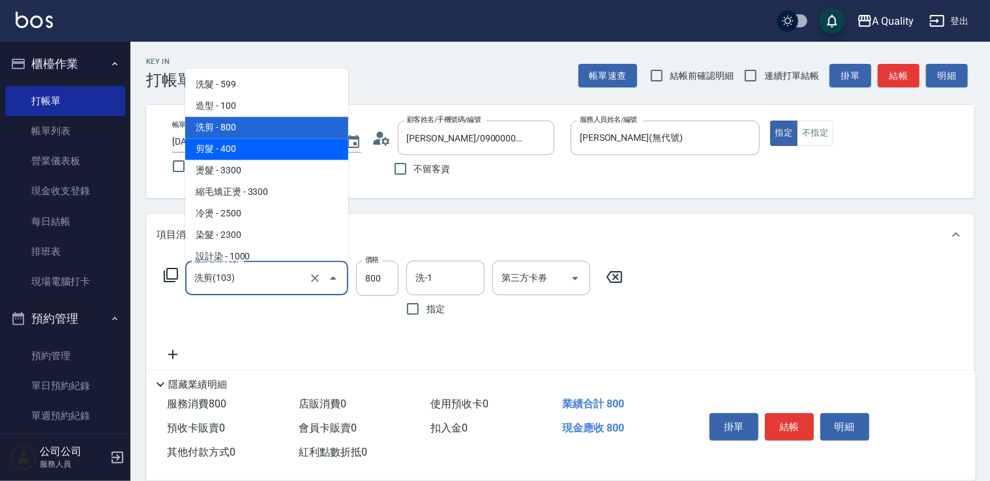
click at [224, 153] on span "剪髮 - 400" at bounding box center [266, 149] width 163 height 22
type input "剪髮(201)"
type input "400"
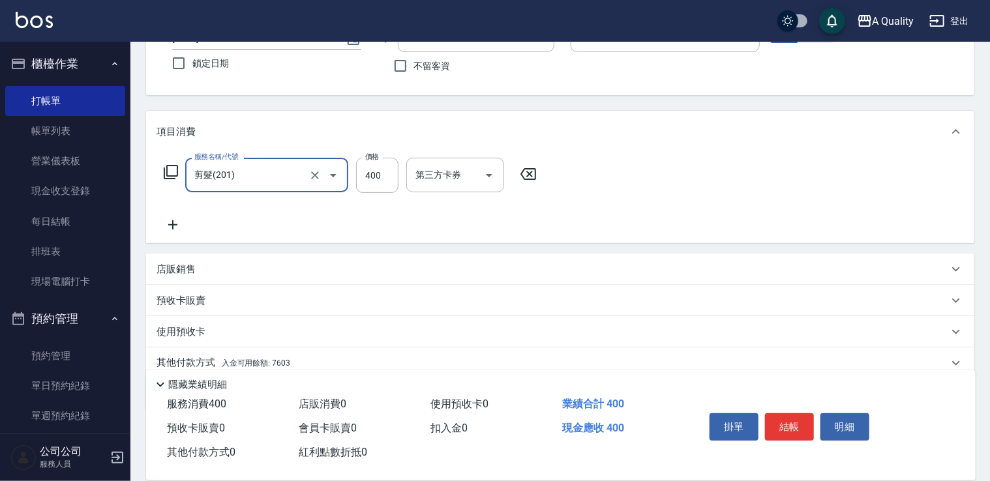
scroll to position [156, 0]
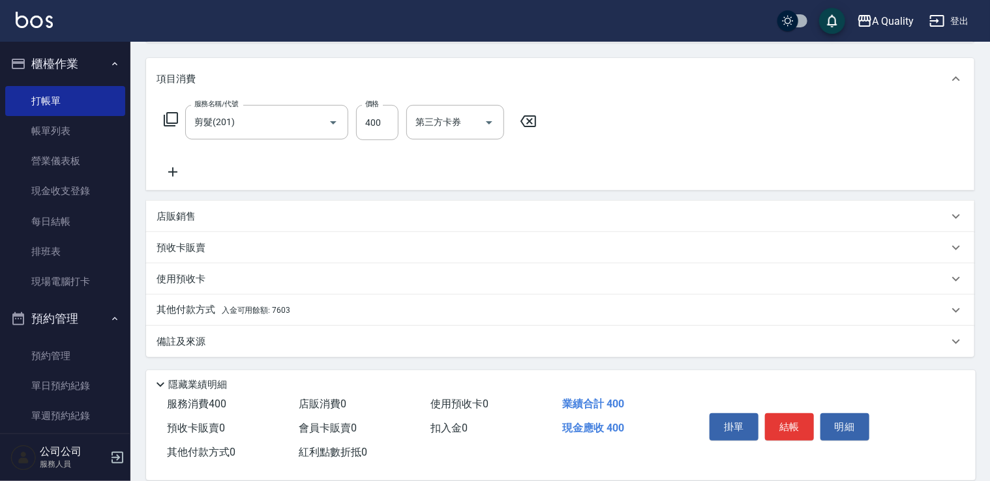
click at [177, 310] on p "其他付款方式 入金可用餘額: 7603" at bounding box center [224, 310] width 134 height 14
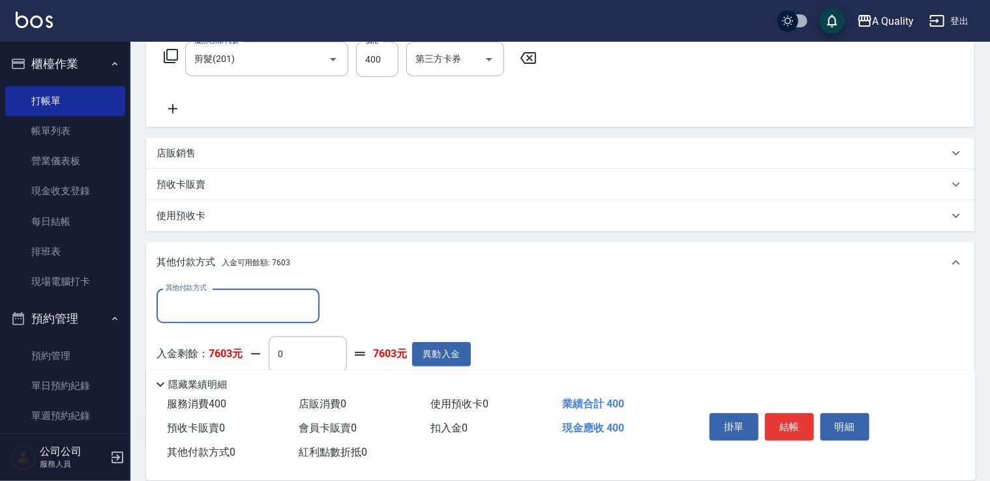
scroll to position [286, 0]
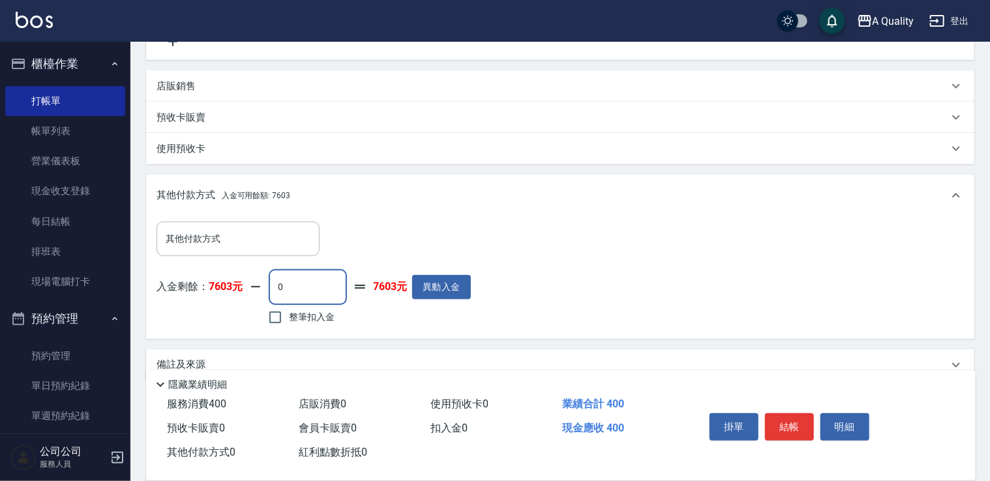
drag, startPoint x: 310, startPoint y: 296, endPoint x: 271, endPoint y: 299, distance: 39.2
click at [271, 299] on input "0" at bounding box center [308, 286] width 78 height 35
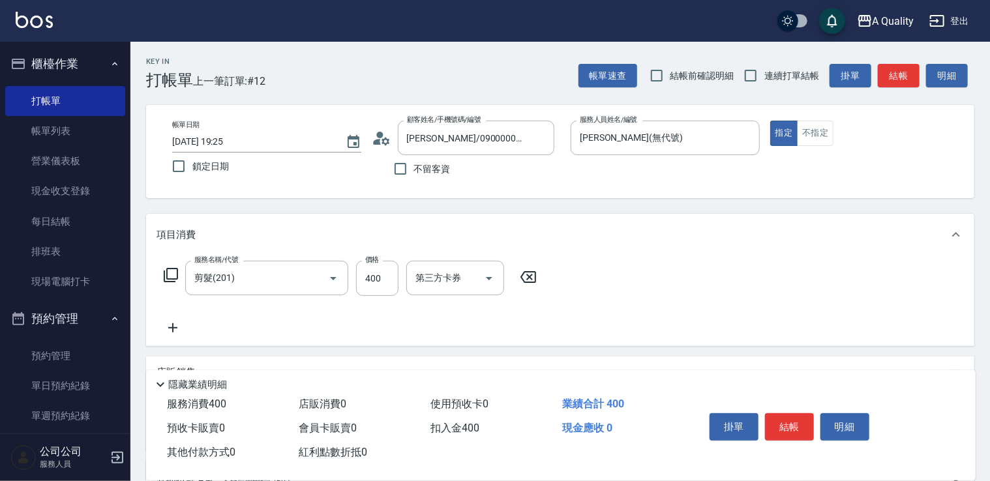
scroll to position [309, 0]
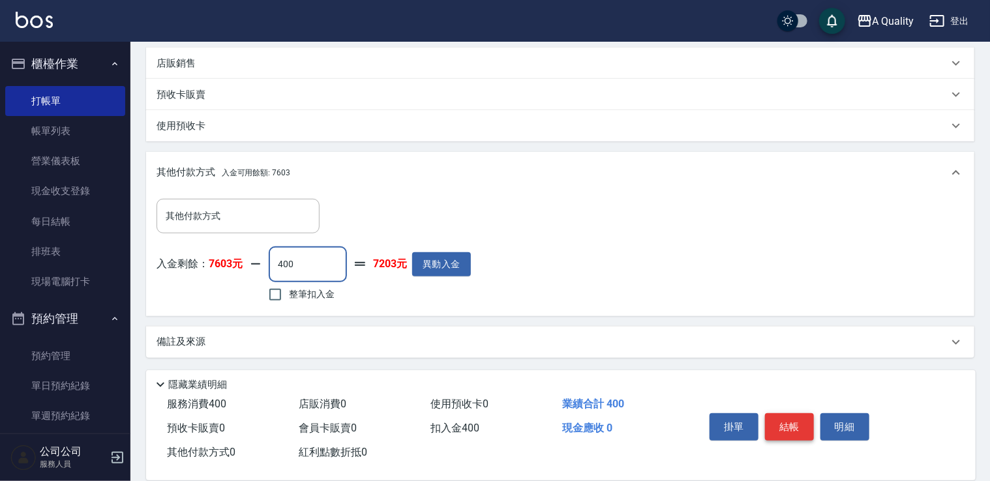
type input "400"
click at [780, 432] on button "結帳" at bounding box center [789, 427] width 49 height 27
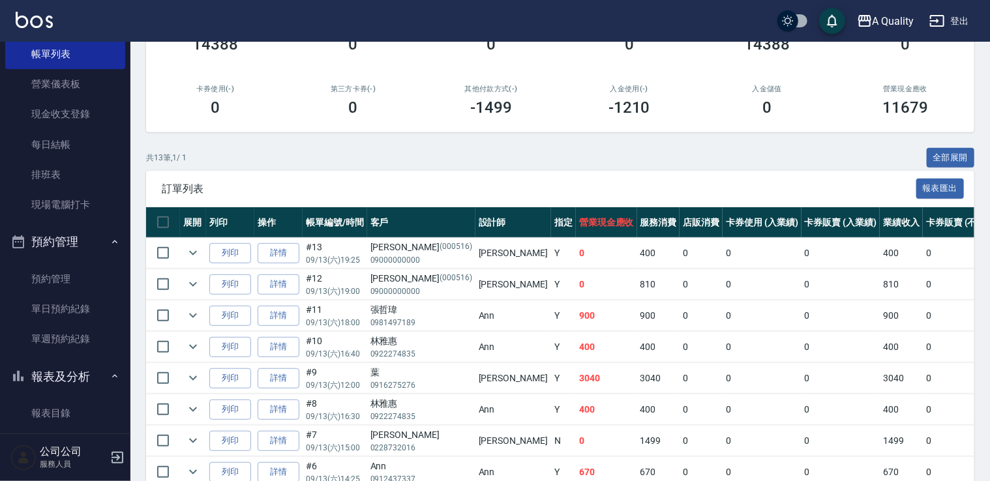
scroll to position [261, 0]
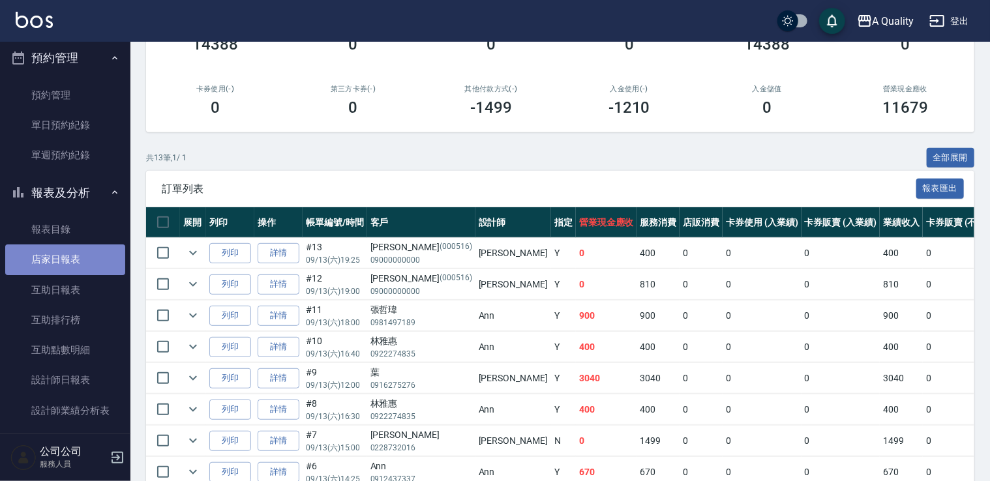
click at [81, 264] on link "店家日報表" at bounding box center [65, 260] width 120 height 30
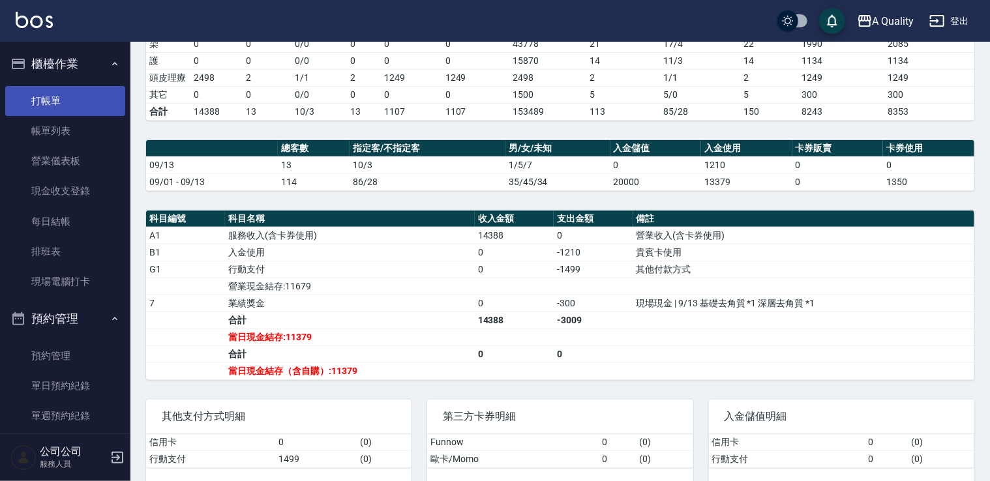
click at [74, 99] on link "打帳單" at bounding box center [65, 101] width 120 height 30
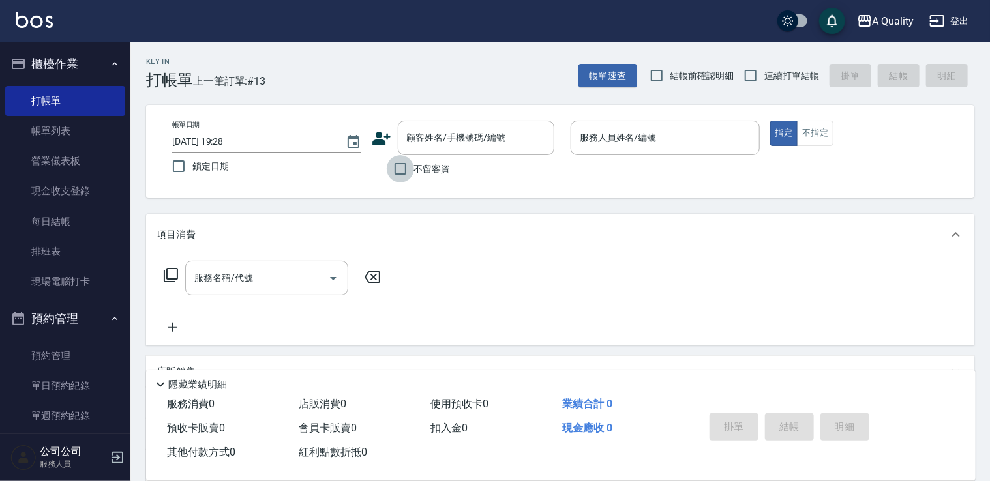
drag, startPoint x: 414, startPoint y: 168, endPoint x: 646, endPoint y: 160, distance: 232.3
click at [415, 168] on label "不留客資" at bounding box center [419, 168] width 64 height 27
click at [414, 168] on input "不留客資" at bounding box center [400, 168] width 27 height 27
checkbox input "true"
click at [655, 135] on input "服務人員姓名/編號" at bounding box center [665, 138] width 177 height 23
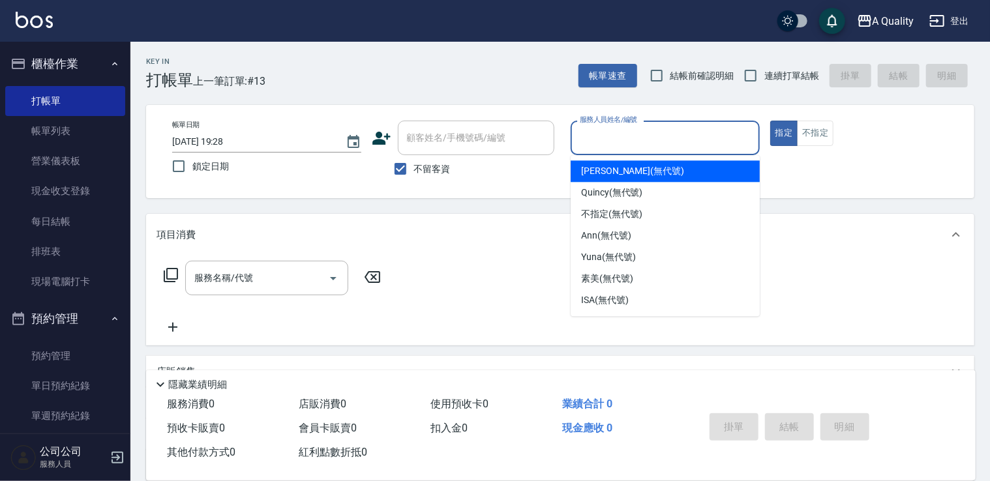
click at [636, 157] on ul "[PERSON_NAME] (無代號) [PERSON_NAME] (無代號) 不指定 (無代號) Ann (無代號) Yuna (無代號) [PERSON_…" at bounding box center [665, 235] width 189 height 161
drag, startPoint x: 628, startPoint y: 169, endPoint x: 750, endPoint y: 160, distance: 122.3
click at [629, 168] on span "[PERSON_NAME] (無代號)" at bounding box center [632, 171] width 103 height 14
type input "[PERSON_NAME](無代號)"
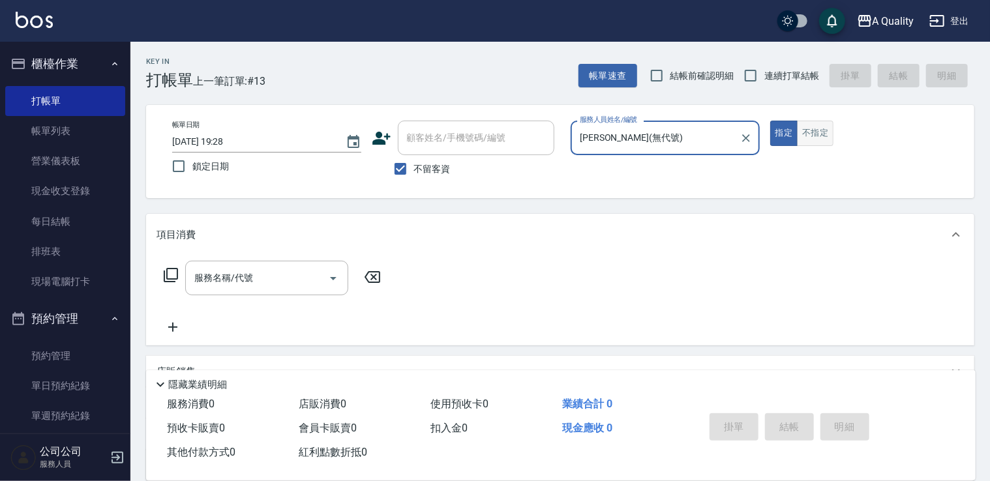
click at [814, 145] on button "不指定" at bounding box center [815, 133] width 37 height 25
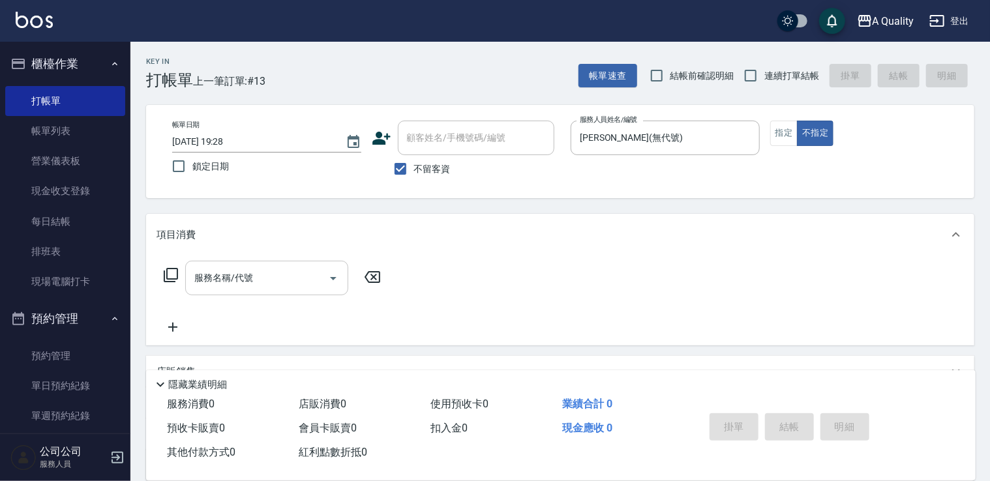
click at [340, 275] on icon "Open" at bounding box center [333, 279] width 16 height 16
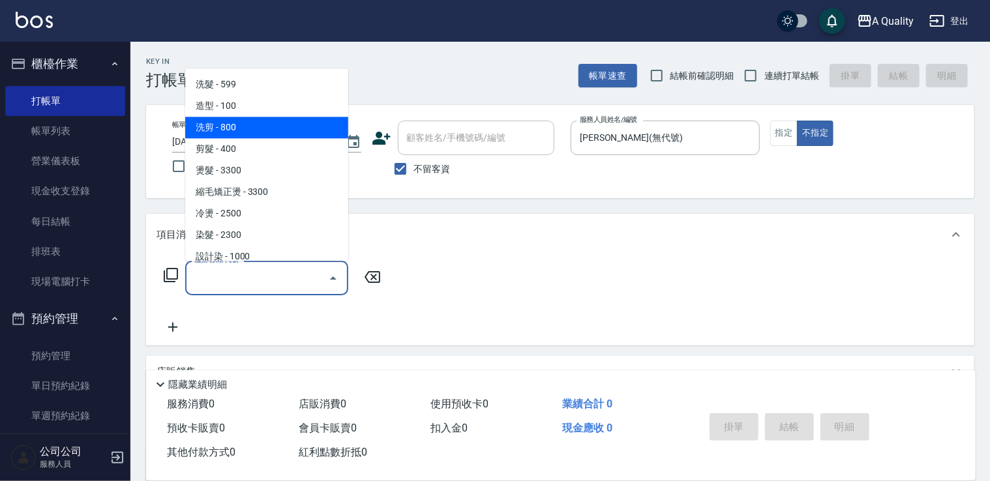
click at [234, 129] on span "洗剪 - 800" at bounding box center [266, 128] width 163 height 22
type input "洗剪(103)"
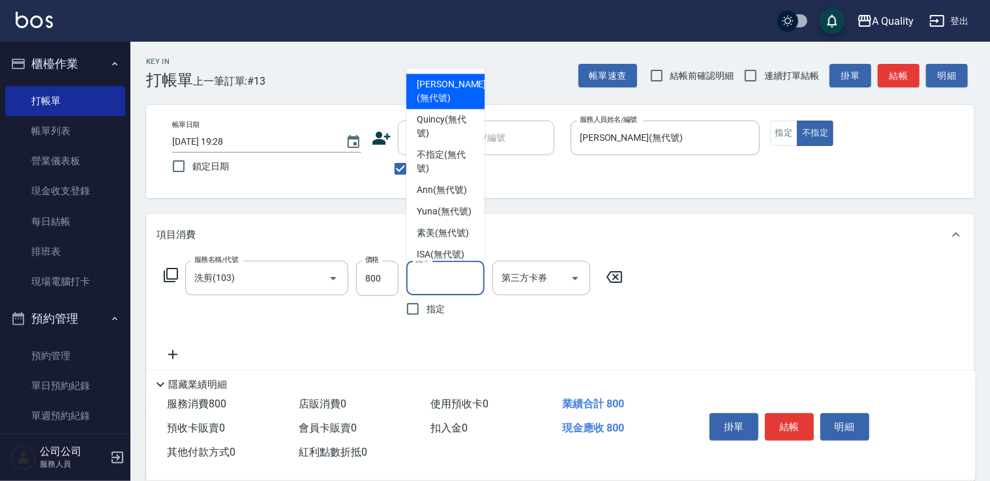
click at [455, 275] on input "洗-1" at bounding box center [445, 278] width 67 height 23
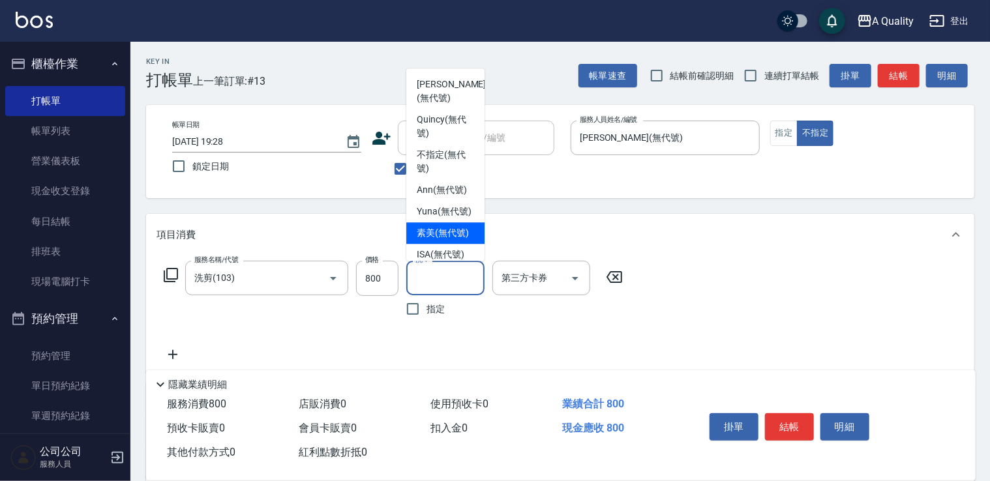
click at [444, 240] on span "素美 (無代號)" at bounding box center [443, 233] width 52 height 14
type input "素美(無代號)"
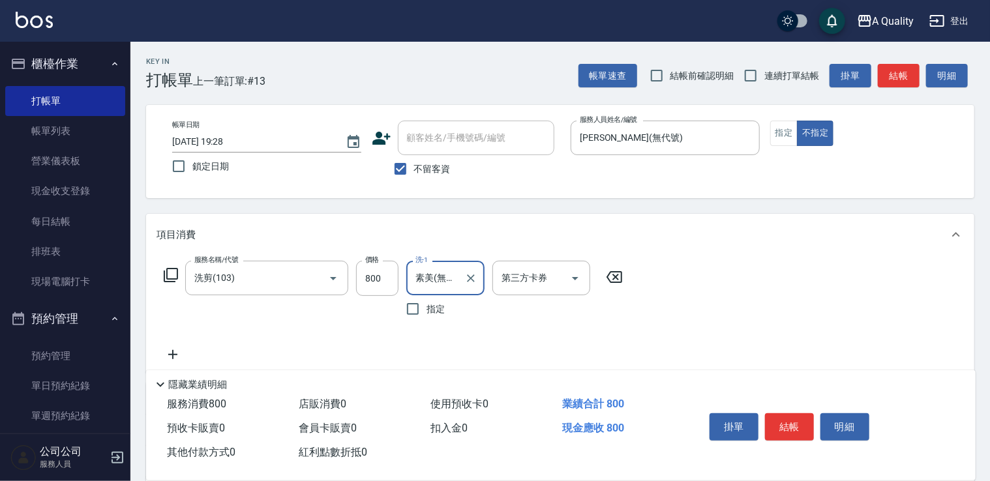
click at [801, 427] on button "結帳" at bounding box center [789, 427] width 49 height 27
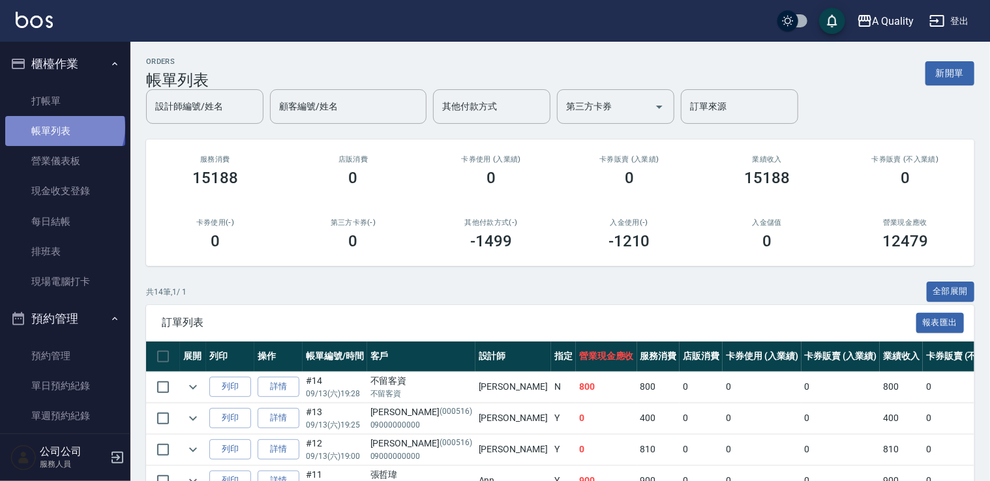
click at [63, 128] on link "帳單列表" at bounding box center [65, 131] width 120 height 30
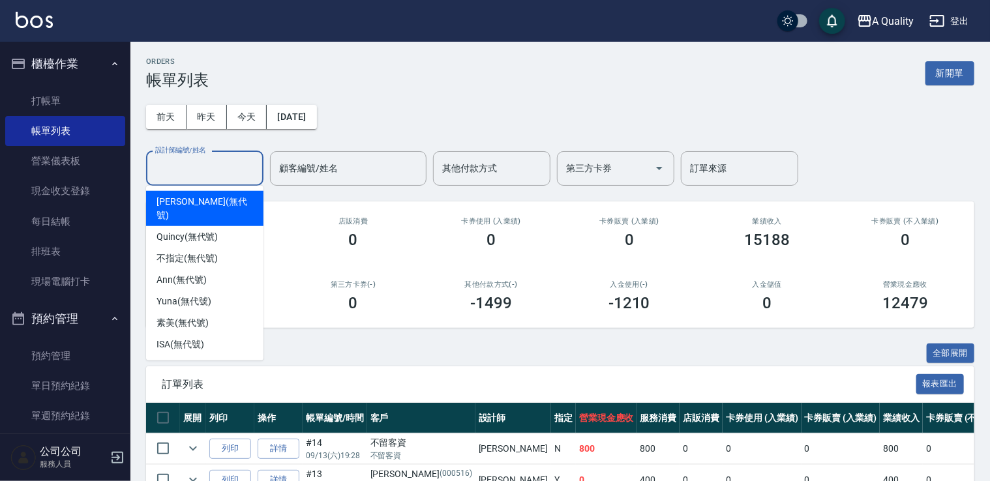
click at [221, 171] on input "設計師編號/姓名" at bounding box center [205, 168] width 106 height 23
click at [205, 205] on span "[PERSON_NAME] (無代號)" at bounding box center [205, 208] width 97 height 27
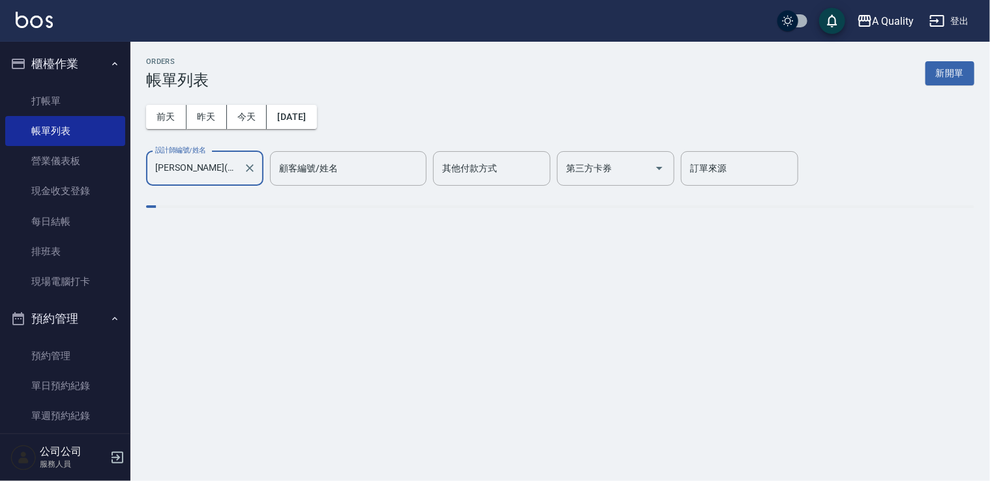
type input "[PERSON_NAME](無代號)"
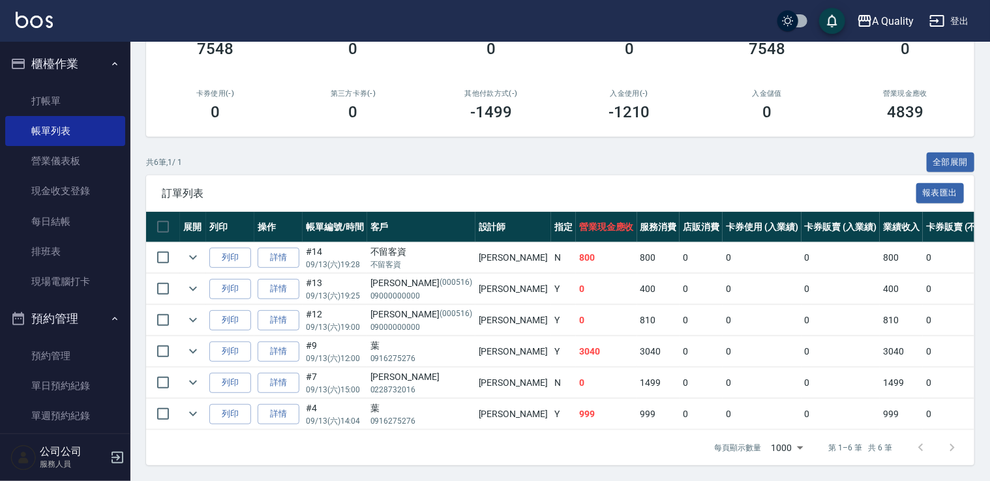
scroll to position [196, 0]
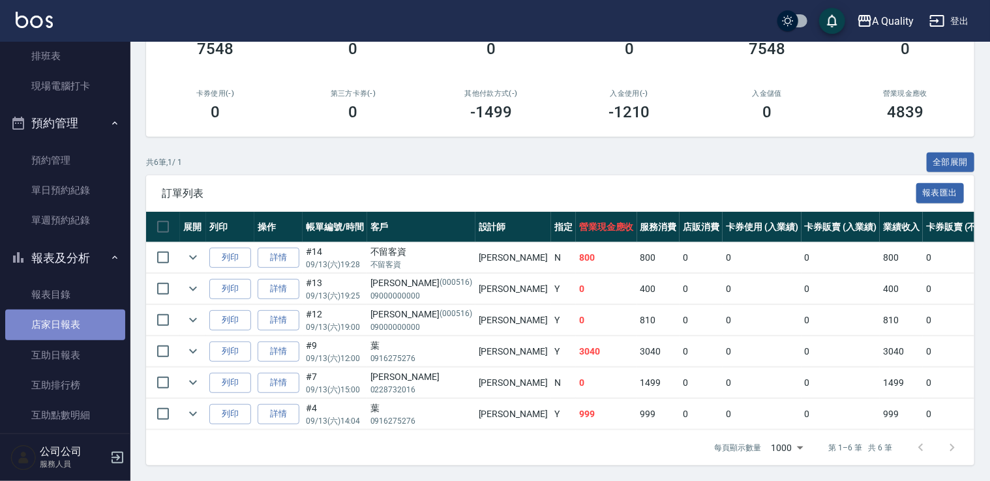
click at [70, 320] on link "店家日報表" at bounding box center [65, 325] width 120 height 30
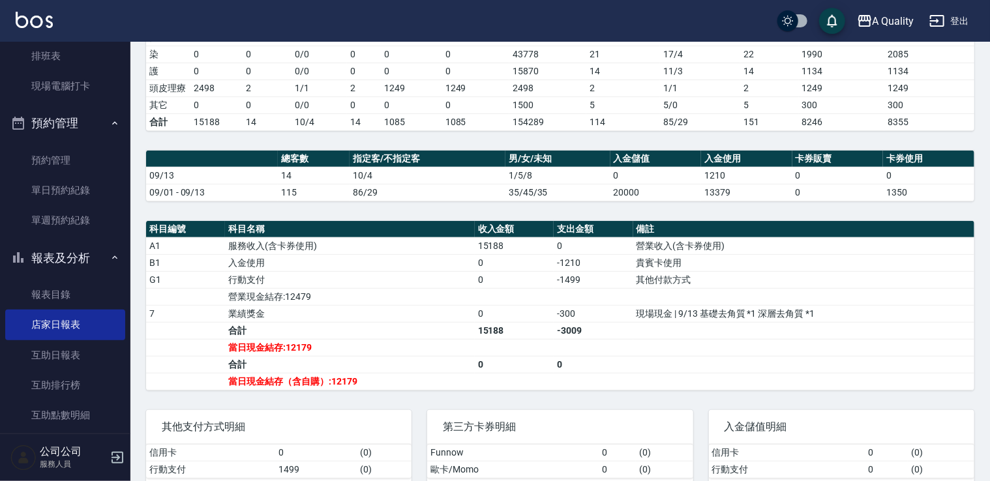
scroll to position [275, 0]
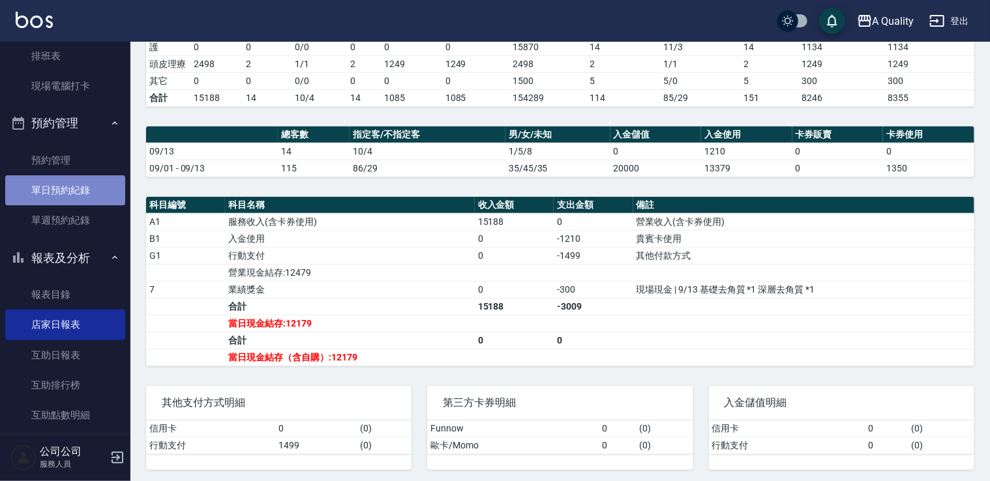
click at [81, 200] on link "單日預約紀錄" at bounding box center [65, 190] width 120 height 30
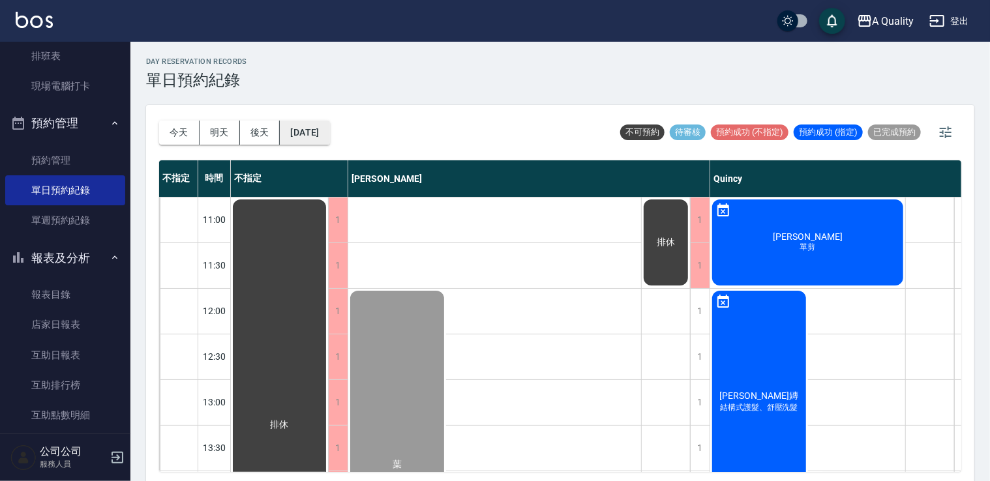
click at [294, 132] on button "[DATE]" at bounding box center [305, 133] width 50 height 24
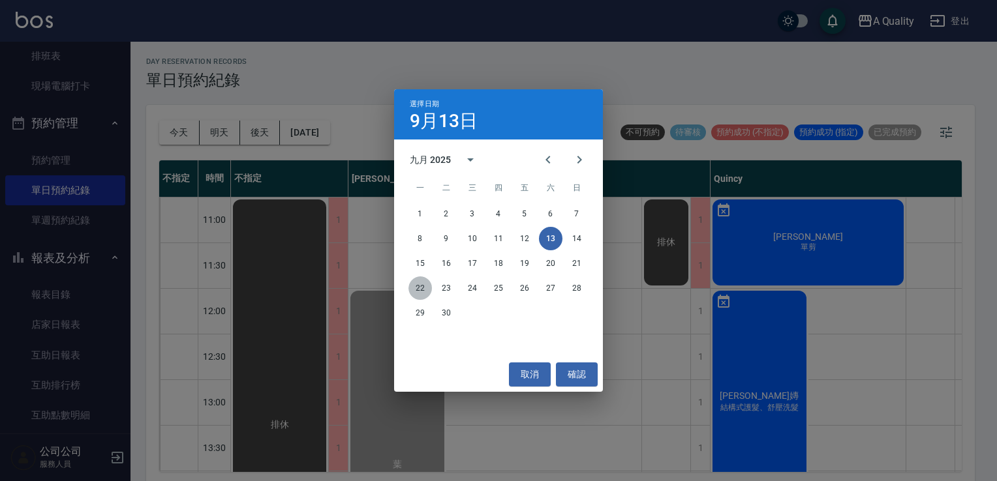
click at [419, 284] on button "22" at bounding box center [419, 288] width 23 height 23
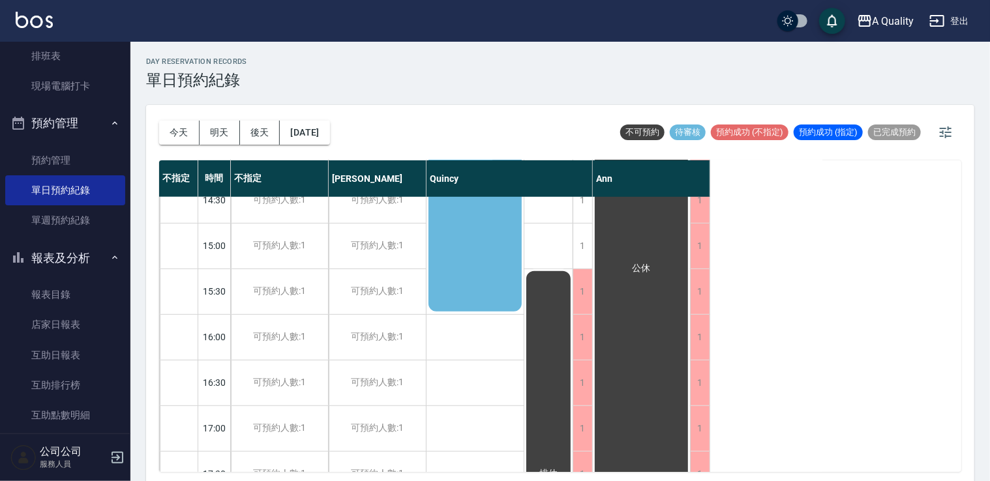
scroll to position [196, 0]
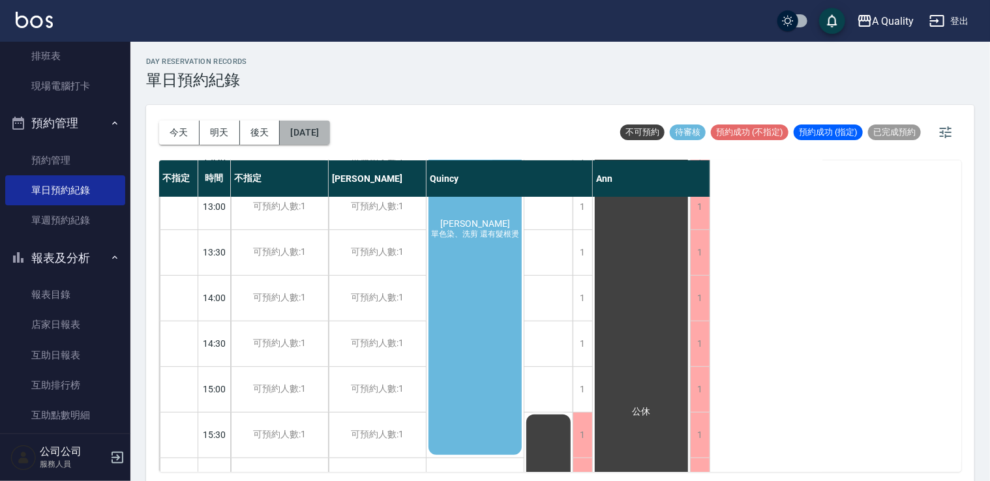
click at [329, 129] on button "[DATE]" at bounding box center [305, 133] width 50 height 24
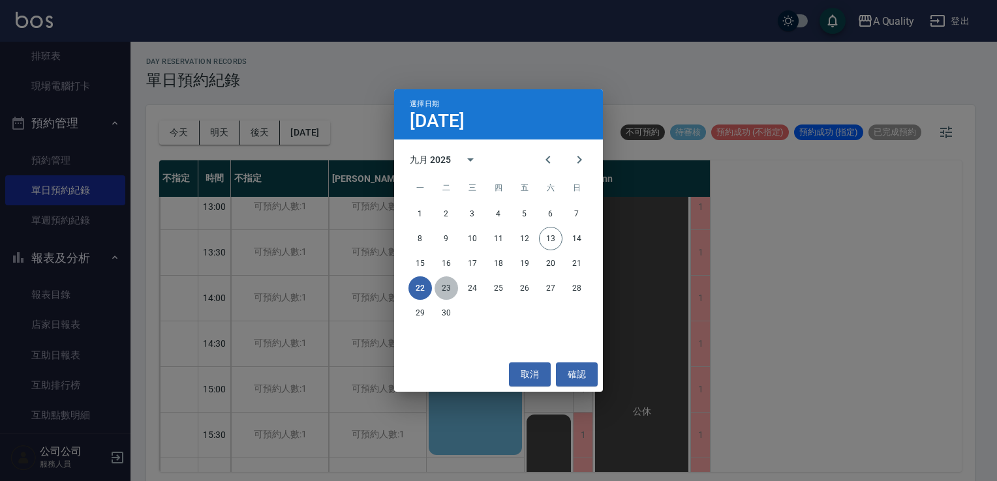
click at [449, 285] on button "23" at bounding box center [445, 288] width 23 height 23
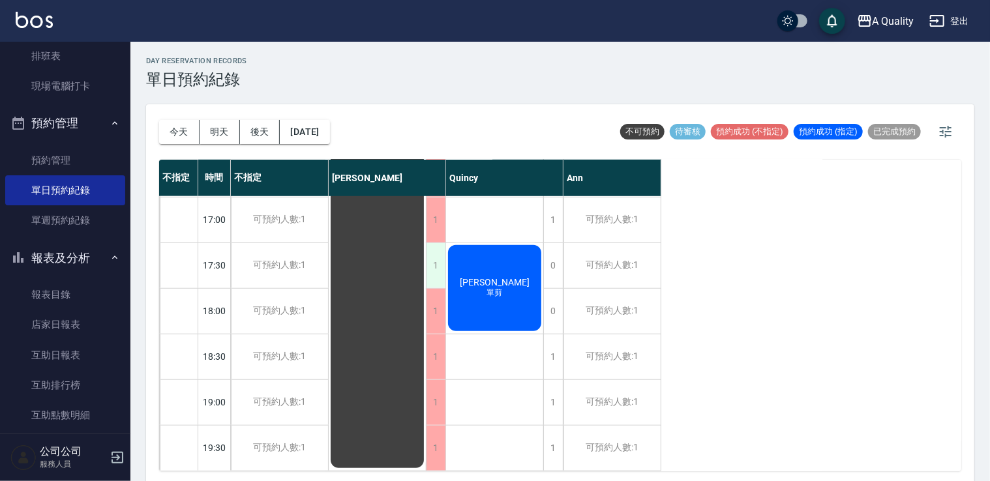
scroll to position [3, 0]
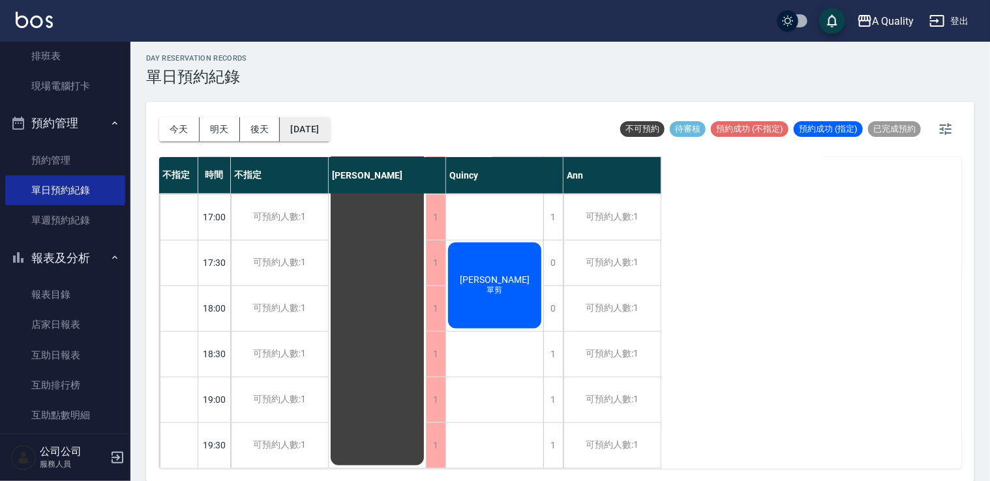
click at [329, 136] on button "[DATE]" at bounding box center [305, 129] width 50 height 24
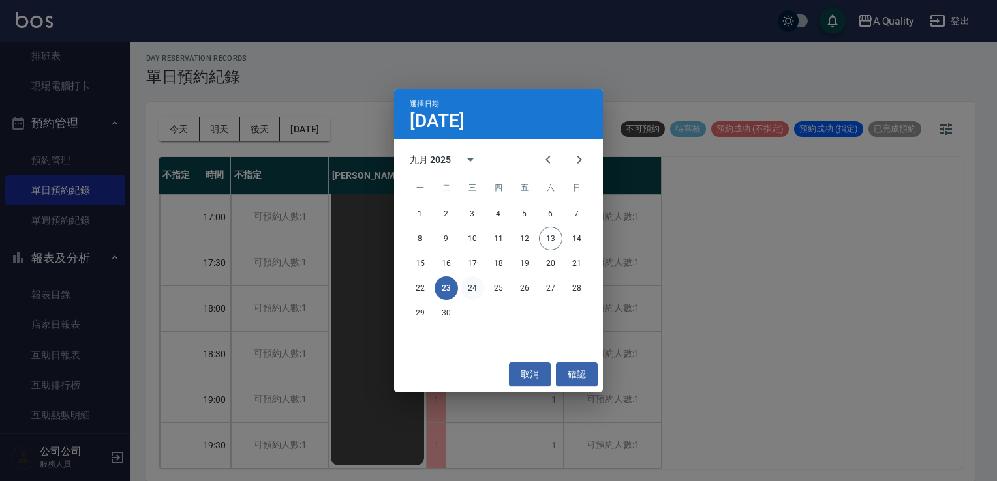
click at [474, 281] on button "24" at bounding box center [472, 288] width 23 height 23
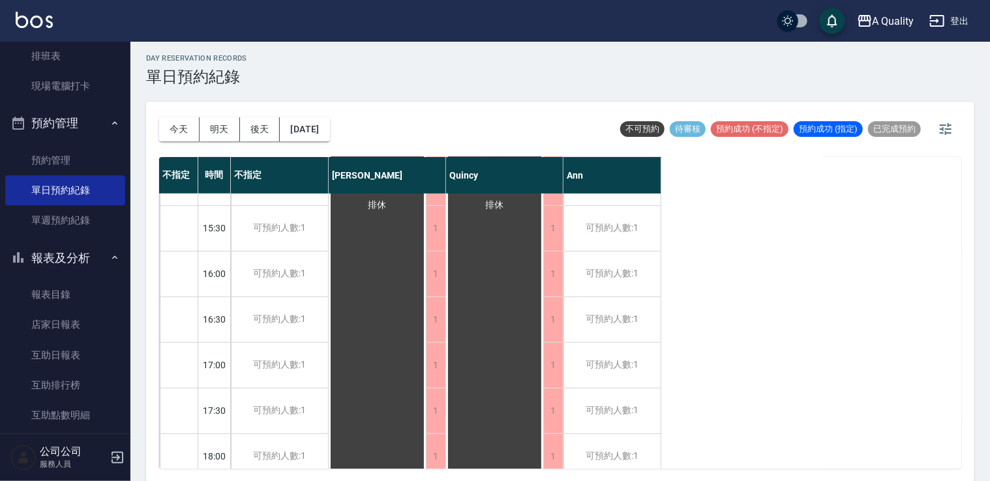
scroll to position [230, 0]
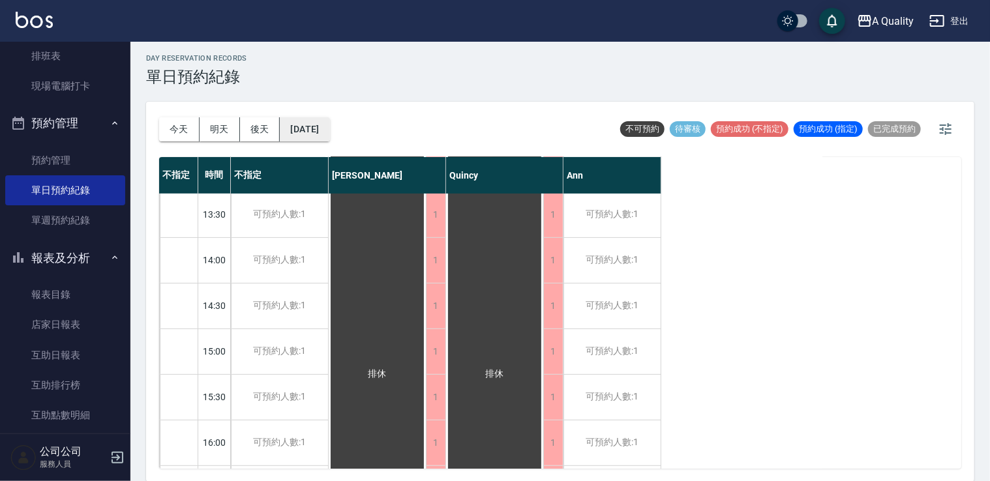
click at [329, 124] on button "[DATE]" at bounding box center [305, 129] width 50 height 24
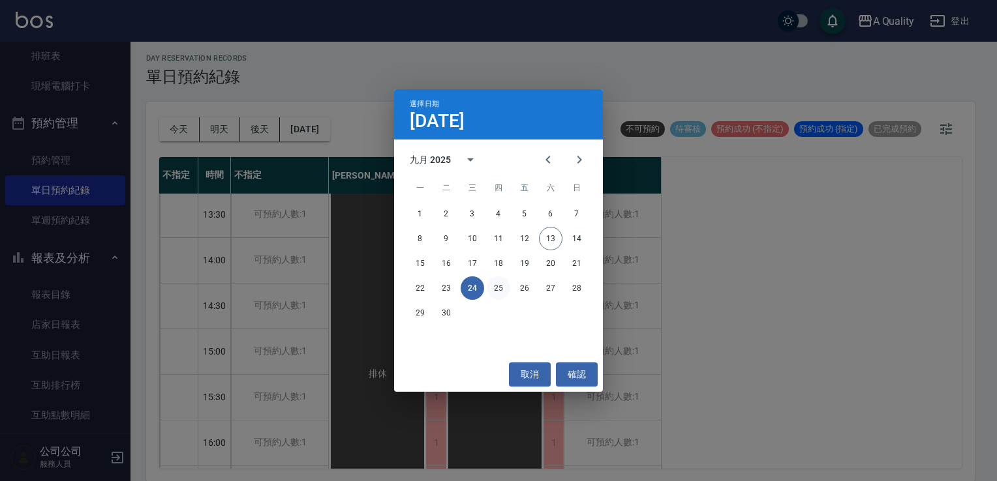
click at [498, 288] on button "25" at bounding box center [498, 288] width 23 height 23
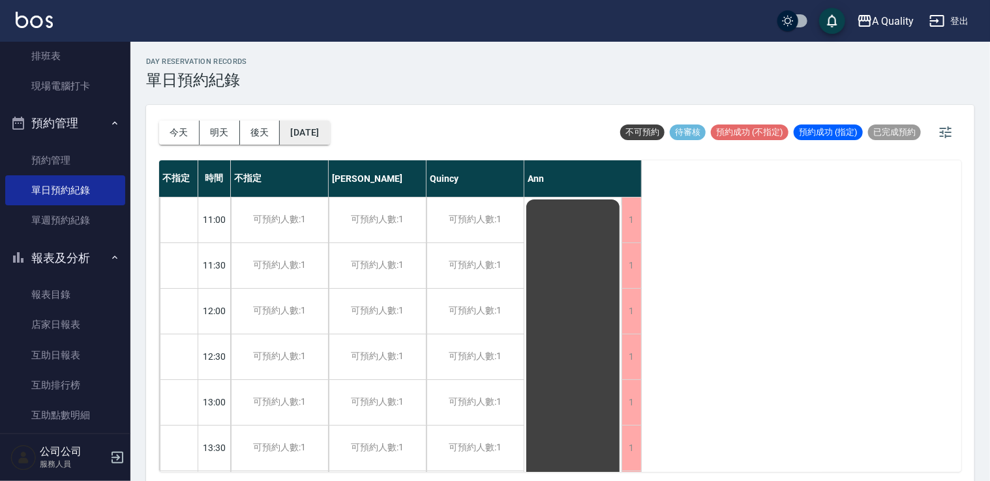
click at [328, 131] on button "[DATE]" at bounding box center [305, 133] width 50 height 24
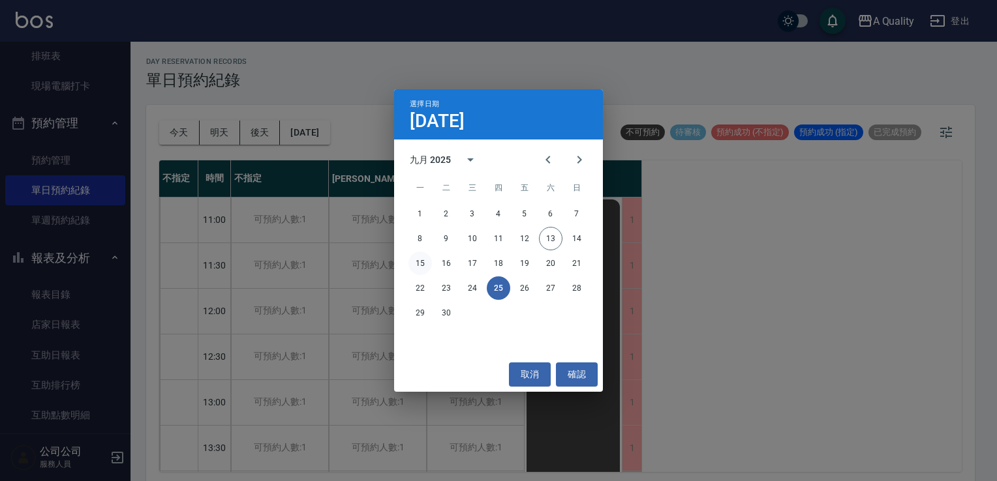
click at [415, 265] on button "15" at bounding box center [419, 263] width 23 height 23
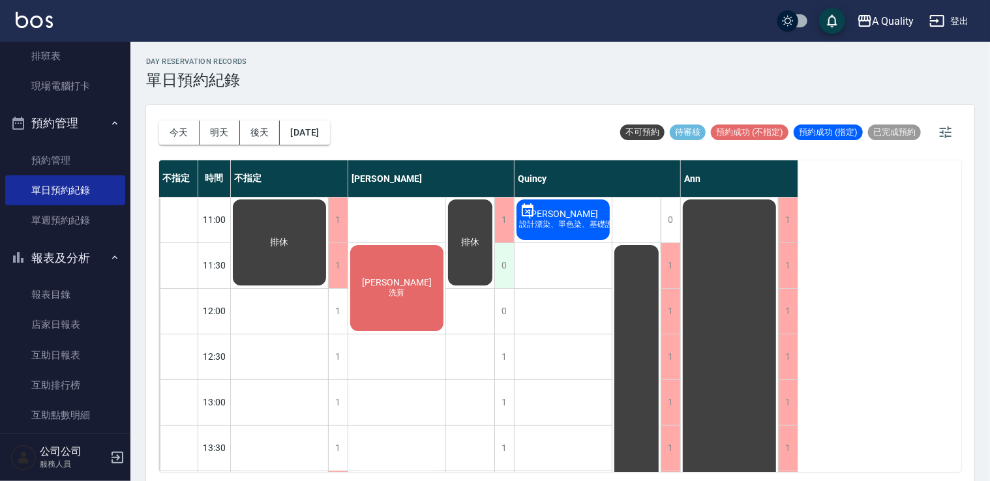
click at [509, 267] on div "0" at bounding box center [504, 265] width 20 height 45
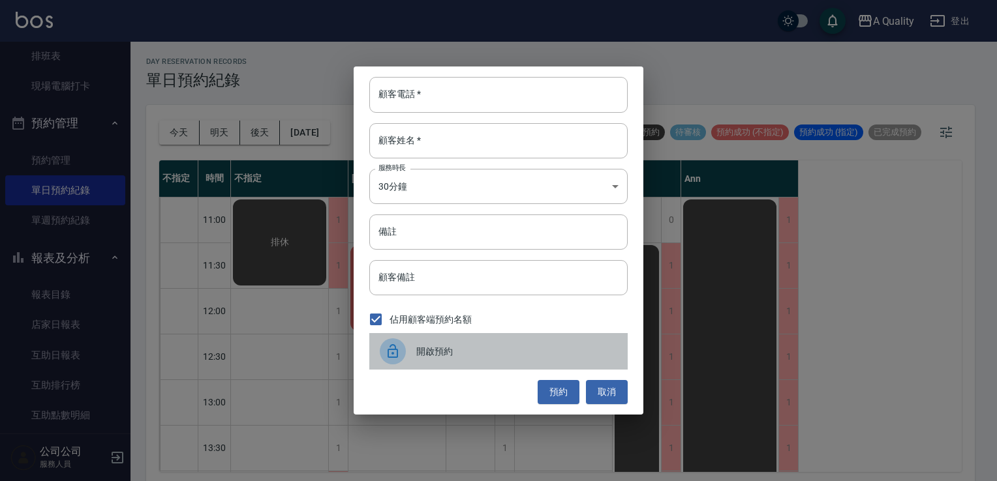
click at [431, 345] on span "開啟預約" at bounding box center [516, 352] width 201 height 14
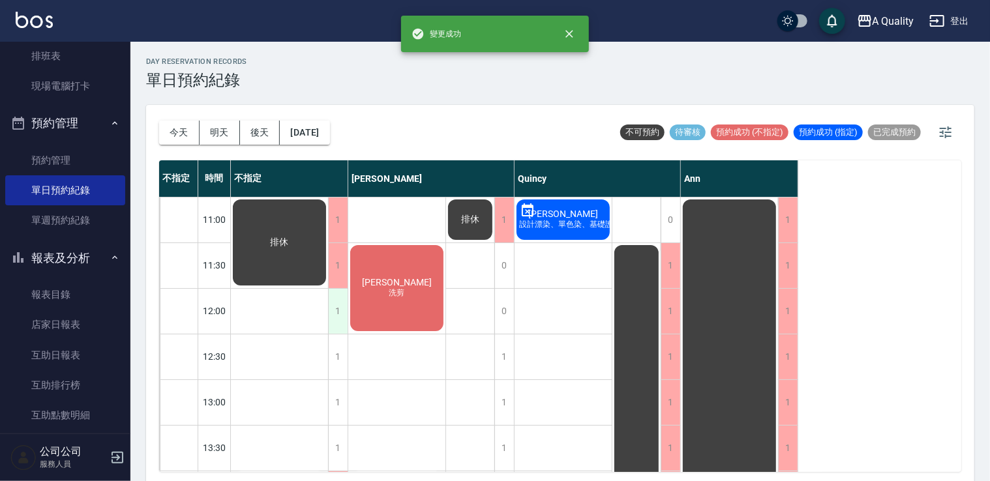
click at [341, 312] on div "1" at bounding box center [338, 311] width 20 height 45
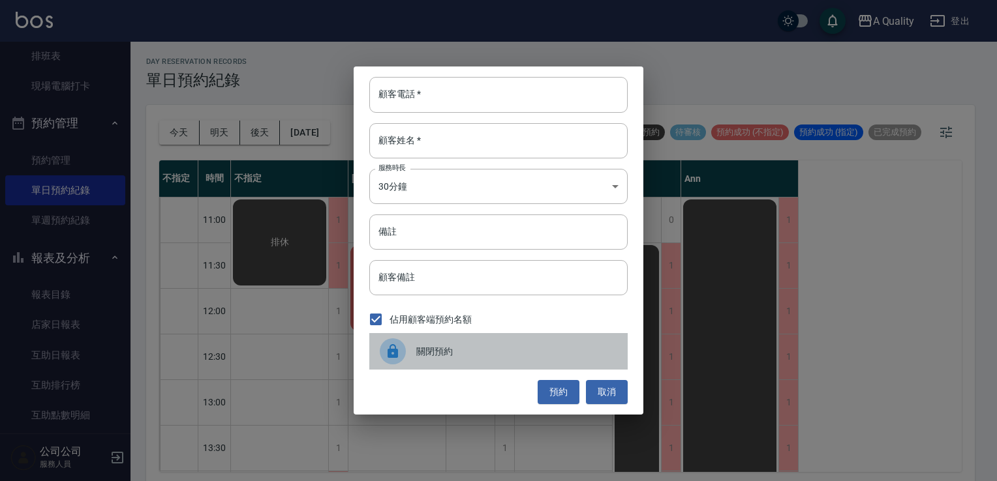
click at [442, 346] on span "關閉預約" at bounding box center [516, 352] width 201 height 14
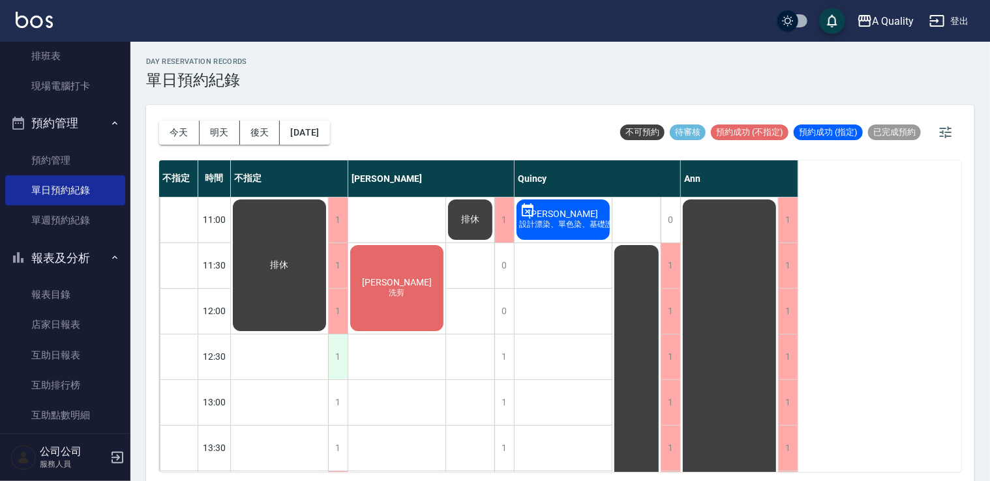
click at [342, 348] on div "1" at bounding box center [338, 357] width 20 height 45
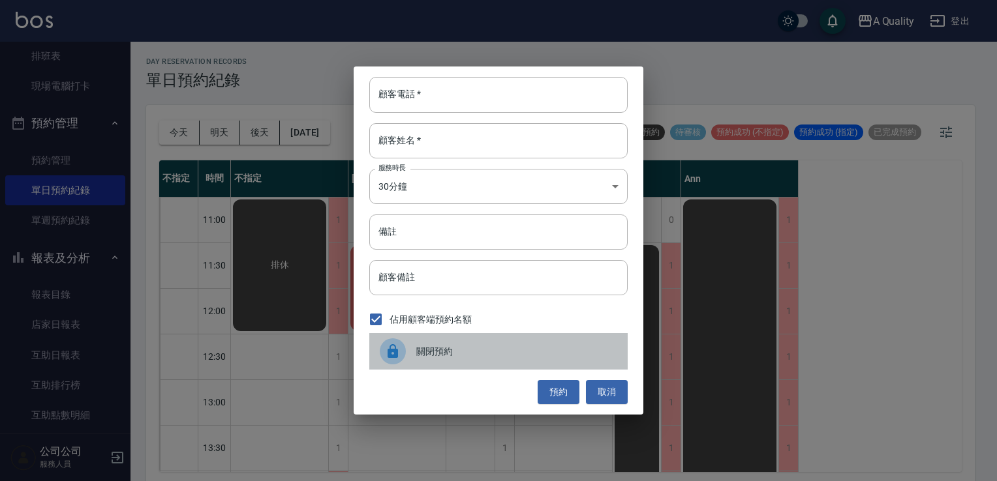
drag, startPoint x: 437, startPoint y: 354, endPoint x: 418, endPoint y: 333, distance: 27.7
click at [437, 353] on span "關閉預約" at bounding box center [516, 352] width 201 height 14
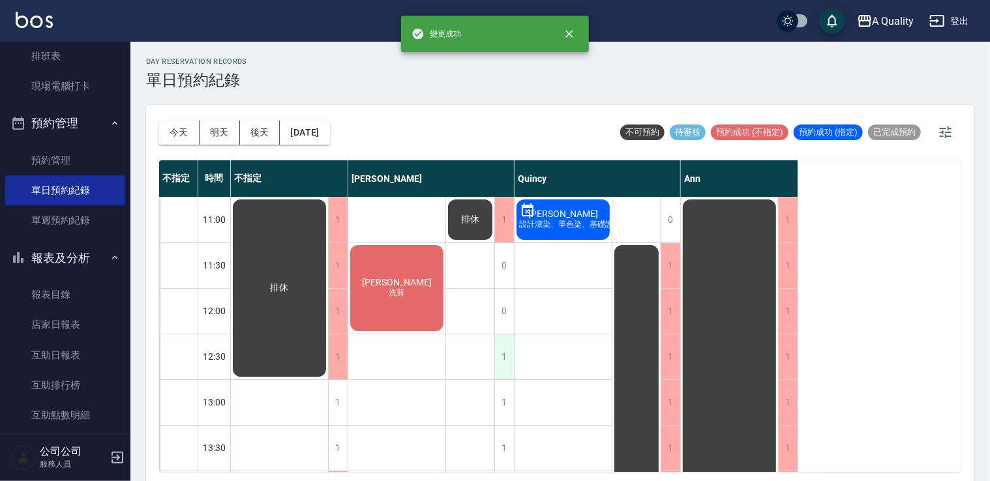
click at [507, 355] on div "1" at bounding box center [504, 357] width 20 height 45
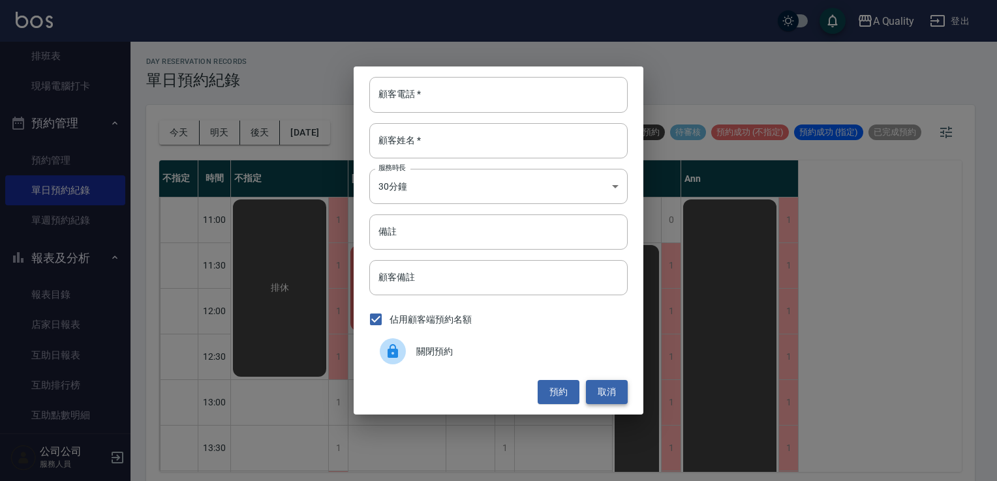
click at [607, 385] on button "取消" at bounding box center [607, 392] width 42 height 24
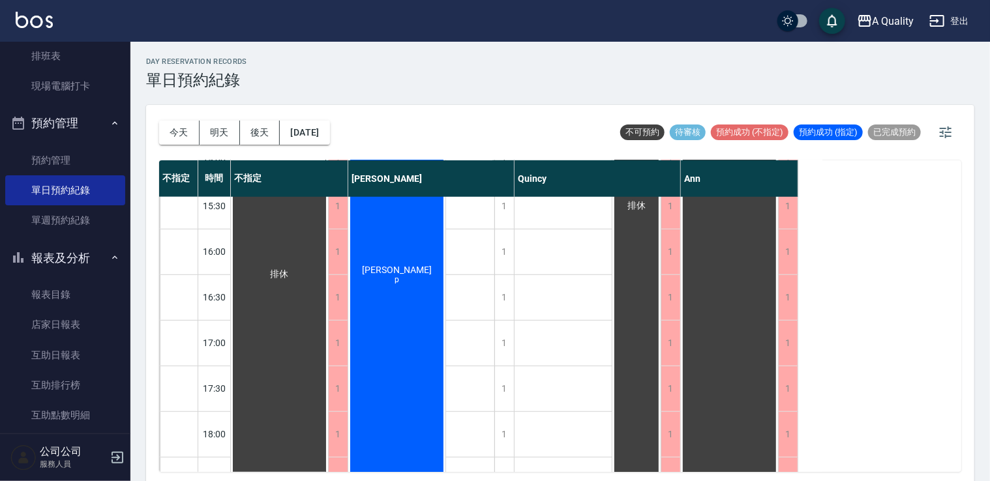
scroll to position [556, 0]
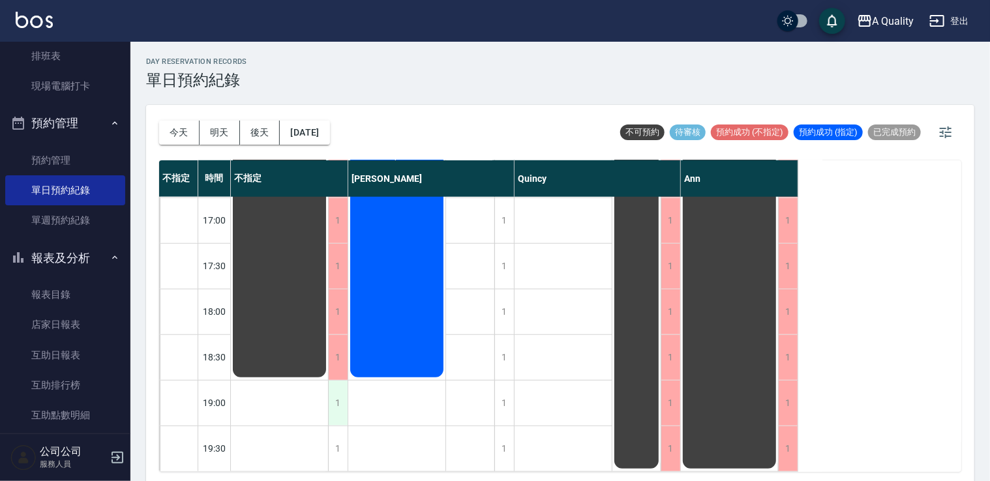
click at [339, 401] on div "1" at bounding box center [338, 403] width 20 height 45
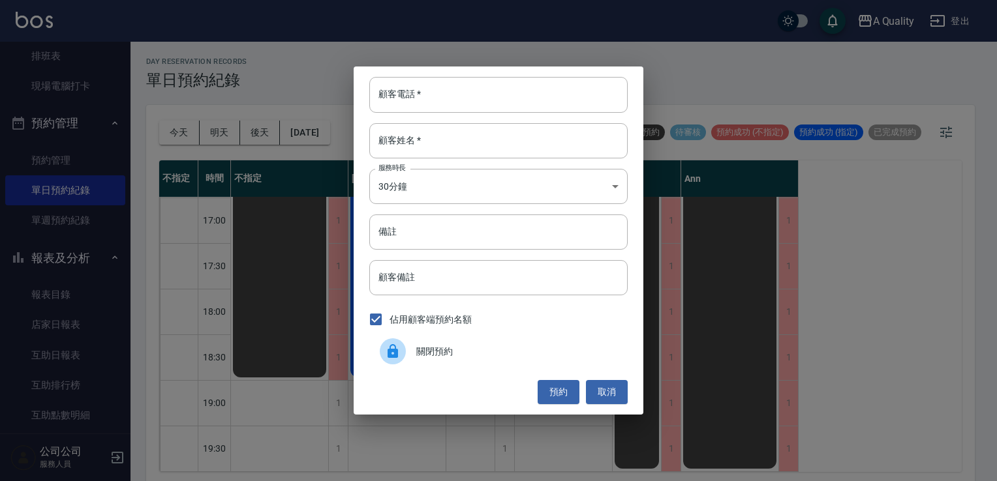
click at [457, 352] on span "關閉預約" at bounding box center [516, 352] width 201 height 14
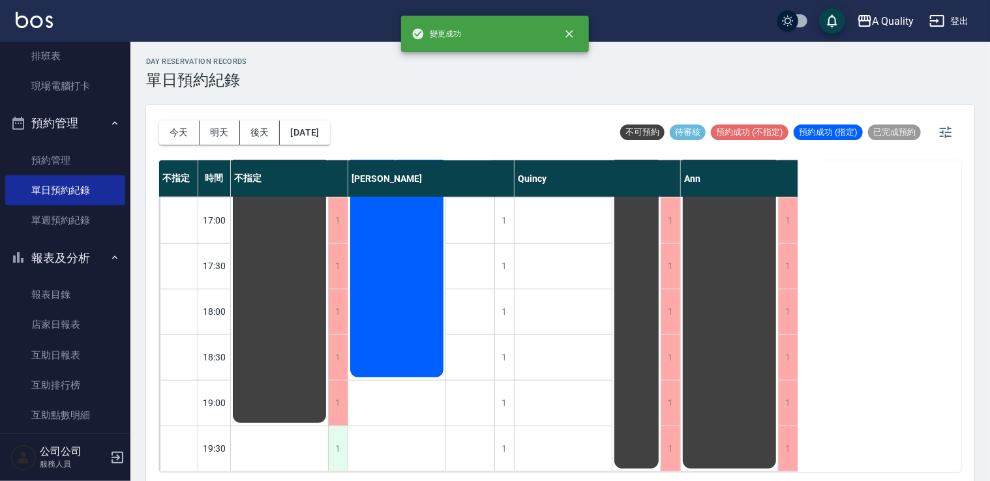
click at [342, 427] on div "1" at bounding box center [338, 449] width 20 height 45
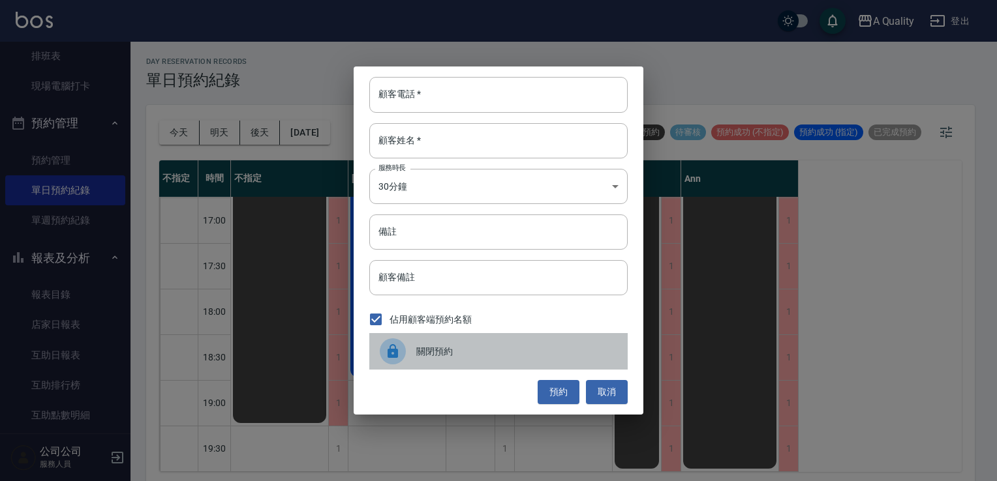
click at [464, 350] on span "關閉預約" at bounding box center [516, 352] width 201 height 14
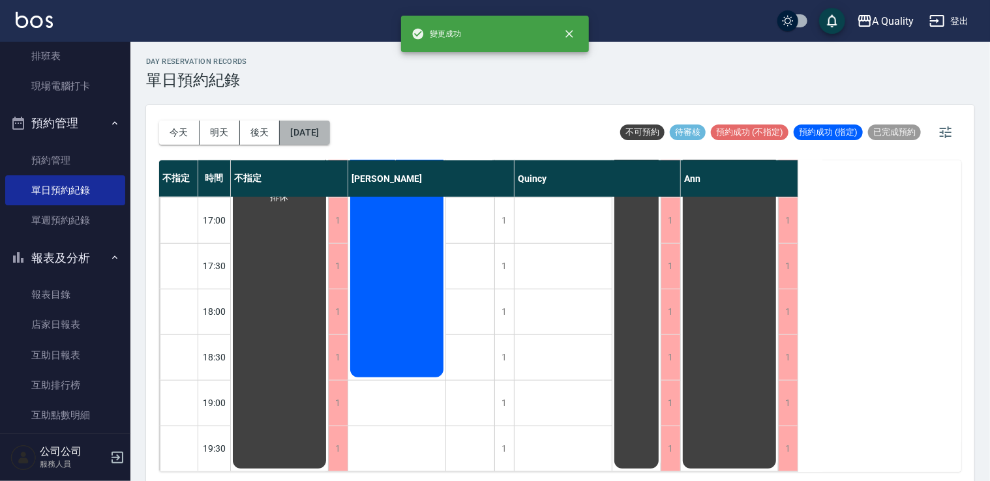
click at [319, 132] on button "[DATE]" at bounding box center [305, 133] width 50 height 24
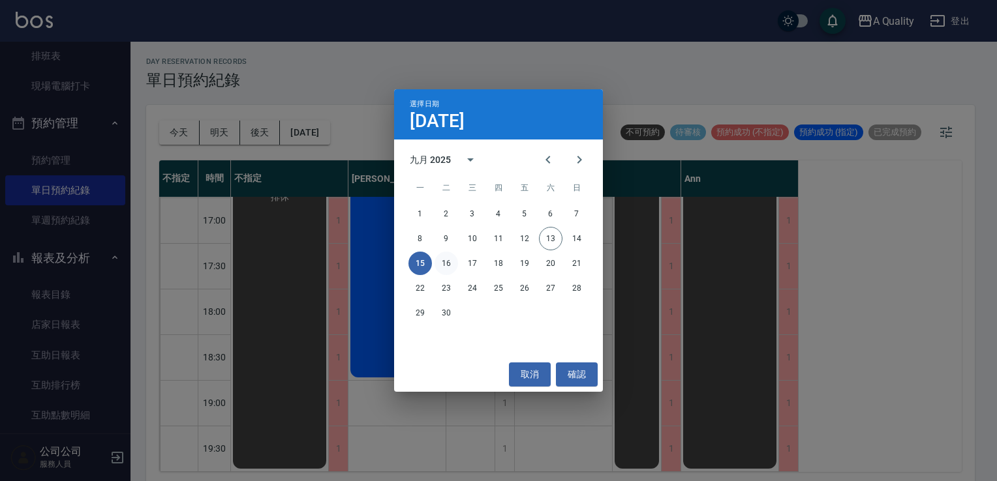
click at [439, 265] on button "16" at bounding box center [445, 263] width 23 height 23
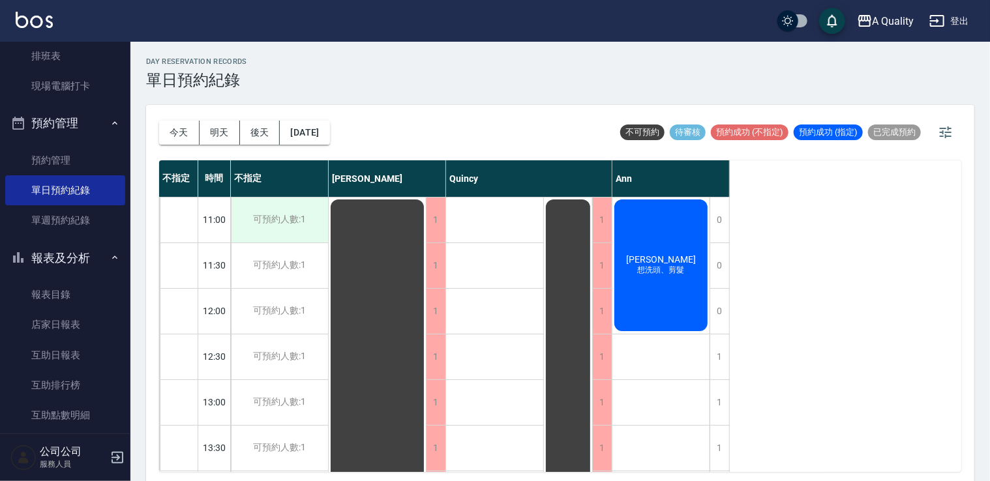
click at [292, 225] on div "可預約人數:1" at bounding box center [279, 220] width 97 height 45
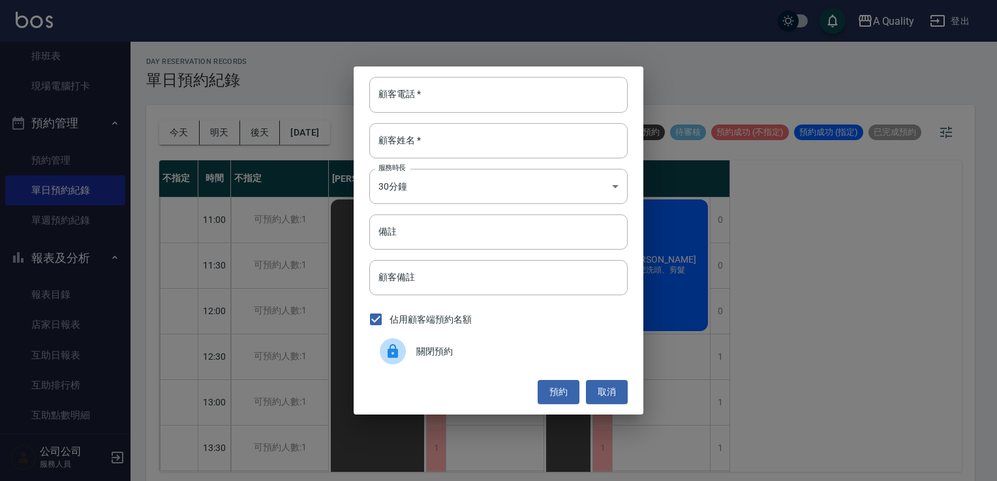
click at [391, 339] on div at bounding box center [393, 352] width 26 height 26
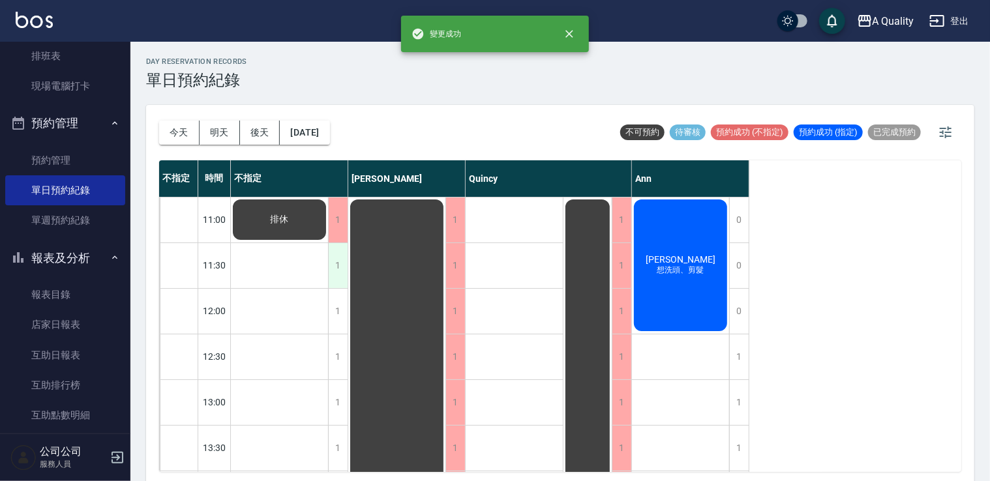
click at [340, 267] on div "1" at bounding box center [338, 265] width 20 height 45
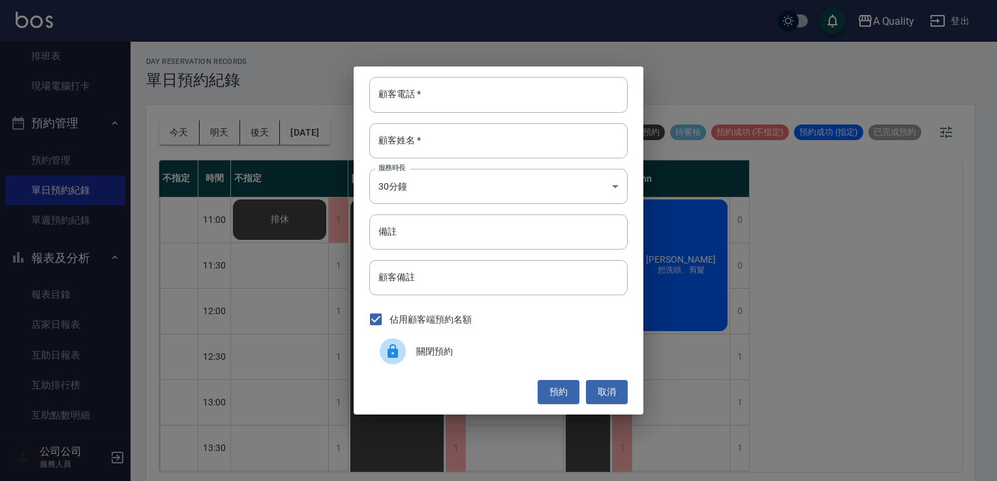
drag, startPoint x: 402, startPoint y: 351, endPoint x: 377, endPoint y: 335, distance: 29.3
click at [400, 350] on div at bounding box center [393, 352] width 26 height 26
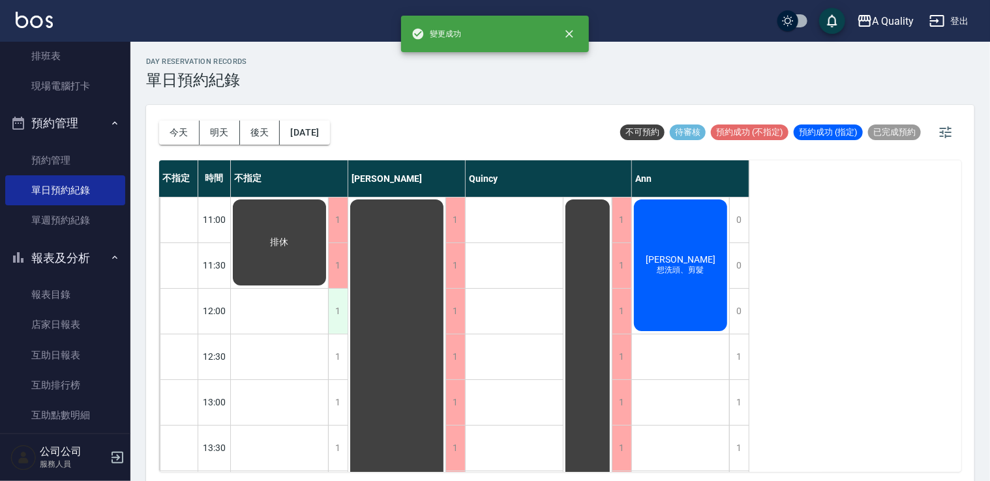
click at [331, 312] on div "1" at bounding box center [338, 311] width 20 height 45
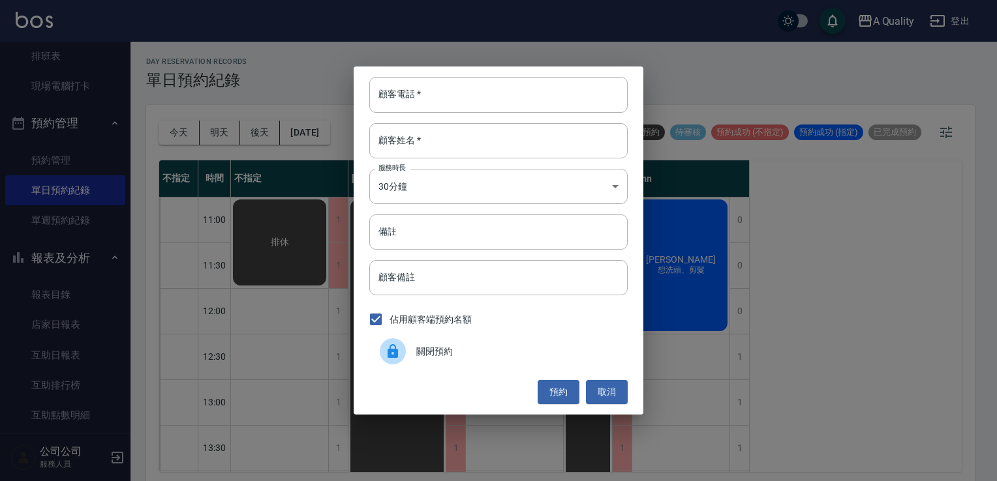
click at [432, 347] on span "關閉預約" at bounding box center [516, 352] width 201 height 14
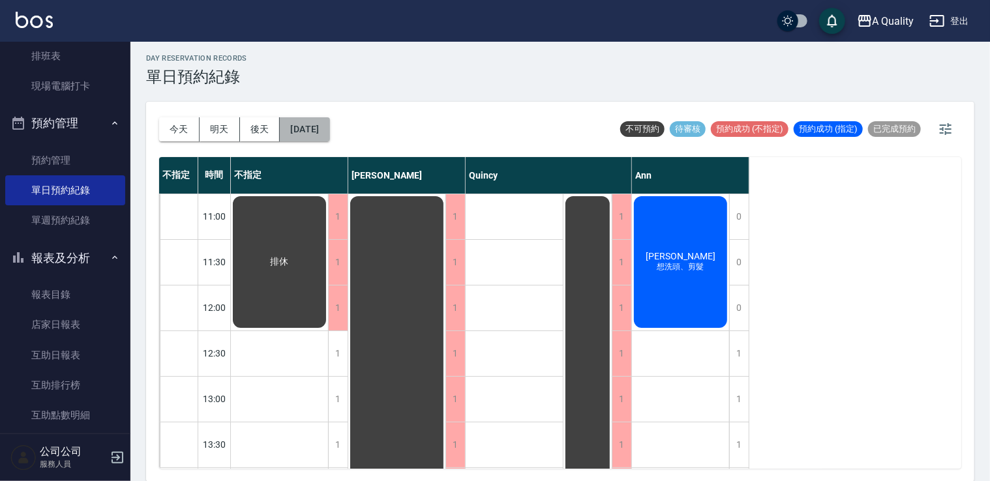
click at [324, 132] on button "[DATE]" at bounding box center [305, 129] width 50 height 24
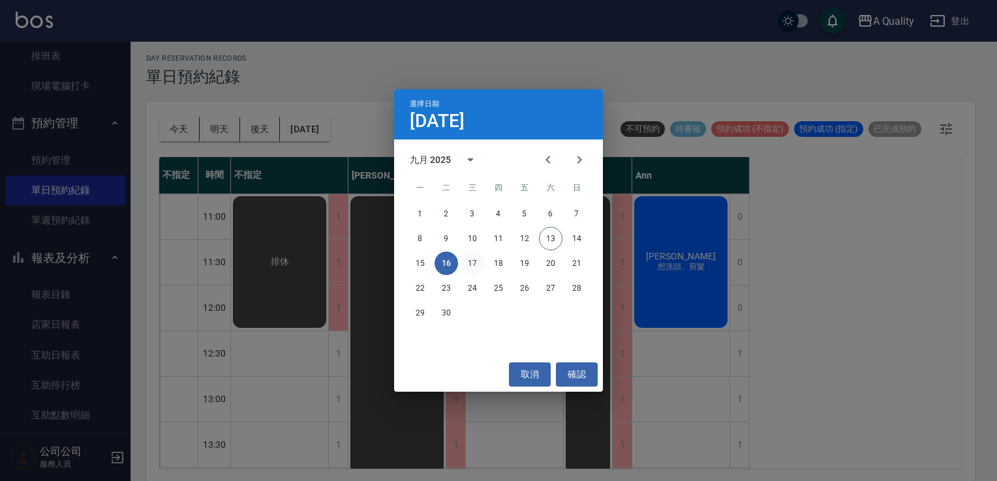
click at [474, 257] on button "17" at bounding box center [472, 263] width 23 height 23
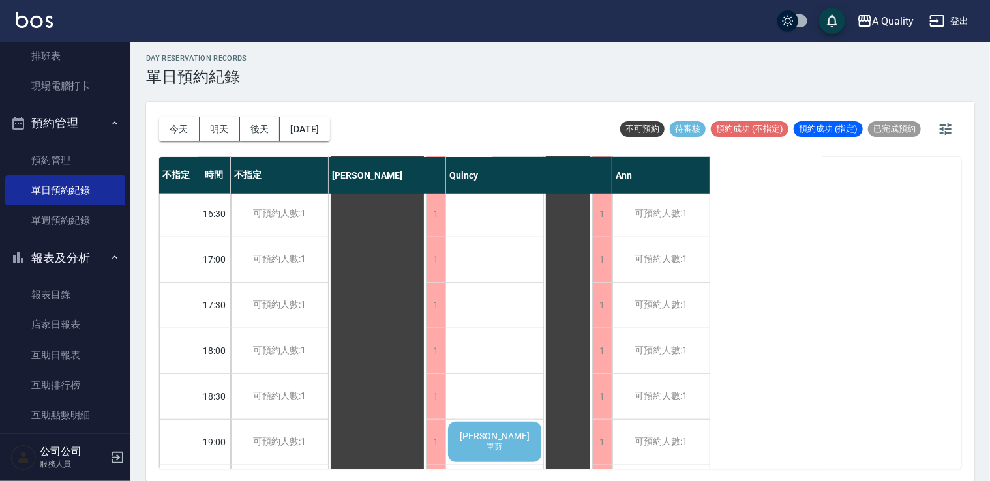
scroll to position [556, 0]
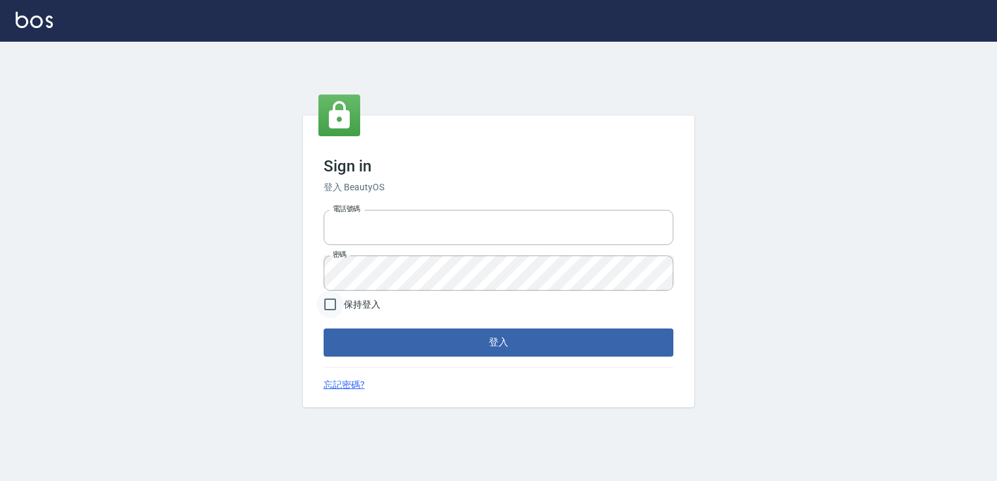
type input "0228915771"
drag, startPoint x: 329, startPoint y: 309, endPoint x: 358, endPoint y: 330, distance: 36.4
click at [329, 308] on input "保持登入" at bounding box center [329, 304] width 27 height 27
checkbox input "true"
click at [362, 337] on button "登入" at bounding box center [499, 342] width 350 height 27
